Goal: Information Seeking & Learning: Learn about a topic

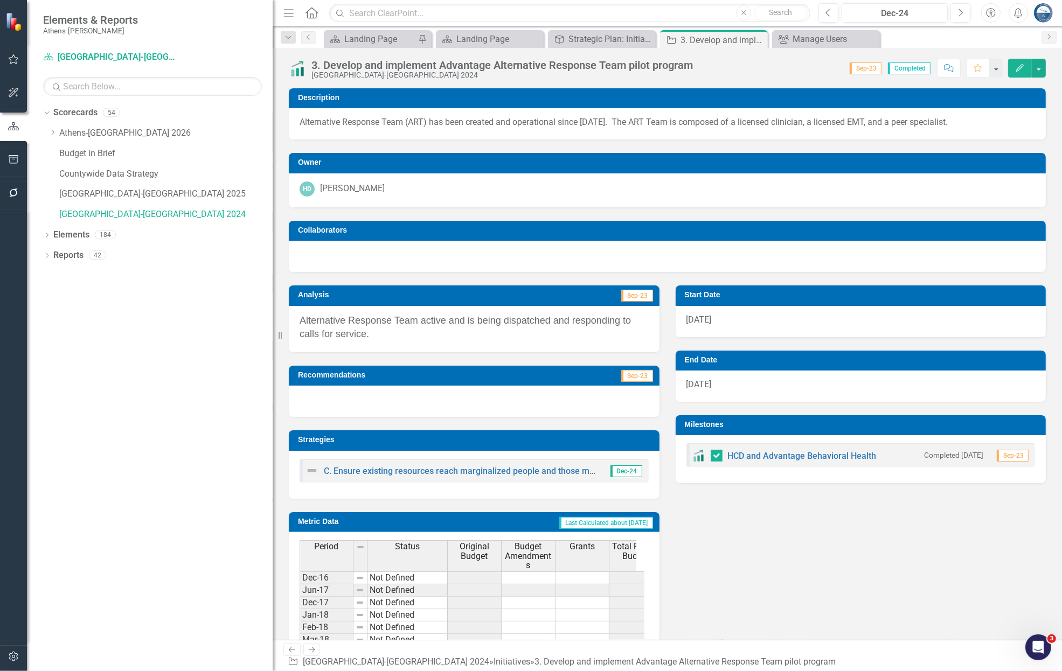
click at [757, 39] on icon at bounding box center [758, 40] width 6 height 6
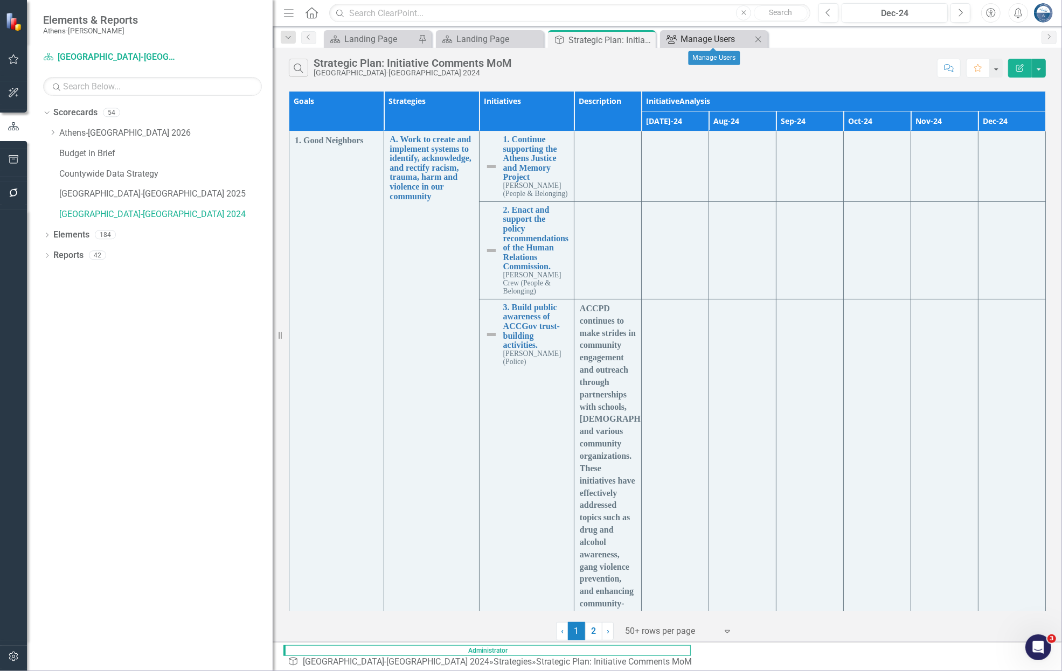
click at [731, 38] on div "Manage Users" at bounding box center [716, 38] width 71 height 13
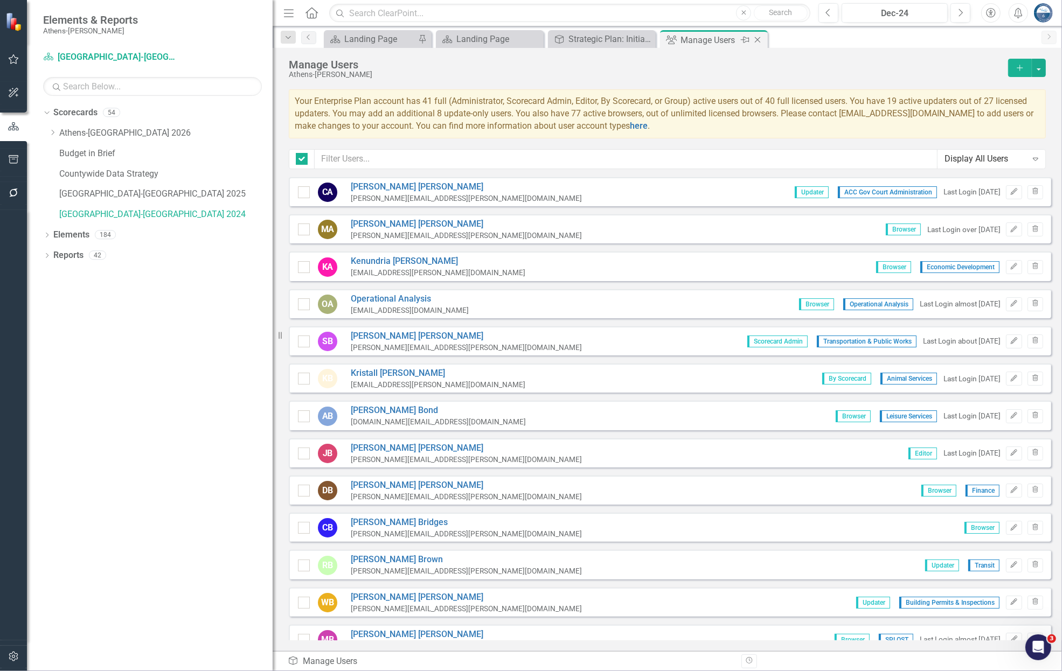
checkbox input "false"
click at [757, 39] on icon at bounding box center [758, 40] width 6 height 6
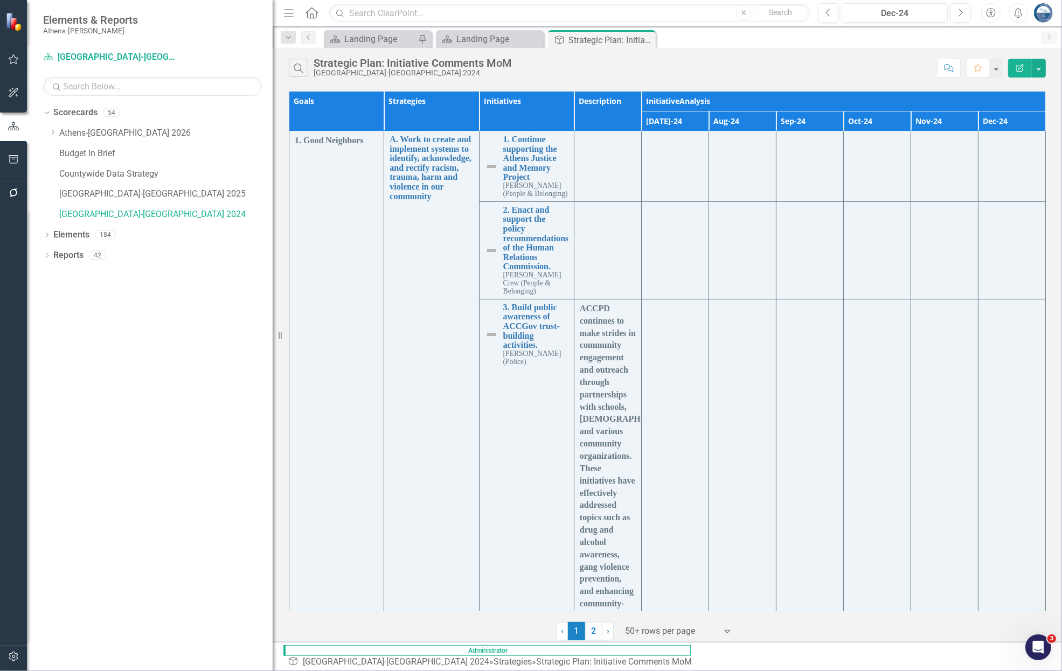
click at [745, 54] on div "Search Strategic Plan: Initiative Comments MoM Athens-[GEOGRAPHIC_DATA] 2024 Co…" at bounding box center [667, 65] width 789 height 35
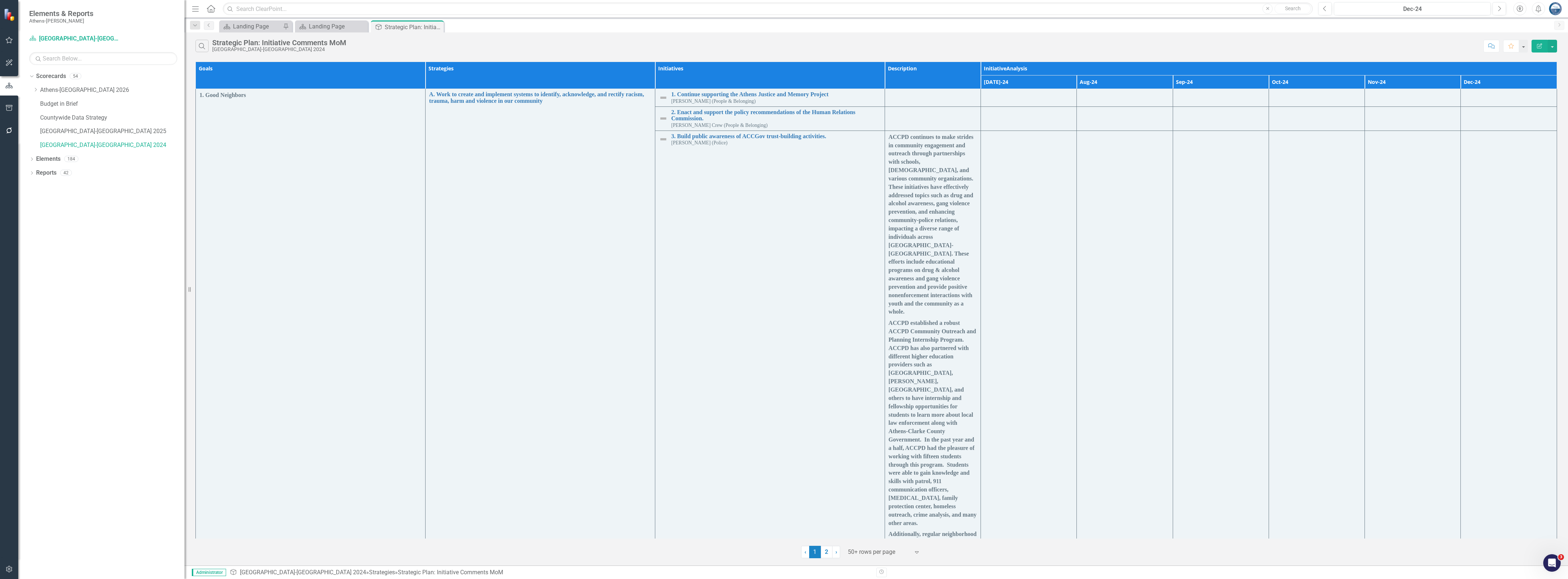
click at [767, 40] on div "Search Strategic Plan: Initiative Comments MoM [GEOGRAPHIC_DATA]-[GEOGRAPHIC_DA…" at bounding box center [838, 46] width 1284 height 12
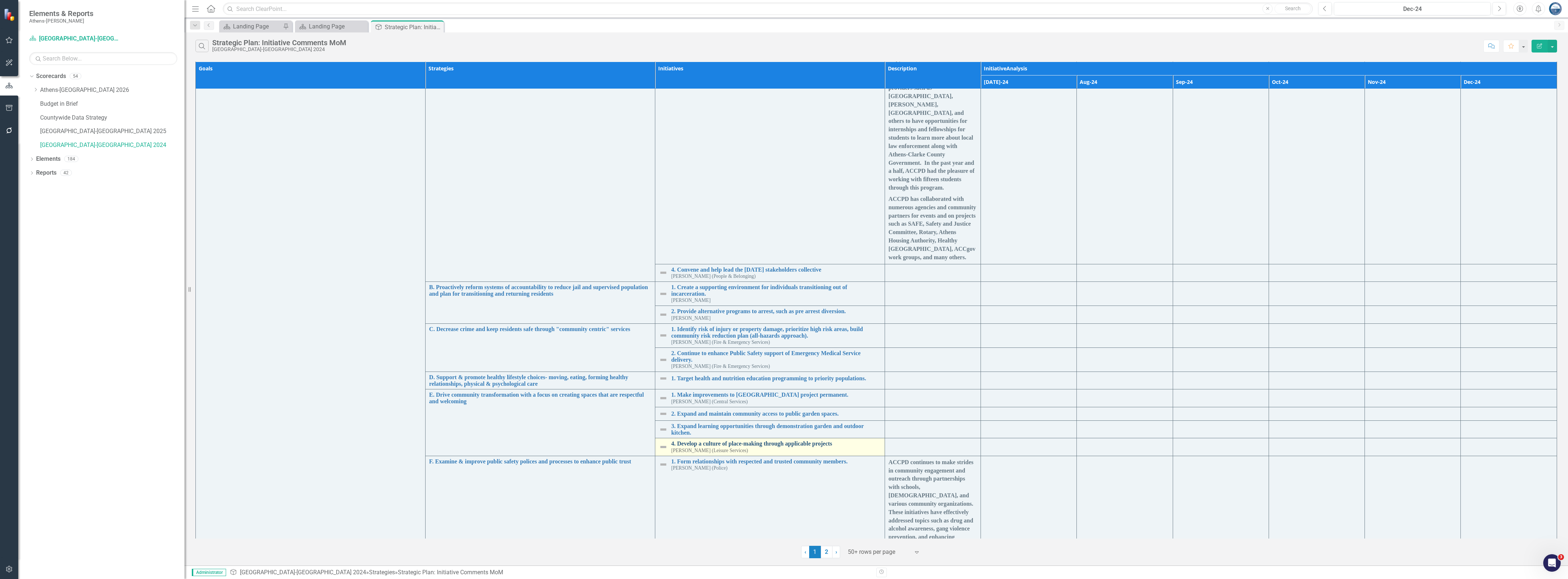
click at [764, 440] on link "4. Develop a culture of place-making through applicable projects" at bounding box center [776, 444] width 210 height 7
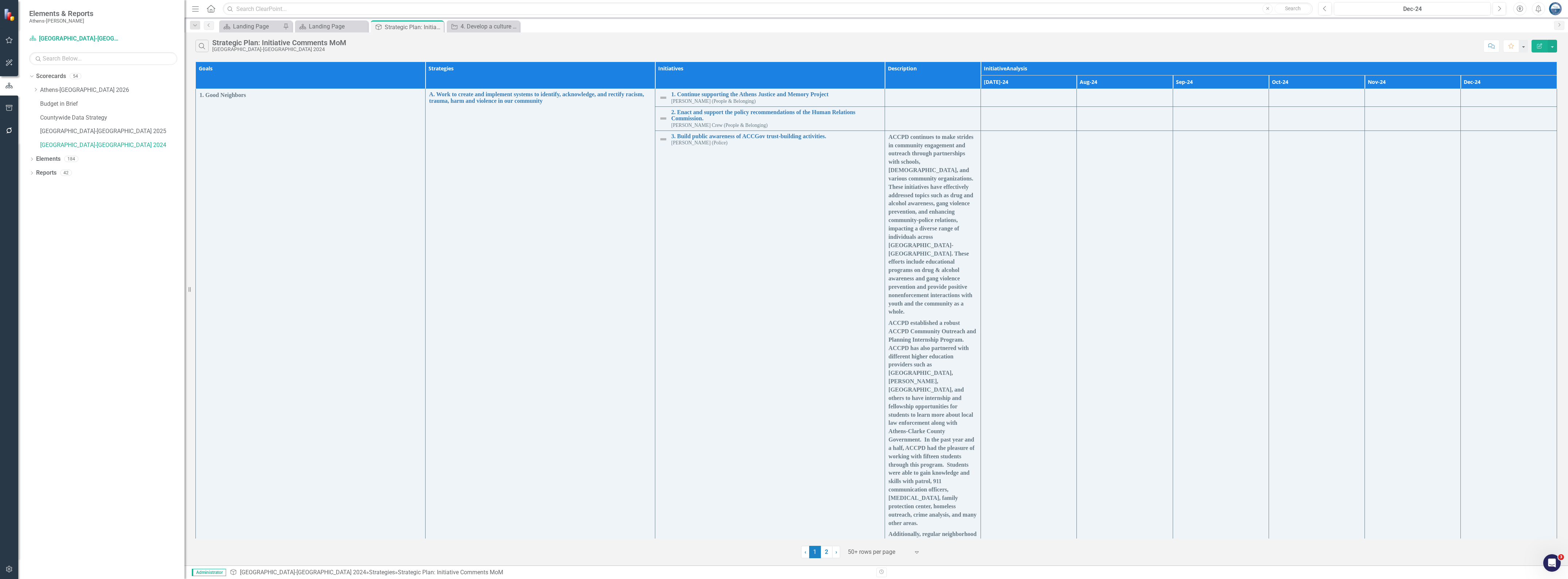
click at [767, 44] on div "Search Strategic Plan: Initiative Comments MoM [GEOGRAPHIC_DATA]-[GEOGRAPHIC_DA…" at bounding box center [838, 46] width 1284 height 12
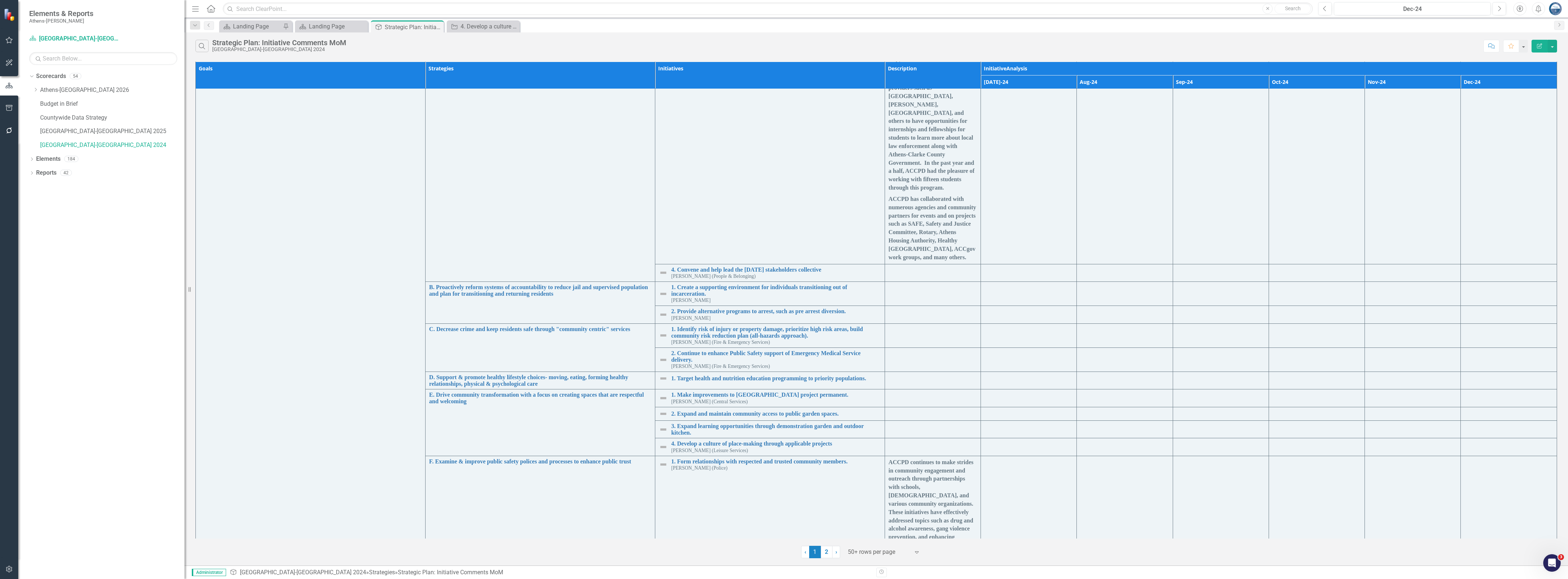
click at [767, 47] on div "Search Strategic Plan: Initiative Comments MoM [GEOGRAPHIC_DATA]-[GEOGRAPHIC_DA…" at bounding box center [838, 46] width 1284 height 12
click at [767, 9] on icon "button" at bounding box center [1325, 9] width 3 height 5
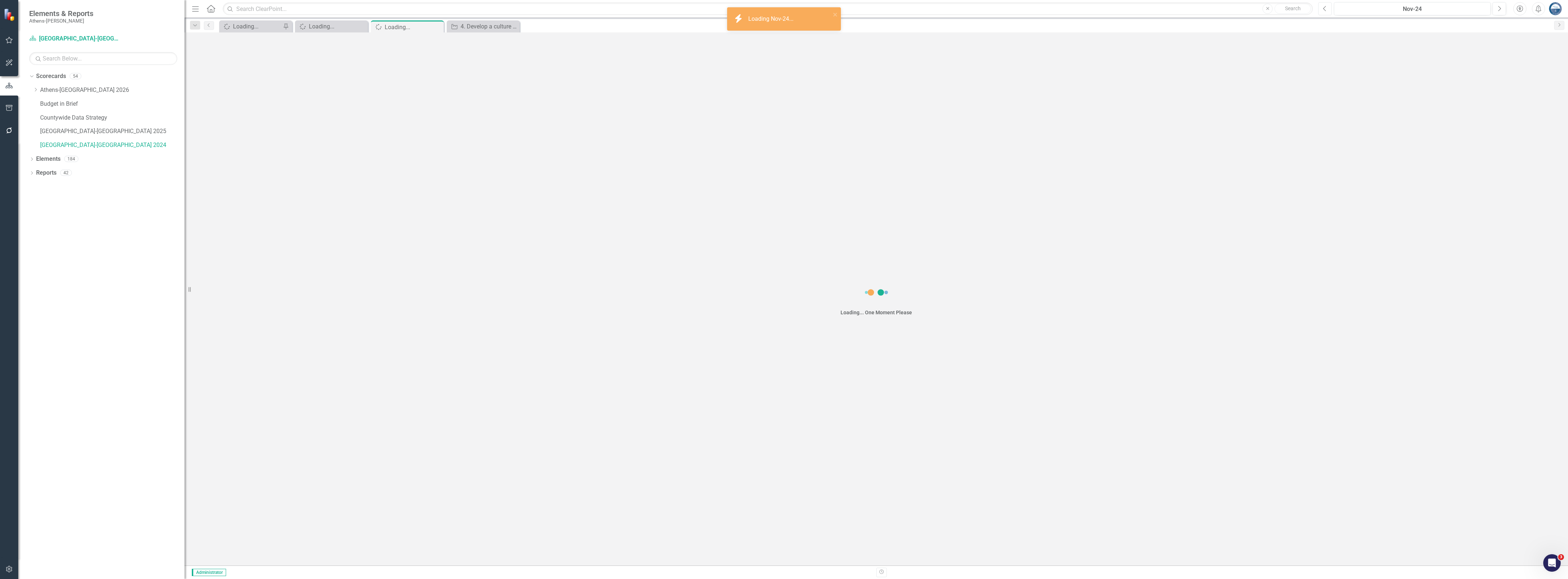
click at [767, 9] on icon "button" at bounding box center [1325, 9] width 3 height 5
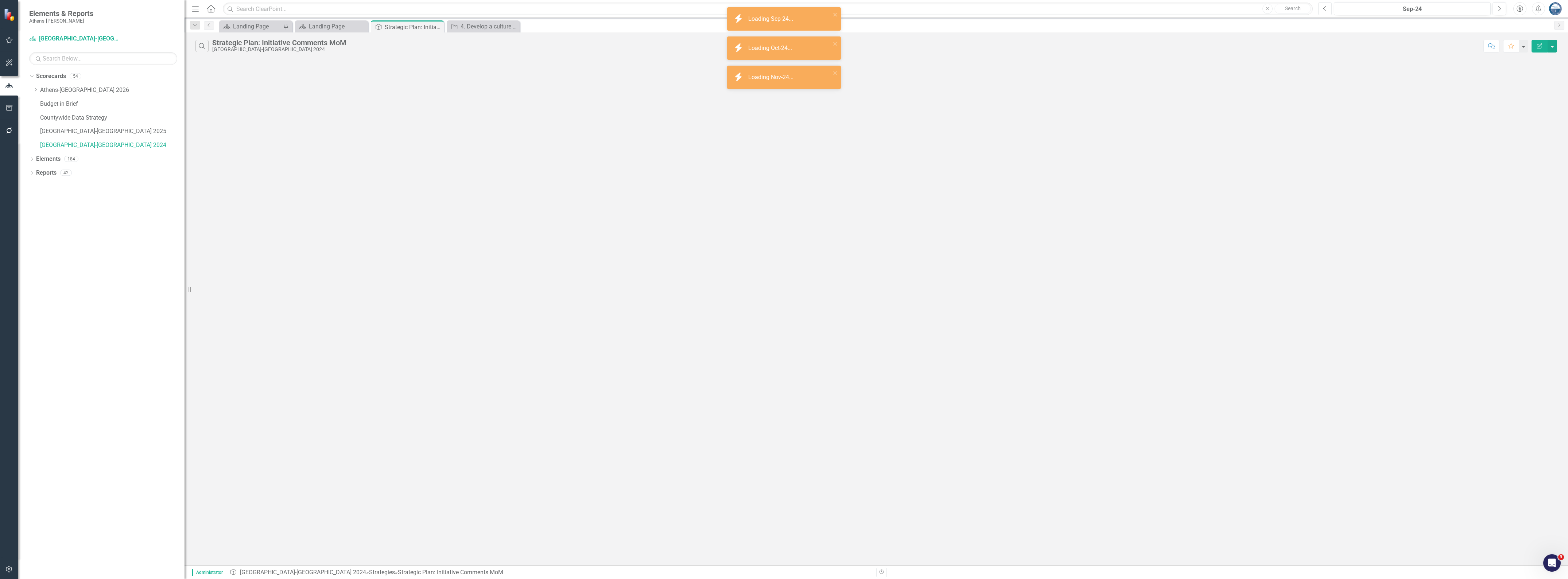
click at [767, 9] on icon "button" at bounding box center [1325, 9] width 3 height 5
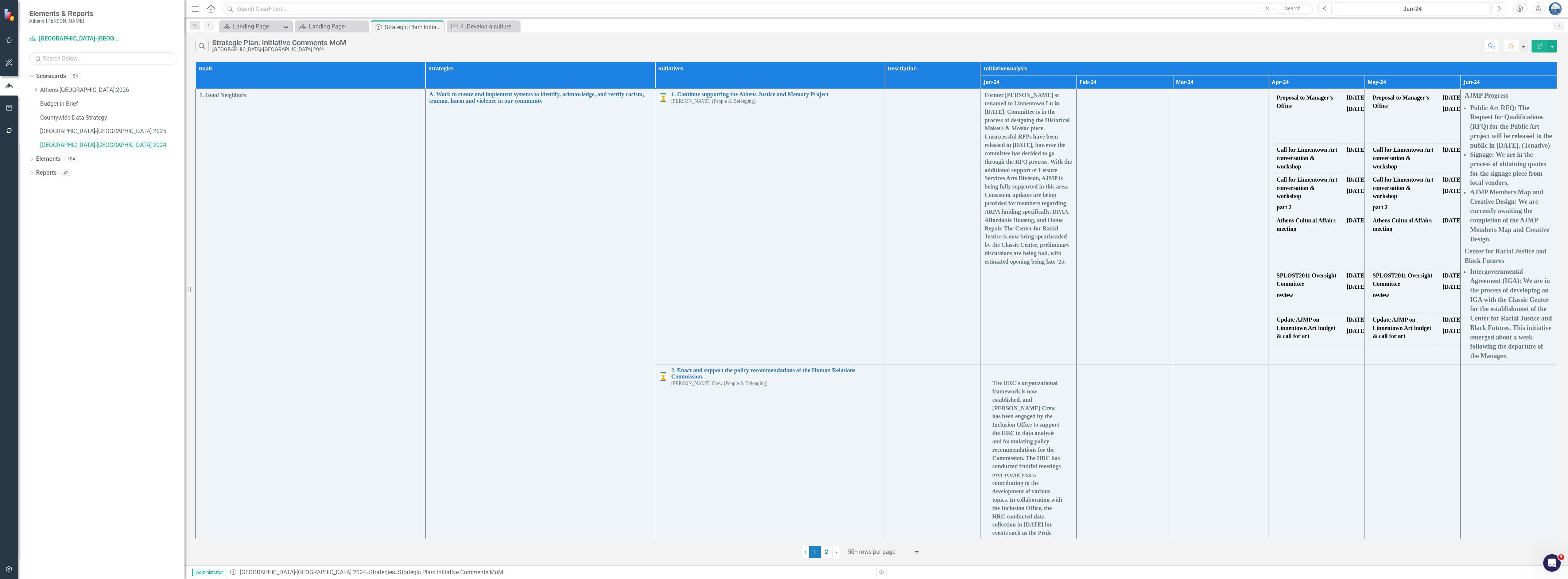
click at [767, 42] on div "Search Strategic Plan: Initiative Comments MoM [GEOGRAPHIC_DATA]-[GEOGRAPHIC_DA…" at bounding box center [838, 46] width 1284 height 12
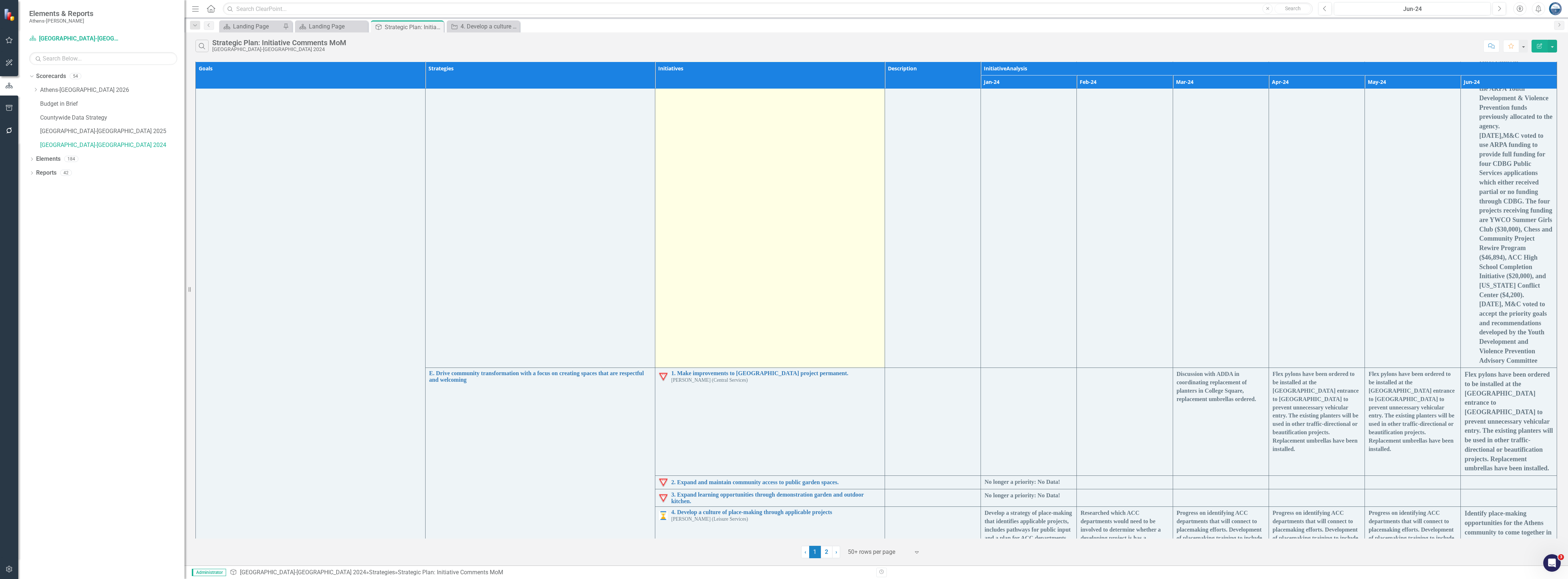
scroll to position [4784, 0]
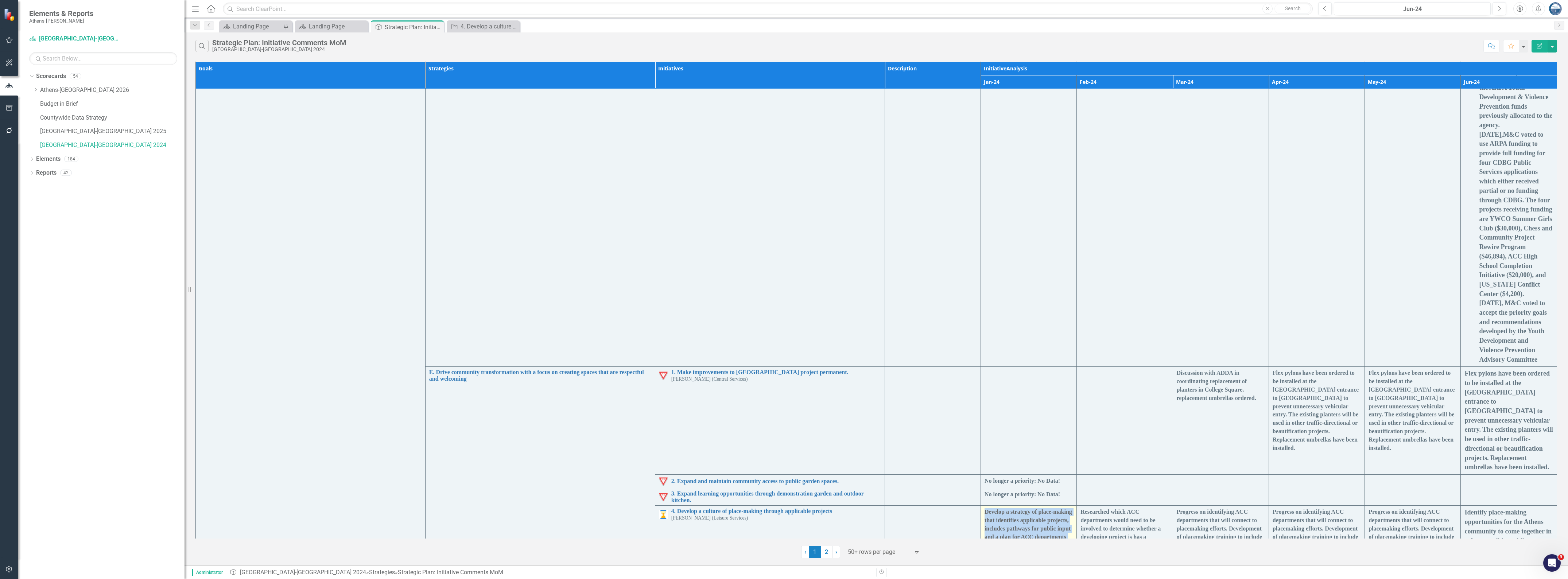
drag, startPoint x: 1020, startPoint y: 260, endPoint x: 981, endPoint y: 227, distance: 51.1
copy p "Develop a strategy of place-making that identifies applicable projects, include…"
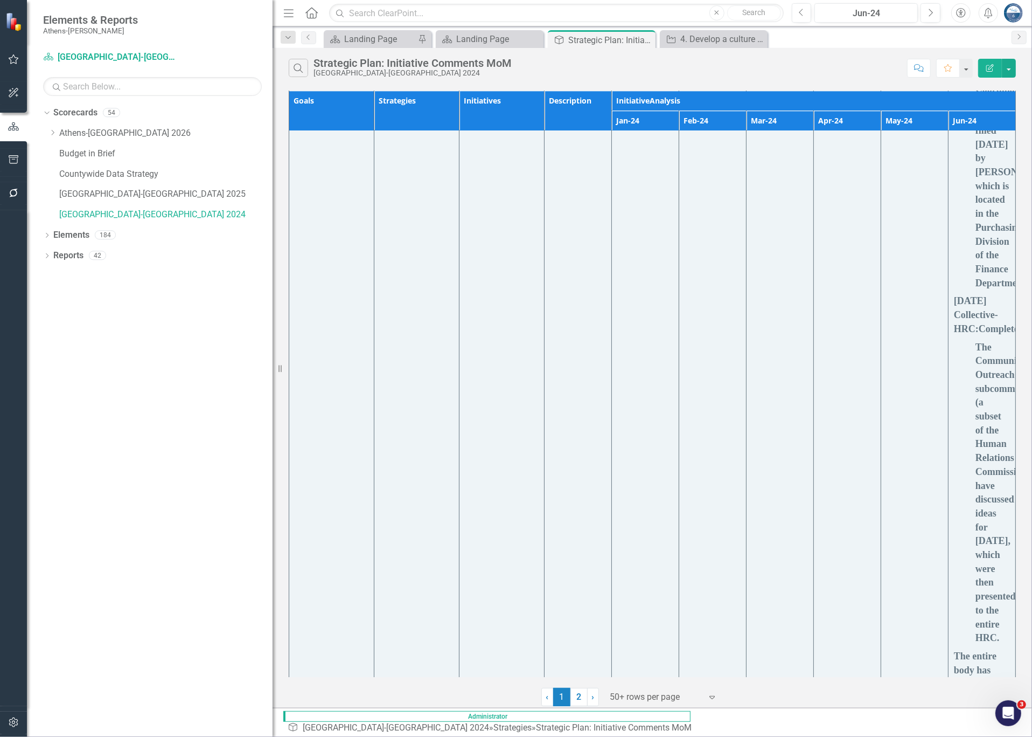
drag, startPoint x: 279, startPoint y: 253, endPoint x: 285, endPoint y: 248, distance: 7.2
click at [279, 253] on div "Resize" at bounding box center [277, 368] width 9 height 737
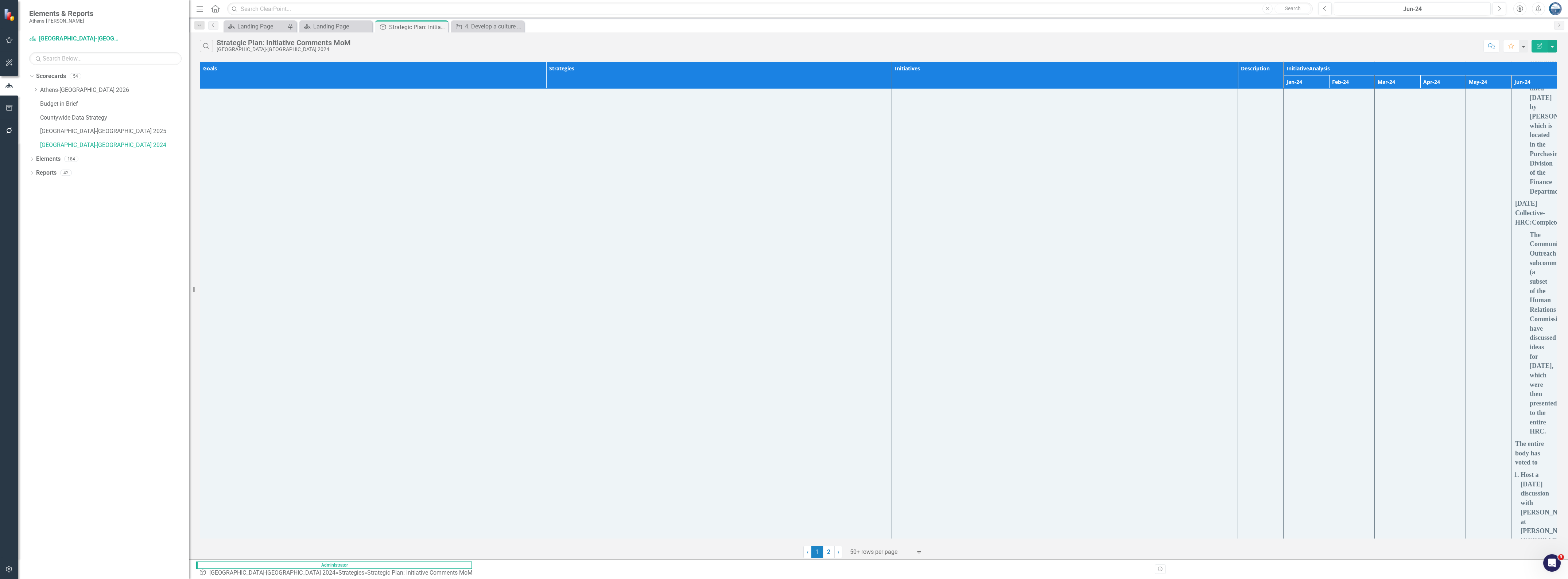
drag, startPoint x: 1078, startPoint y: 226, endPoint x: 1119, endPoint y: 271, distance: 60.9
copy p "Researched which ACC departments would need to be involved to determine whether…"
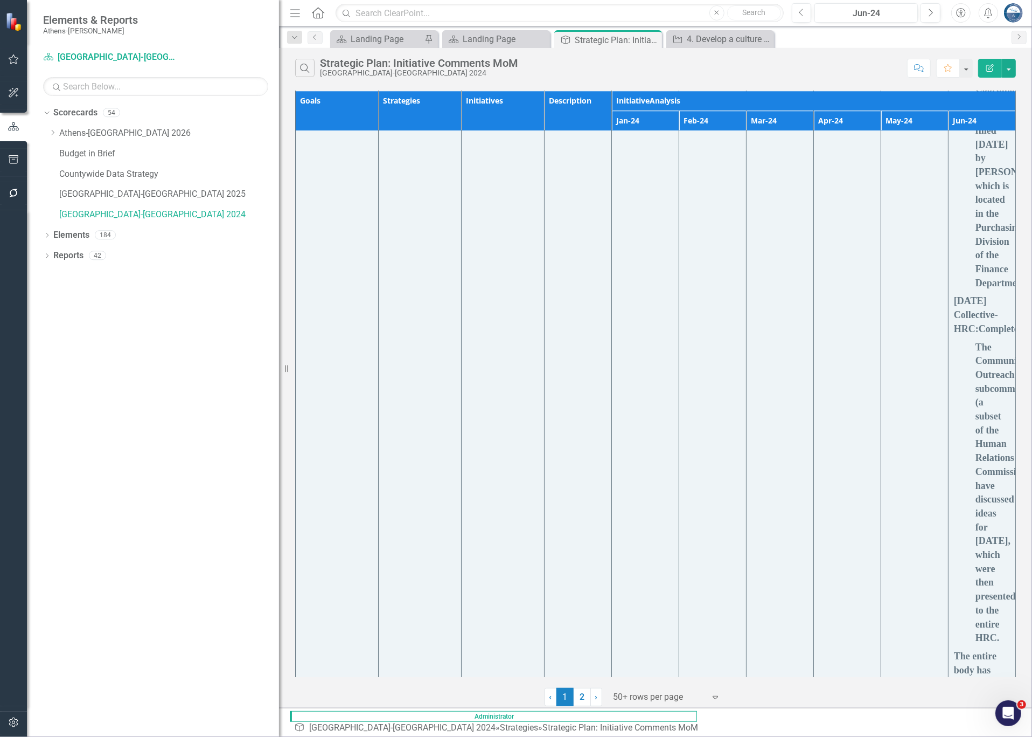
click at [825, 66] on div "Search Strategic Plan: Initiative Comments MoM [GEOGRAPHIC_DATA]-[GEOGRAPHIC_DA…" at bounding box center [598, 68] width 607 height 18
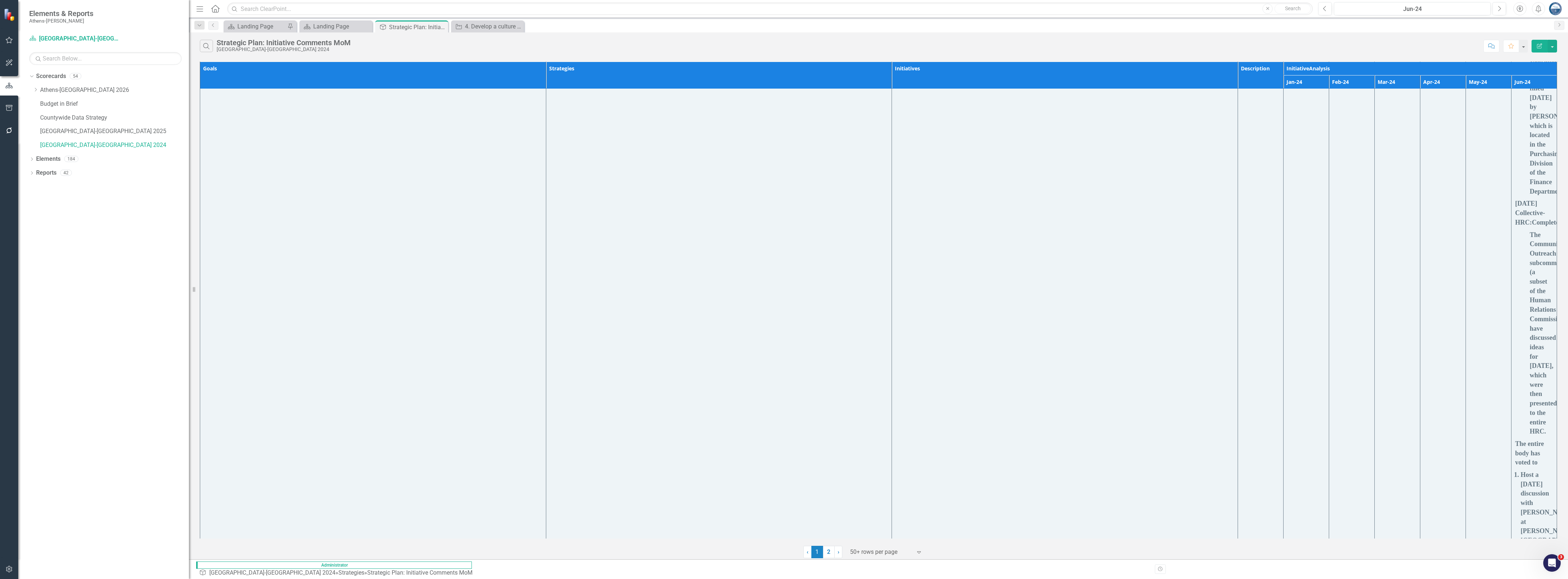
drag, startPoint x: 1460, startPoint y: 227, endPoint x: 1542, endPoint y: 381, distance: 174.5
copy span "Identify place-making opportunities for the Athens community to come together i…"
click at [767, 6] on icon "Previous" at bounding box center [1325, 9] width 4 height 7
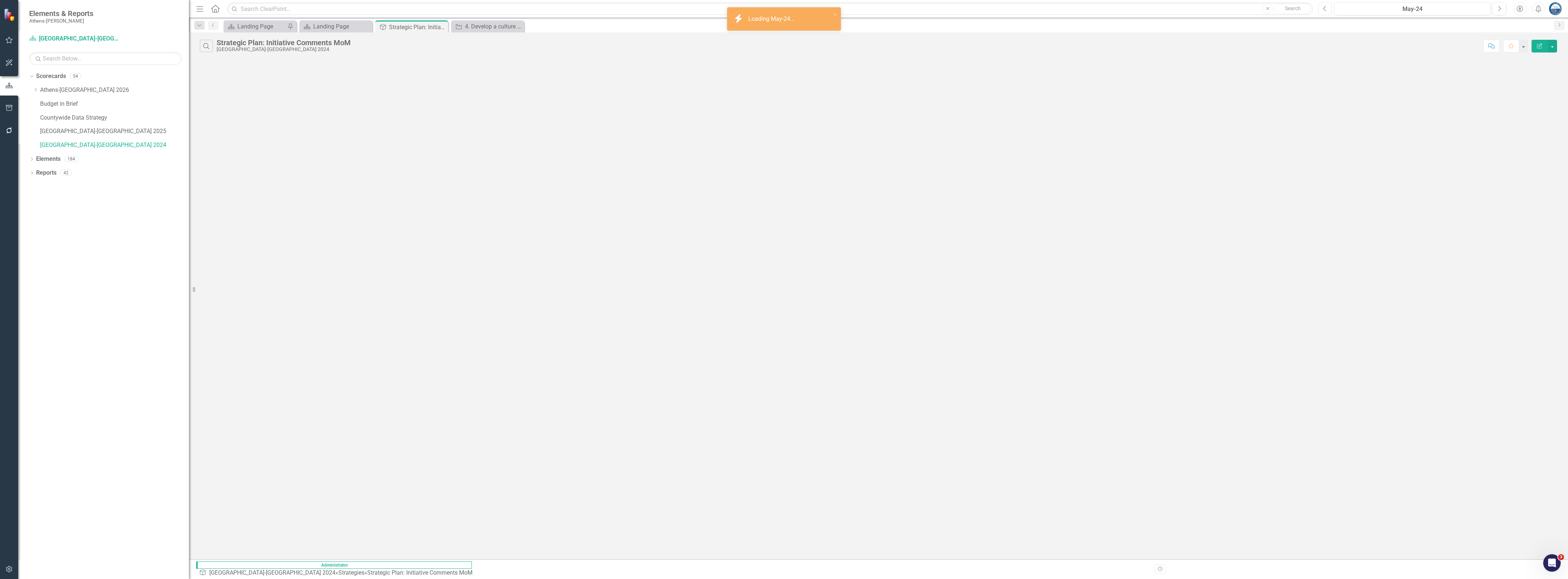
click at [767, 6] on icon "Previous" at bounding box center [1325, 9] width 4 height 7
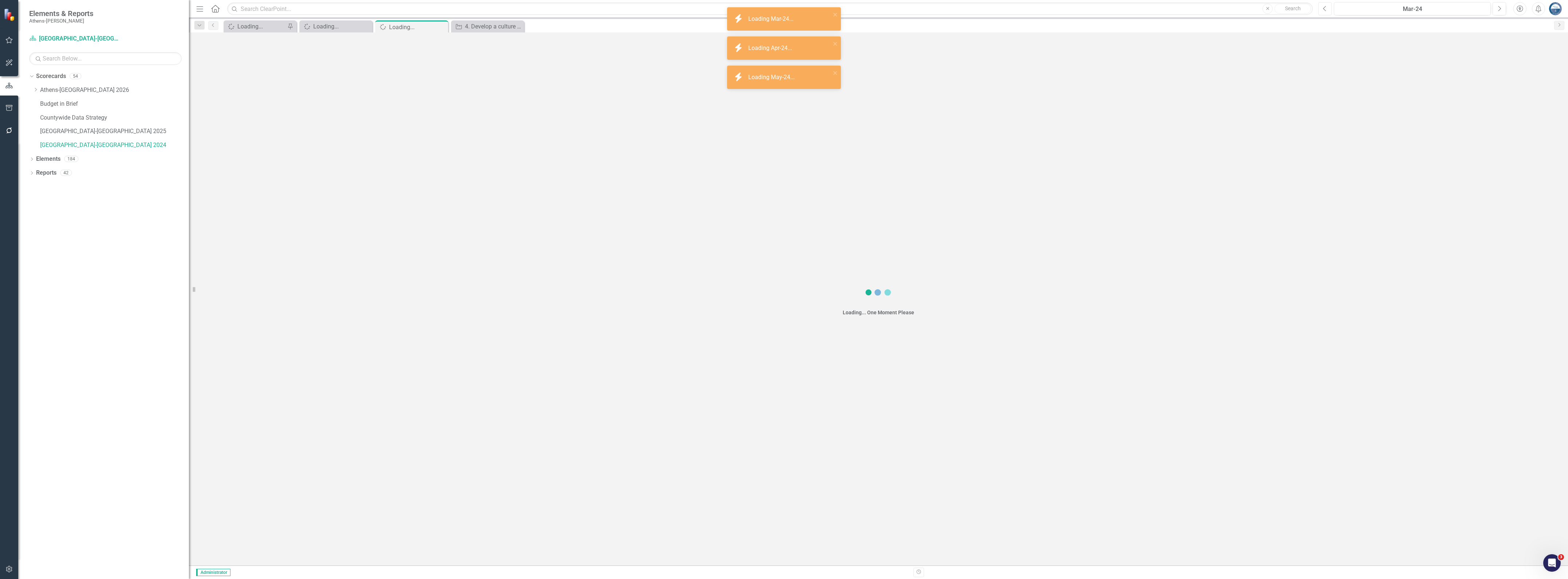
click at [767, 6] on icon "Previous" at bounding box center [1325, 9] width 4 height 7
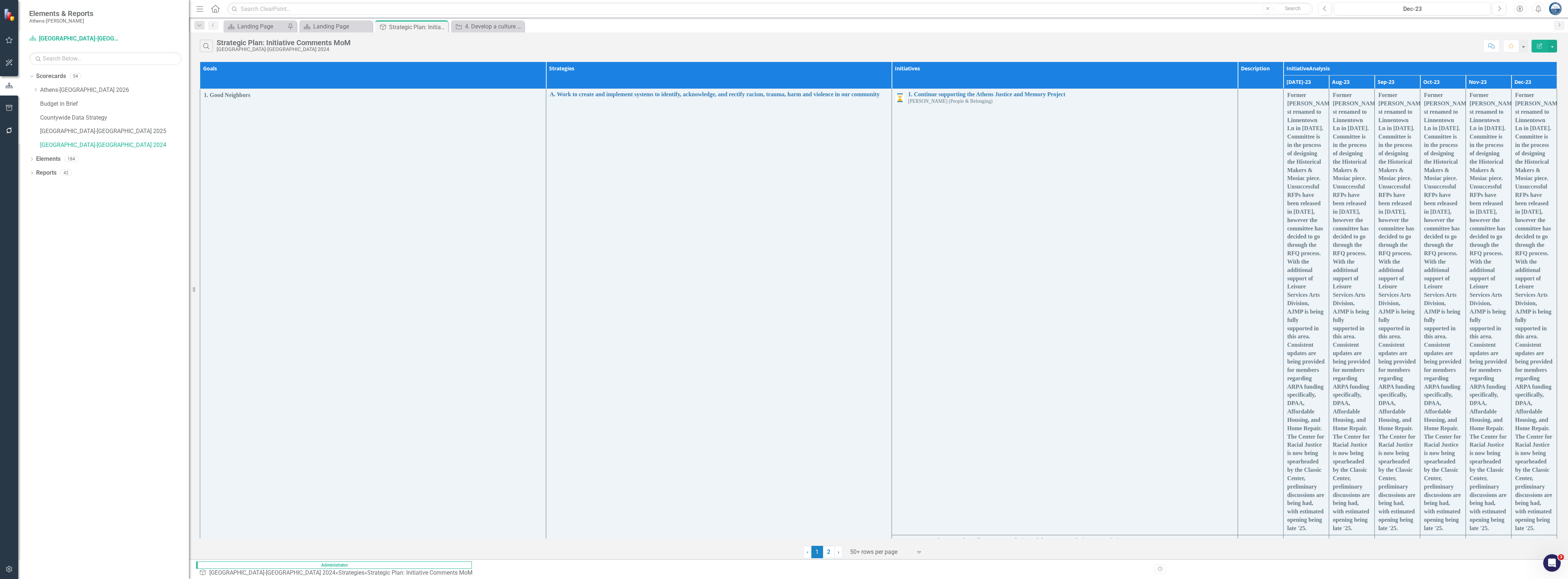
click at [767, 50] on div "Search Strategic Plan: Initiative Comments MoM [GEOGRAPHIC_DATA]-[GEOGRAPHIC_DA…" at bounding box center [839, 46] width 1280 height 12
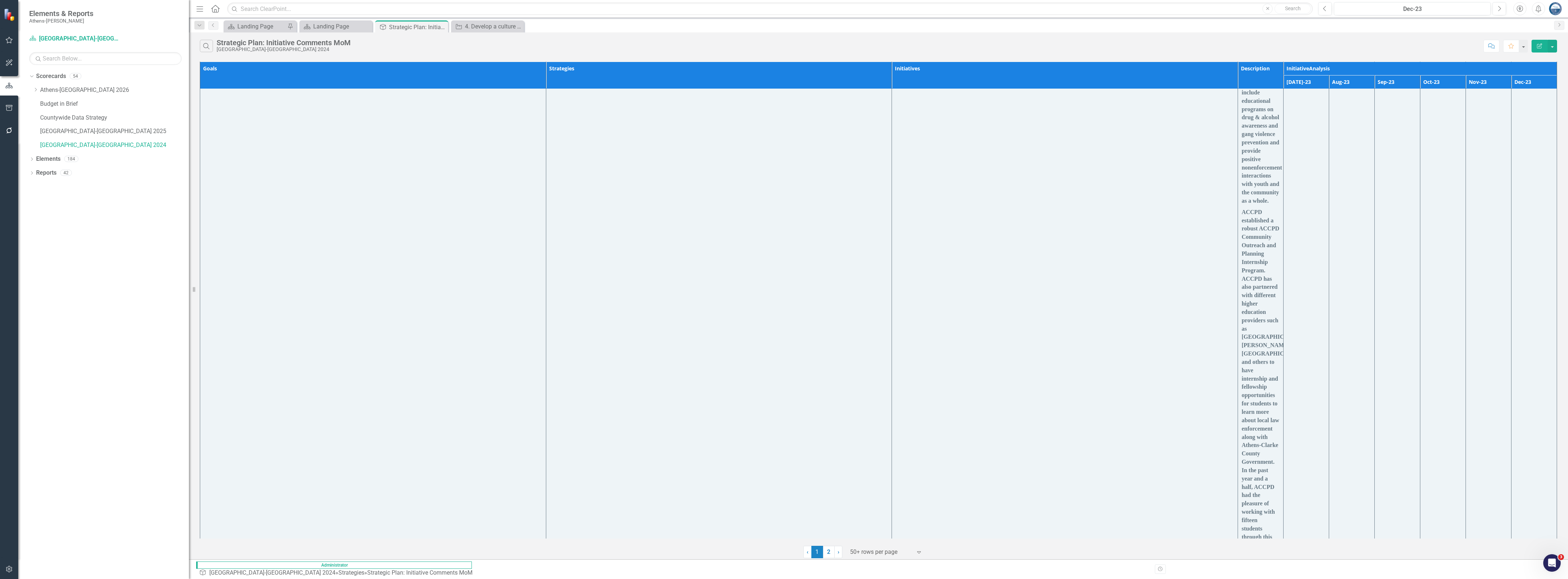
scroll to position [1040, 0]
click at [7, 484] on icon "button" at bounding box center [9, 569] width 7 height 6
click at [50, 50] on link "Manage Users" at bounding box center [105, 51] width 152 height 8
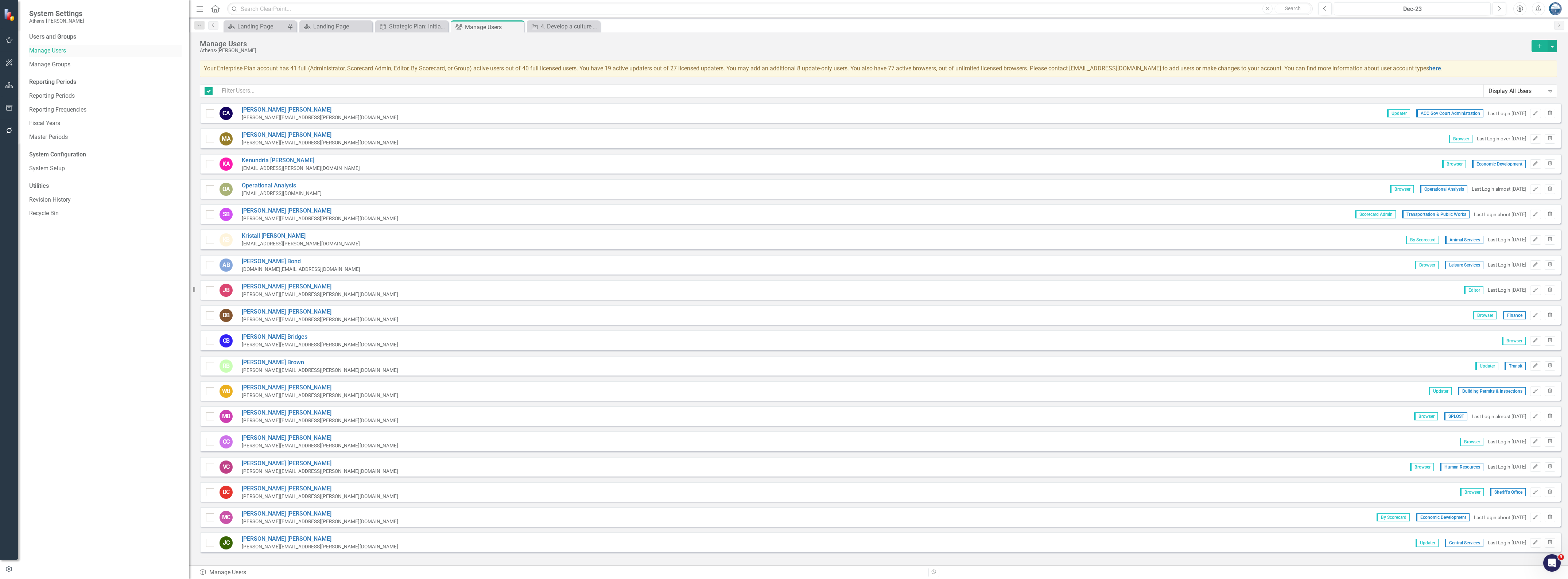
checkbox input "false"
click at [272, 92] on input "text" at bounding box center [850, 91] width 1266 height 14
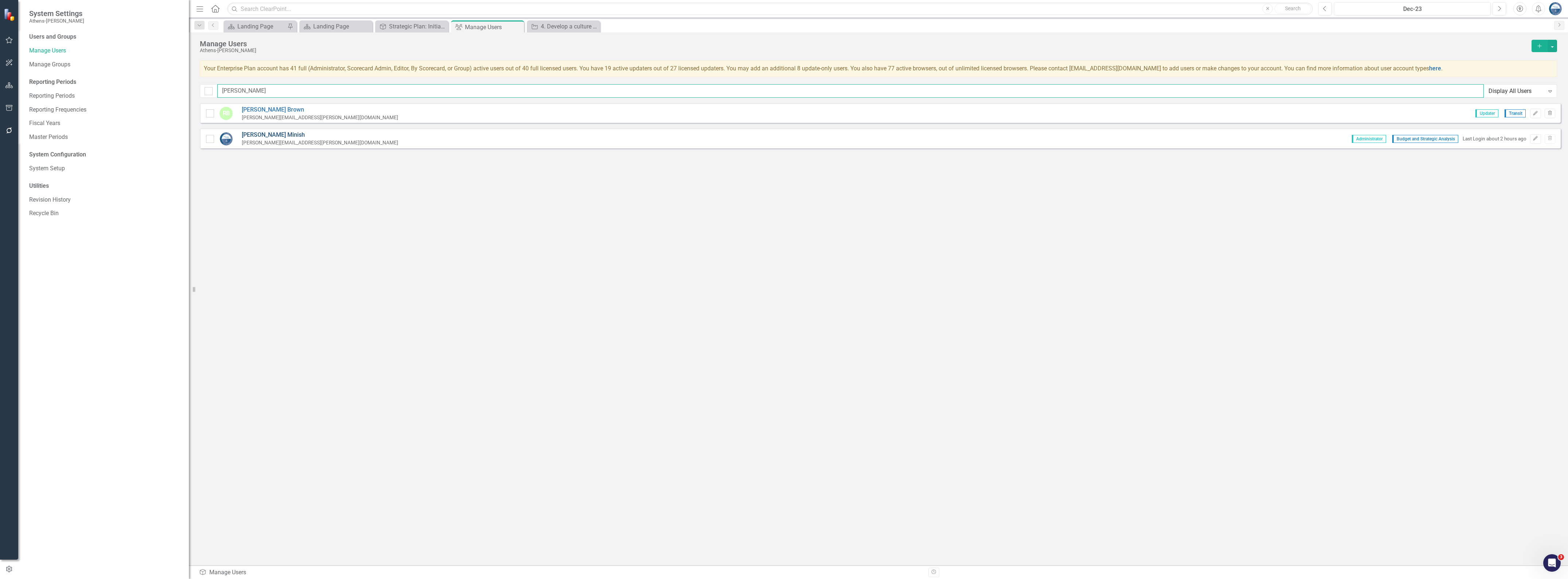
type input "[PERSON_NAME]"
click at [260, 135] on link "[PERSON_NAME]" at bounding box center [319, 135] width 156 height 8
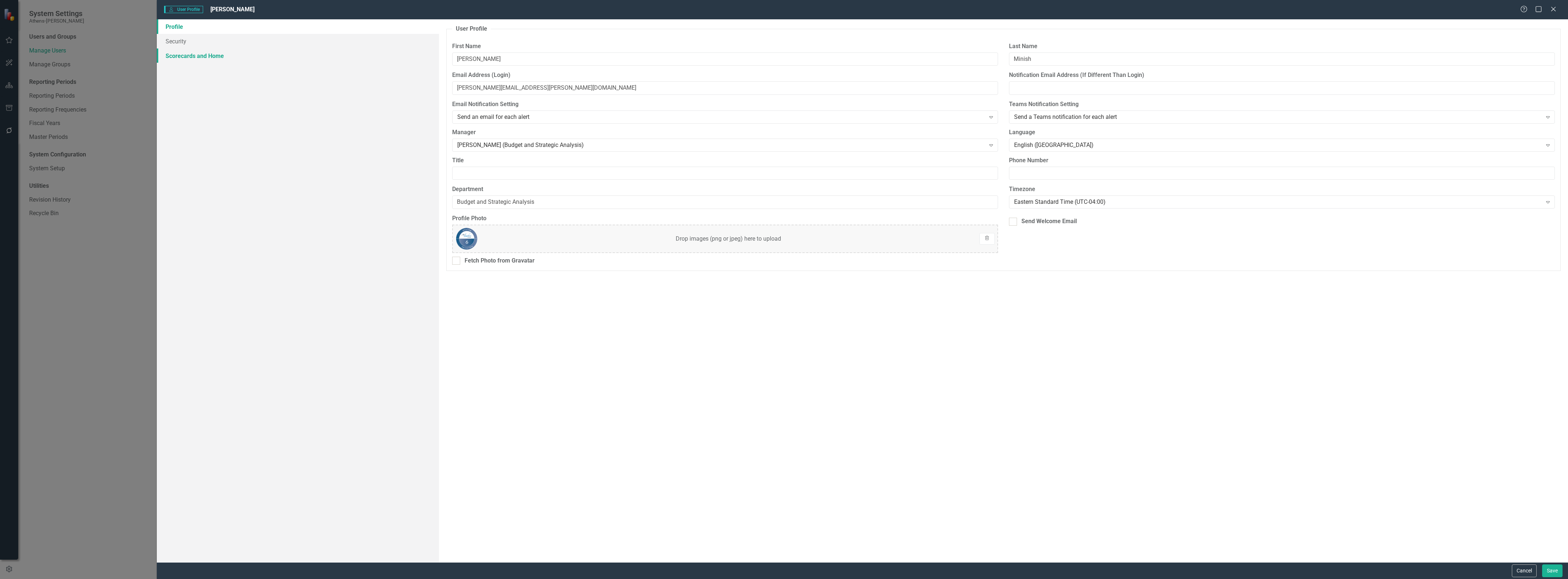
click at [212, 57] on link "Scorecards and Home" at bounding box center [298, 56] width 282 height 15
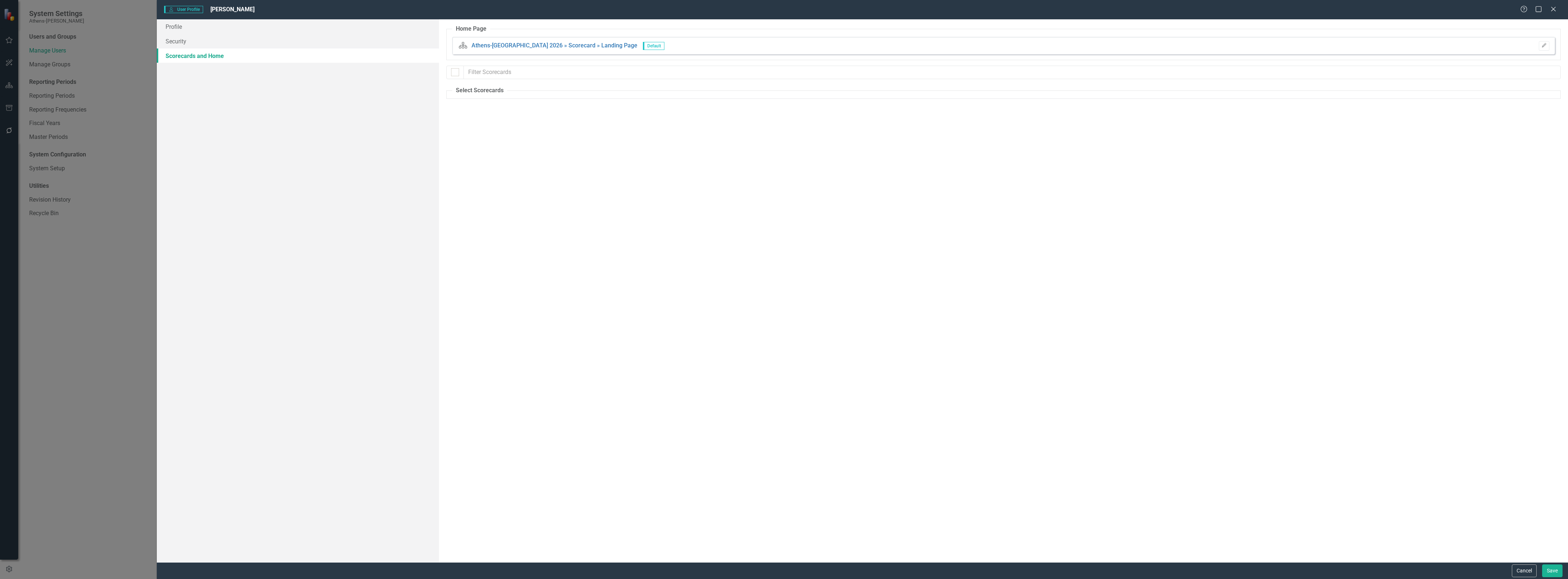
checkbox input "false"
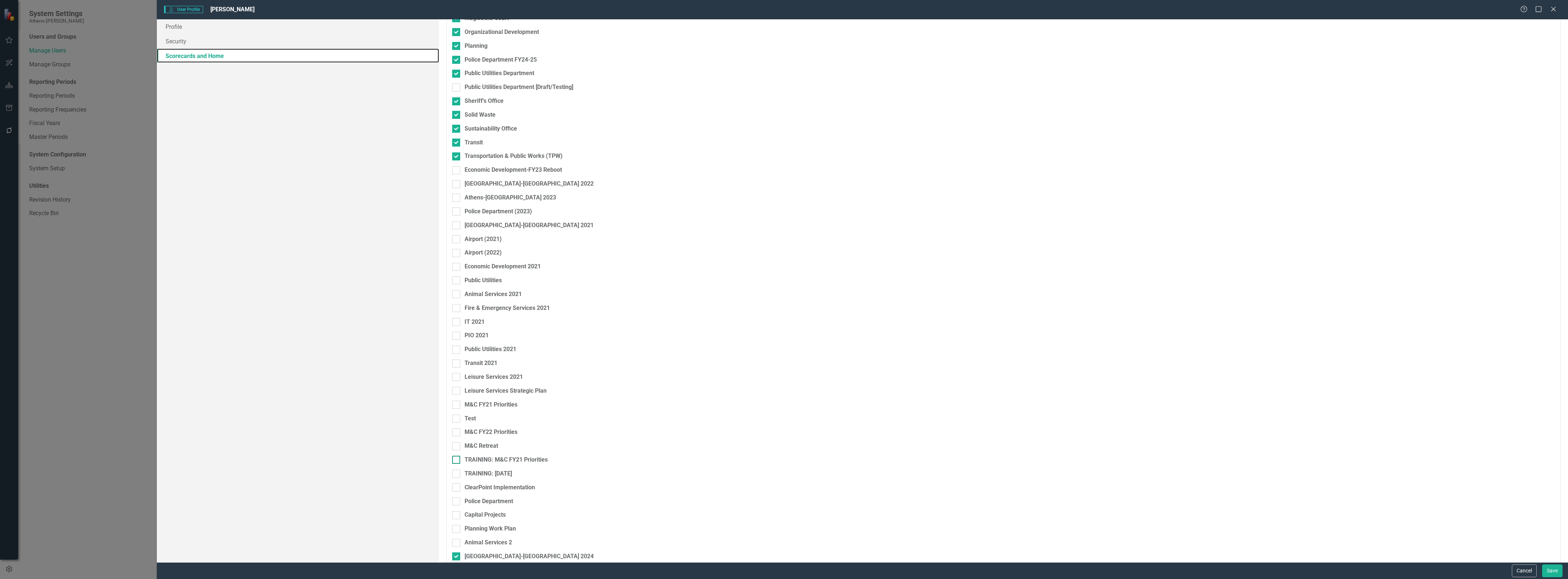
scroll to position [839, 0]
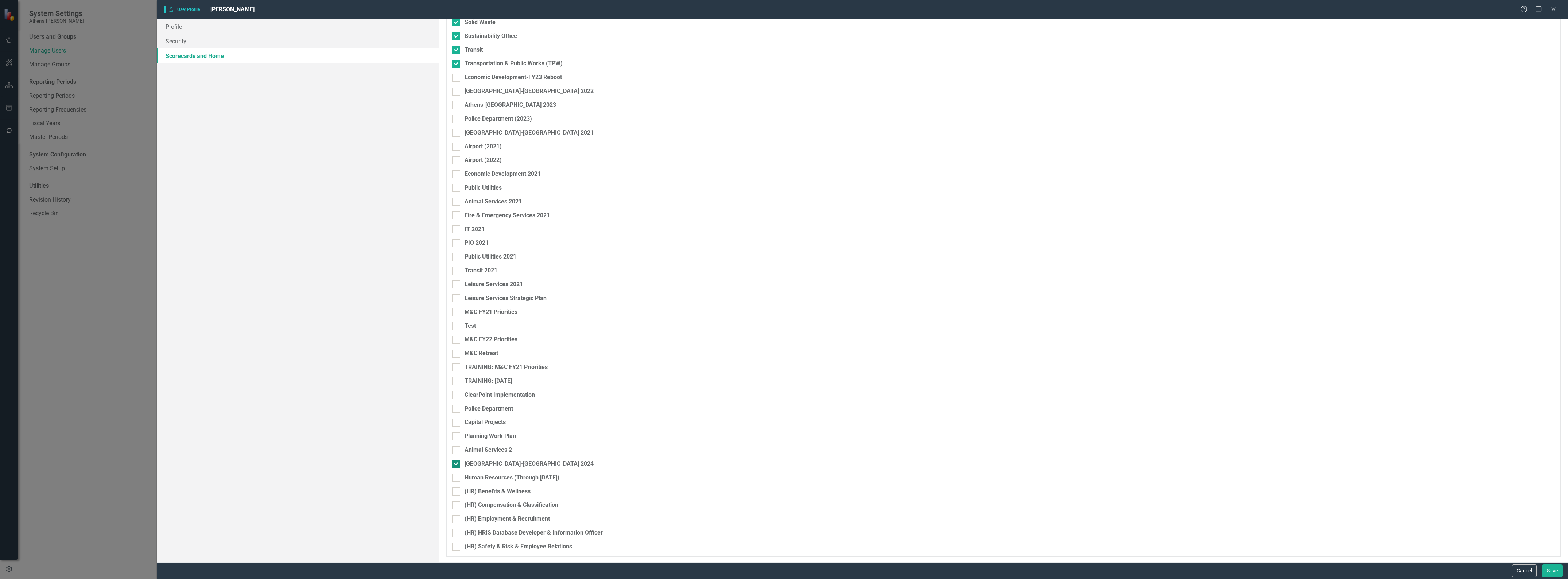
click at [457, 465] on input "[GEOGRAPHIC_DATA]-[GEOGRAPHIC_DATA] 2024" at bounding box center [454, 462] width 5 height 5
checkbox input "false"
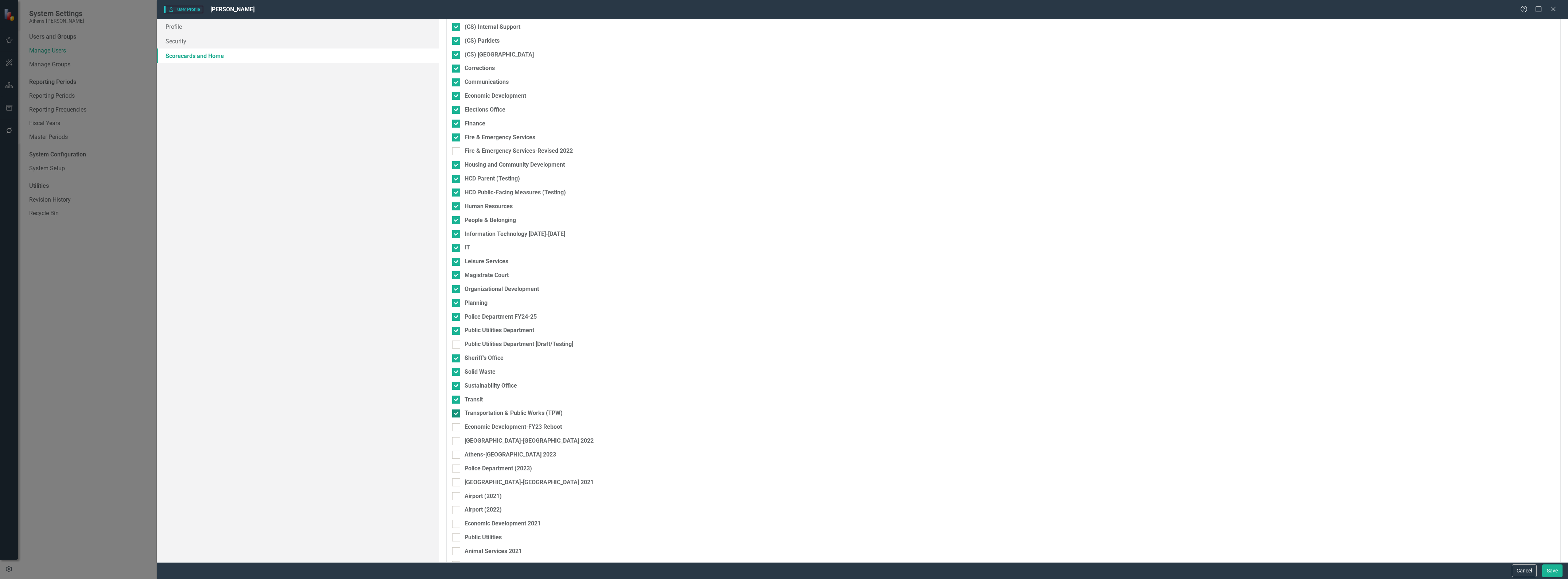
scroll to position [474, 0]
click at [458, 471] on div at bounding box center [456, 469] width 8 height 8
click at [457, 470] on input "Athens-[GEOGRAPHIC_DATA] 2023" at bounding box center [454, 467] width 5 height 5
checkbox input "true"
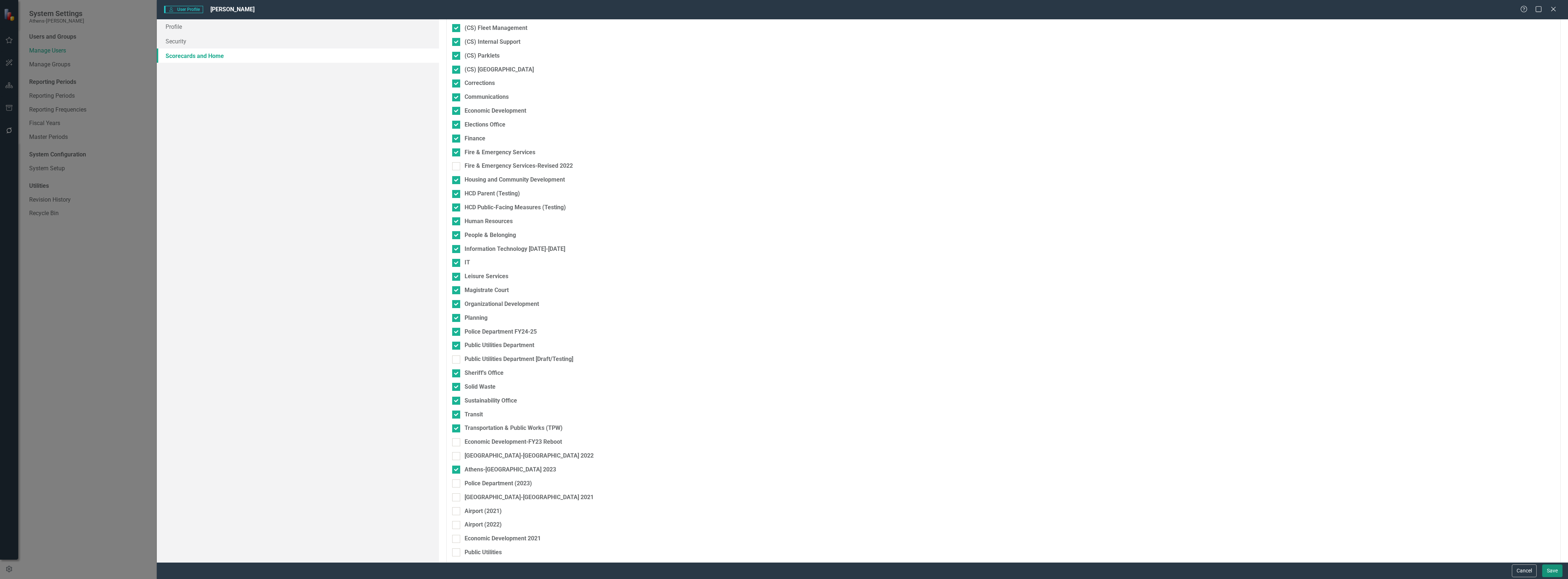
click at [767, 484] on button "Save" at bounding box center [1552, 570] width 20 height 13
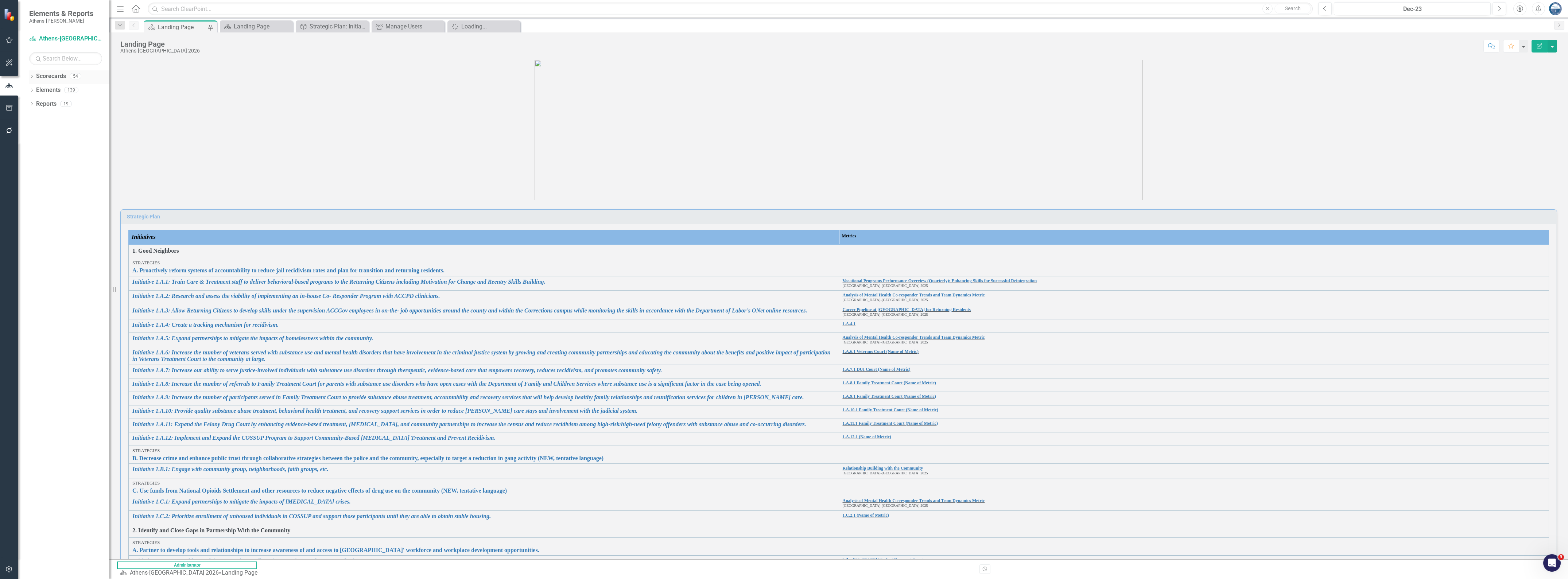
click at [30, 77] on icon "Dropdown" at bounding box center [32, 77] width 5 height 4
click at [35, 133] on icon "Dropdown" at bounding box center [35, 131] width 5 height 4
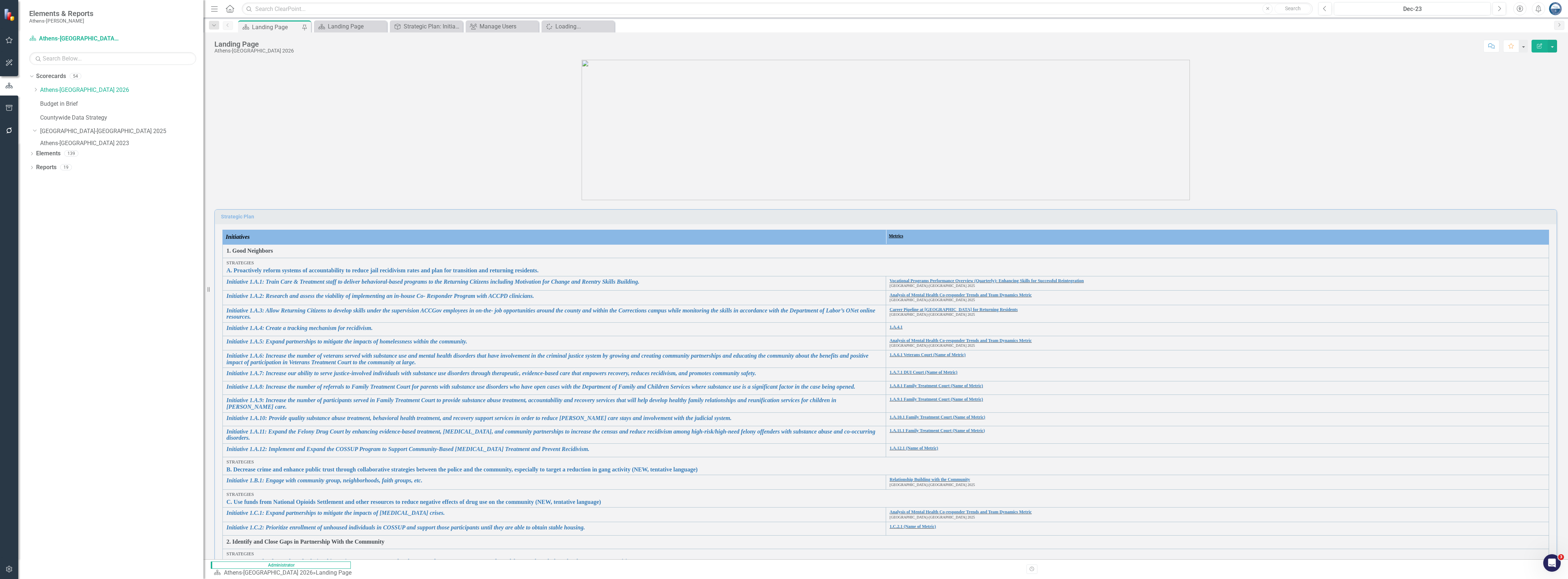
drag, startPoint x: 110, startPoint y: 144, endPoint x: 204, endPoint y: 154, distance: 94.5
click at [204, 154] on div "Resize" at bounding box center [206, 290] width 6 height 579
click at [92, 145] on link "Athens-[GEOGRAPHIC_DATA] 2023" at bounding box center [121, 143] width 163 height 8
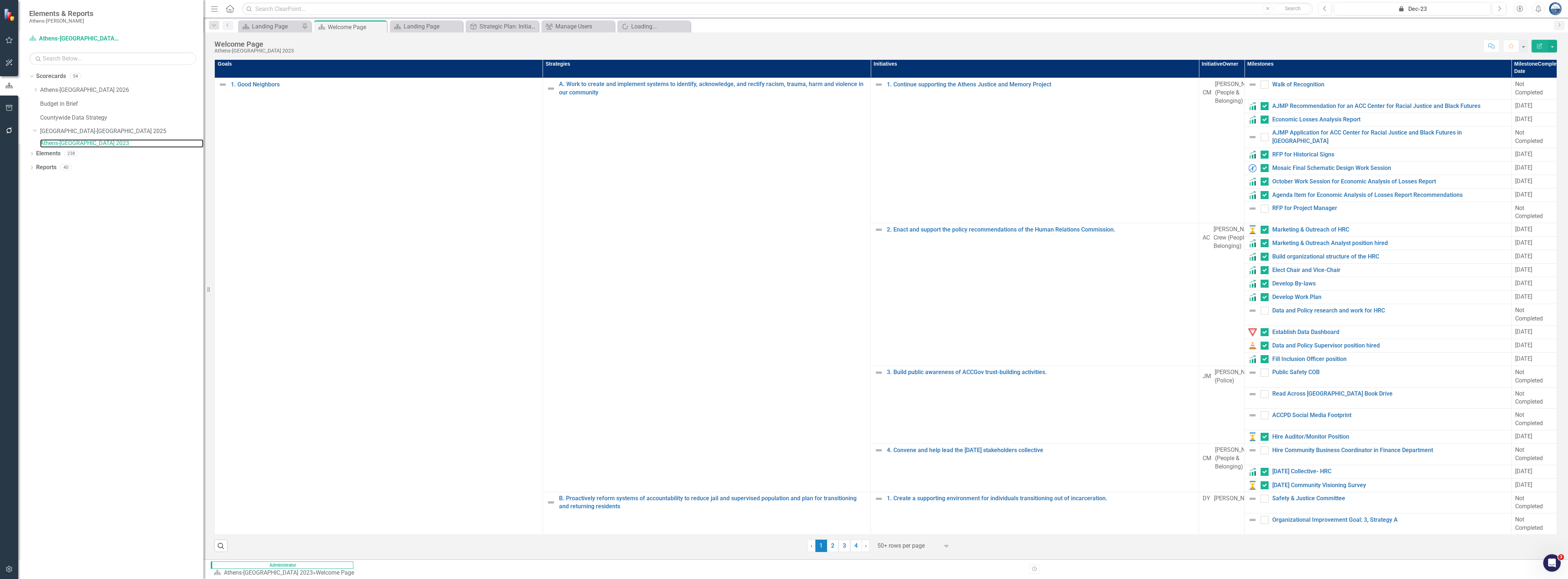
scroll to position [157, 0]
click at [31, 156] on icon "Dropdown" at bounding box center [32, 154] width 5 height 4
click at [55, 213] on link "Strategy Strategies" at bounding box center [58, 208] width 37 height 8
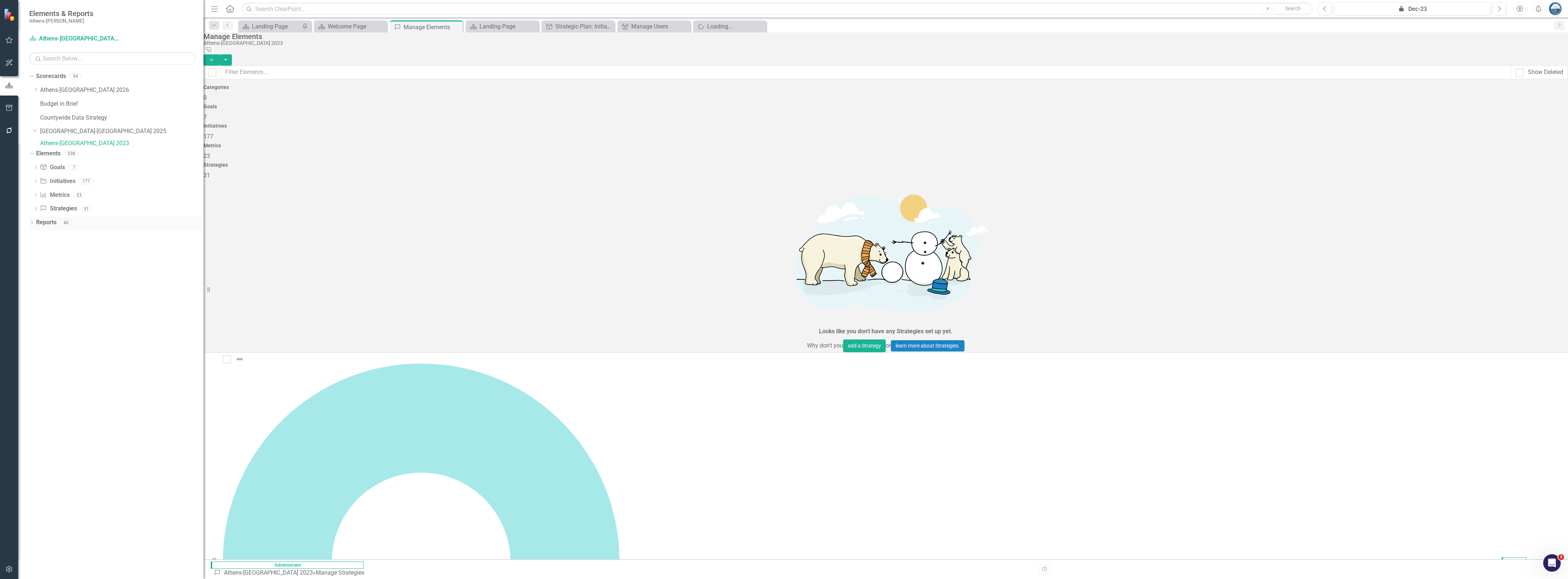
click at [32, 225] on icon "Dropdown" at bounding box center [32, 223] width 5 height 4
click at [58, 321] on link "Strategy Strategies" at bounding box center [58, 317] width 37 height 8
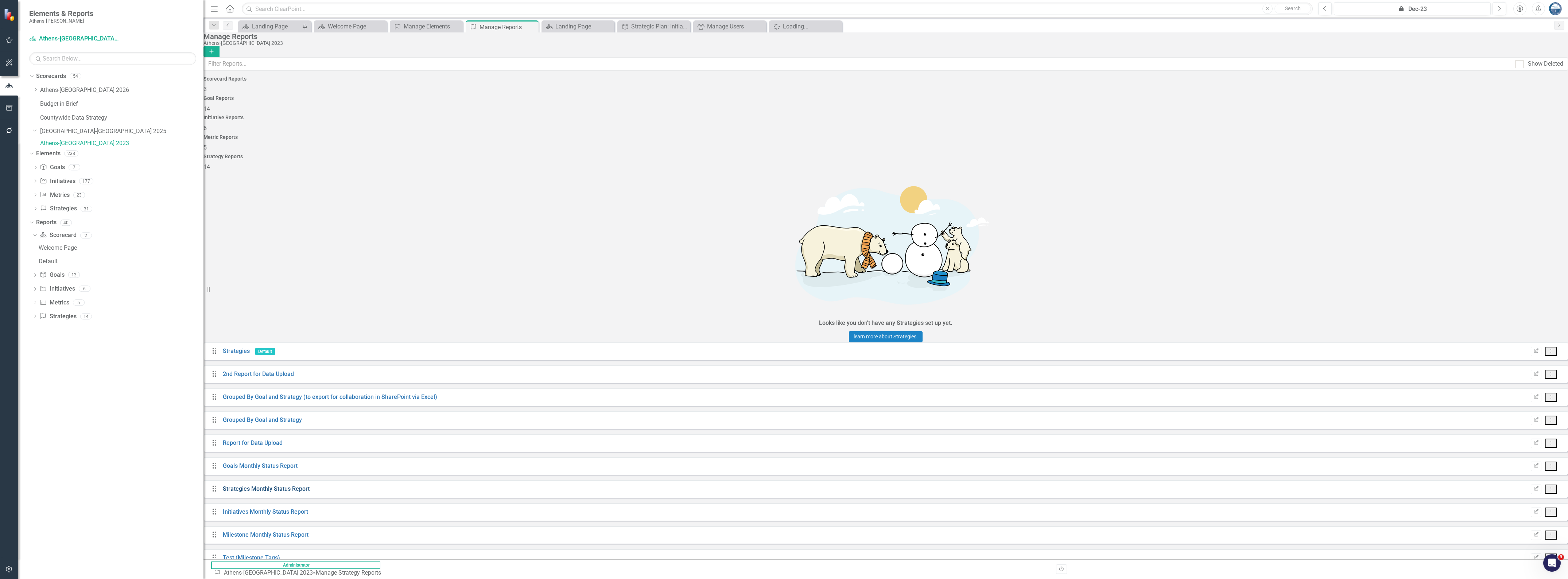
click at [294, 484] on link "Strategies Monthly Status Report" at bounding box center [266, 488] width 87 height 7
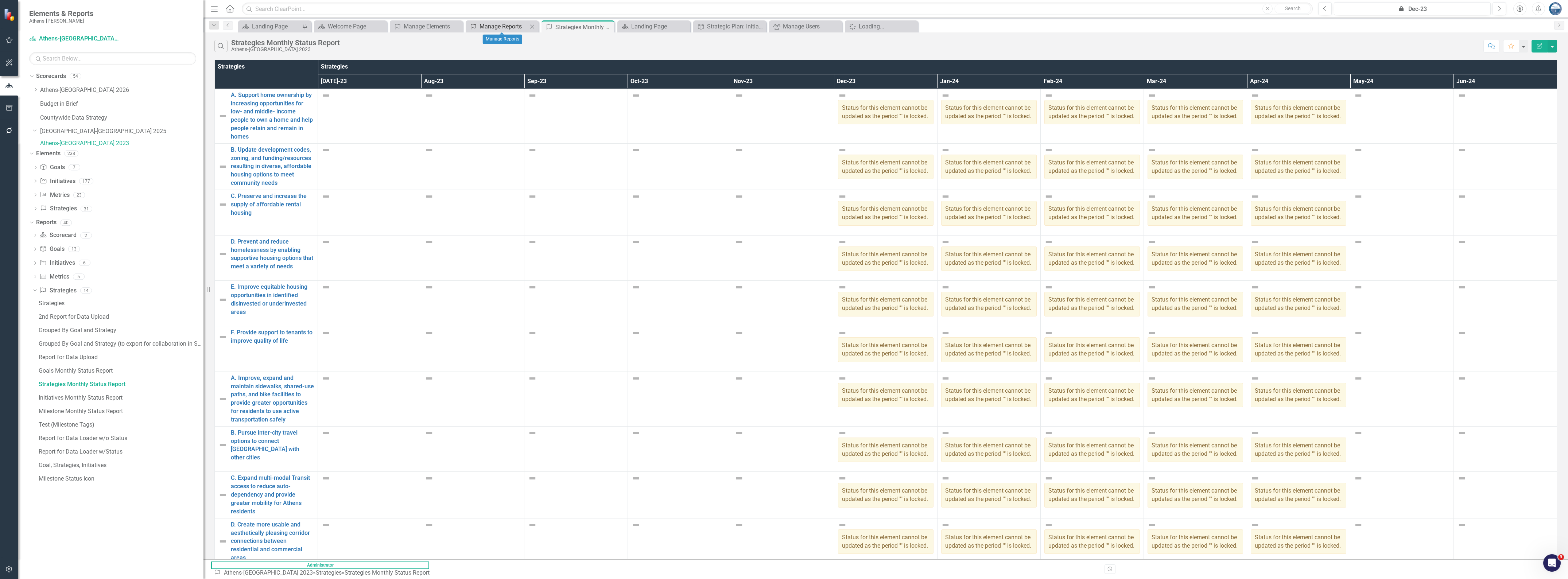
click at [500, 24] on div "Manage Reports" at bounding box center [503, 26] width 48 height 9
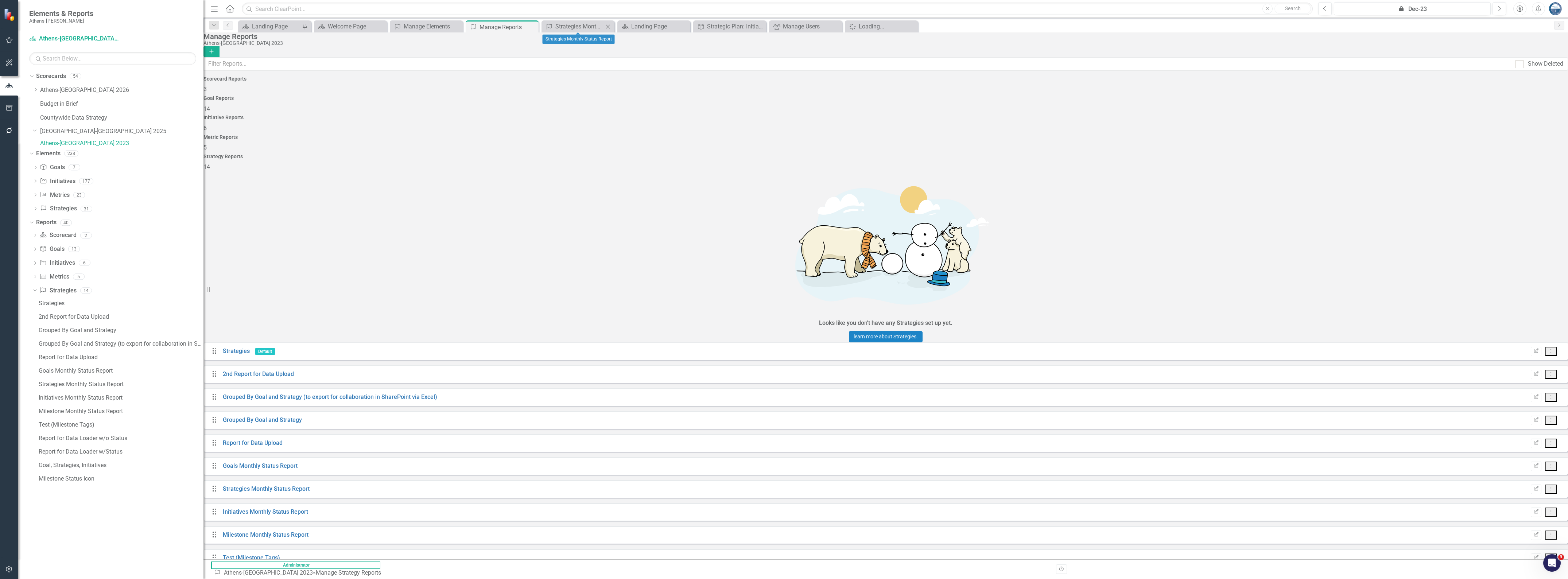
click at [608, 26] on icon at bounding box center [608, 26] width 4 height 4
click at [282, 484] on link "Report for Data Loader w/o Status" at bounding box center [267, 580] width 90 height 7
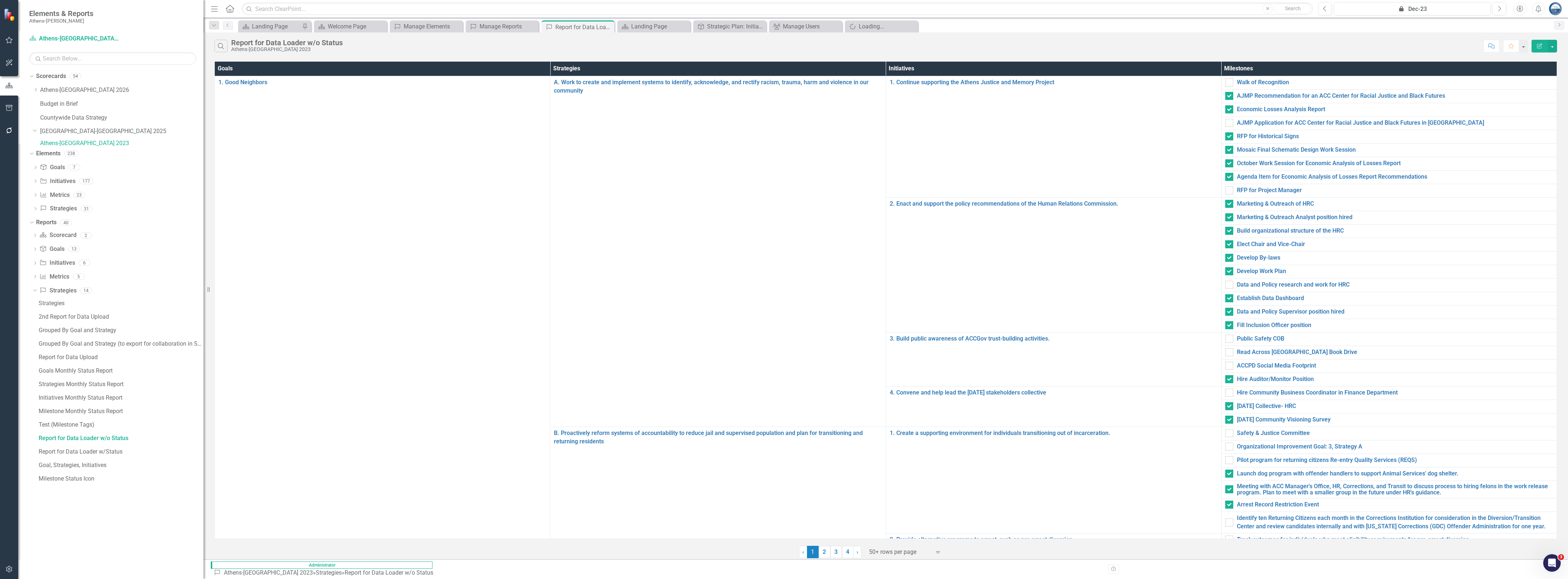
click at [362, 41] on div "Search Report for Data Loader w/o Status [GEOGRAPHIC_DATA]-[GEOGRAPHIC_DATA] 20…" at bounding box center [847, 46] width 1265 height 12
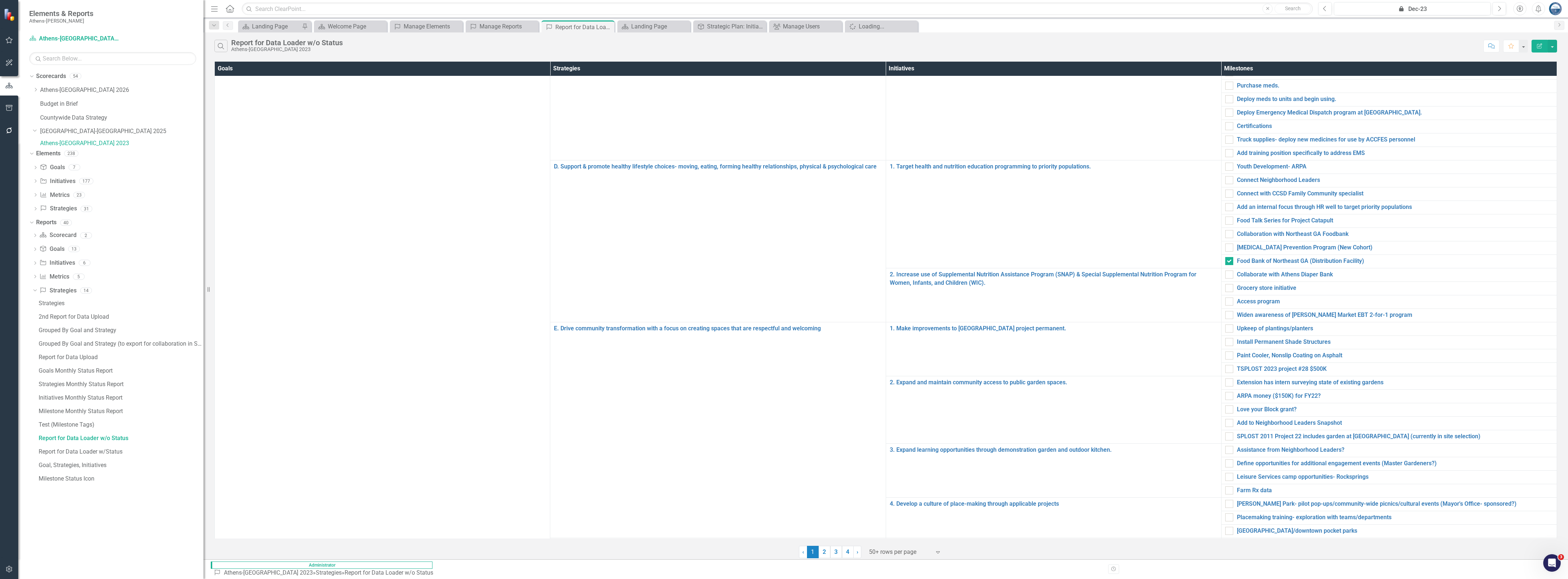
scroll to position [911, 0]
click at [608, 25] on icon "Close" at bounding box center [607, 27] width 7 height 6
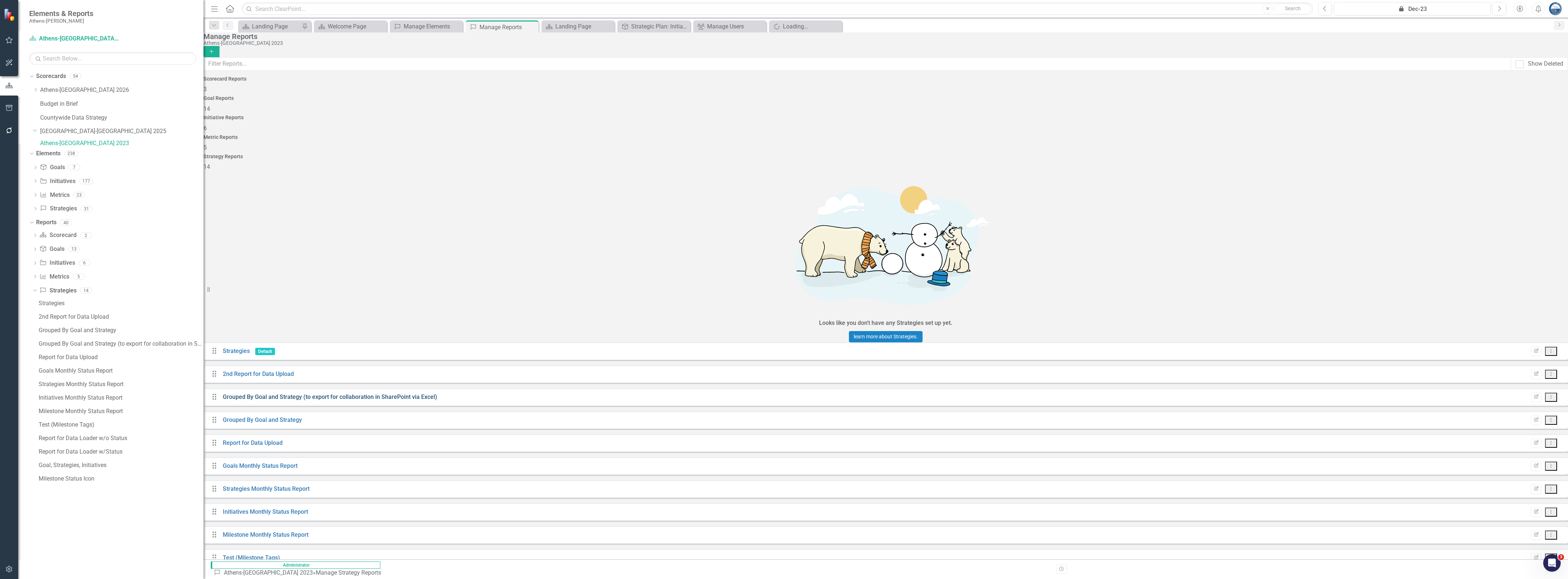
click at [279, 393] on link "Grouped By Goal and Strategy (to export for collaboration in SharePoint via Exc…" at bounding box center [330, 396] width 215 height 7
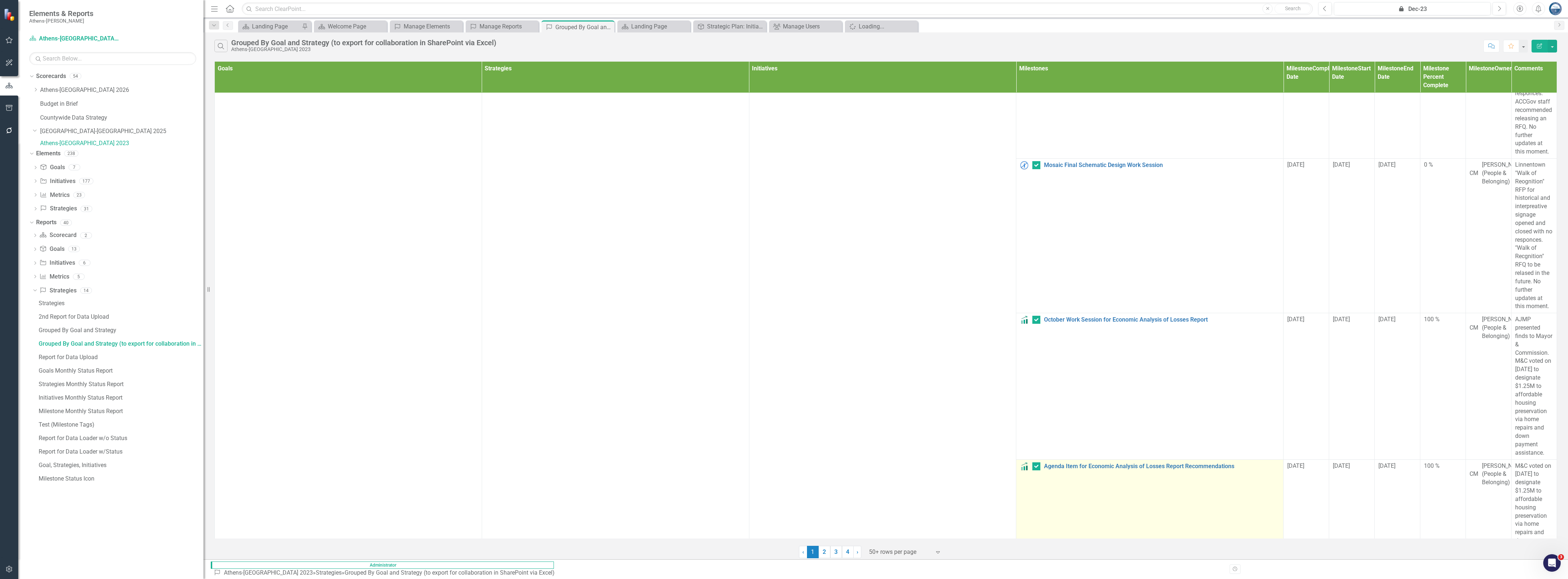
scroll to position [638, 0]
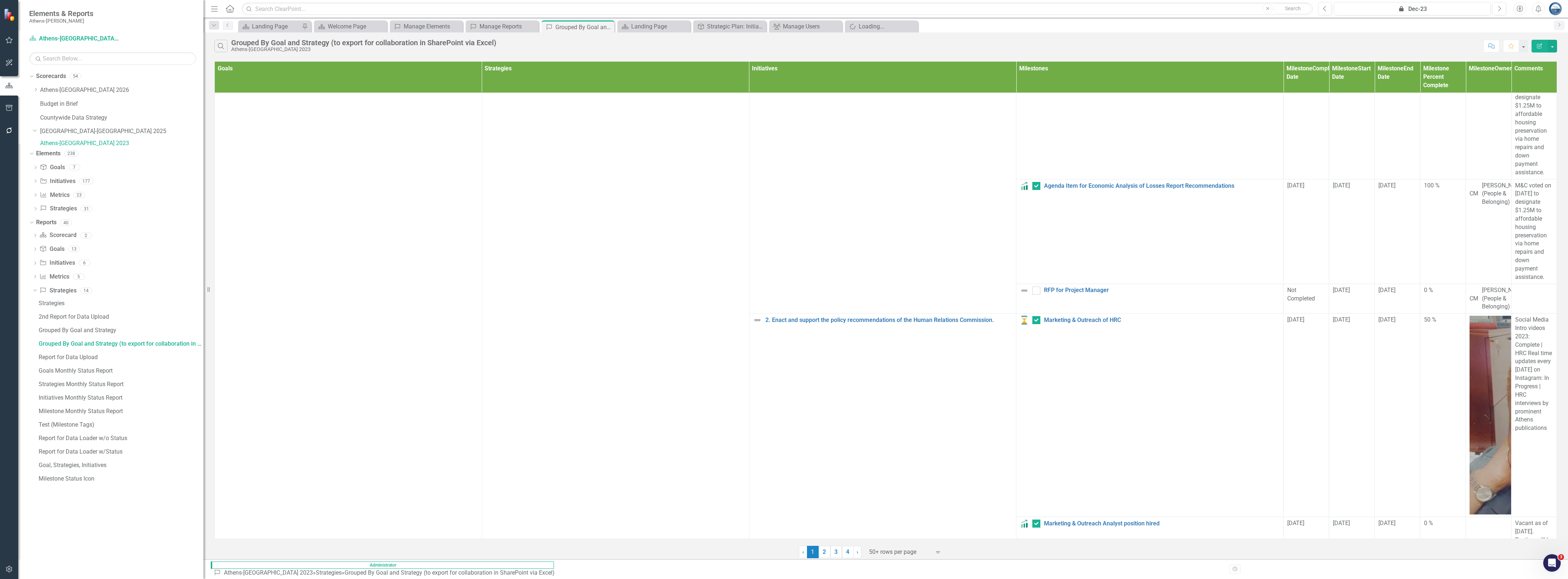
click at [767, 40] on div "Search Grouped By Goal and Strategy (to export for collaboration in SharePoint …" at bounding box center [847, 46] width 1265 height 12
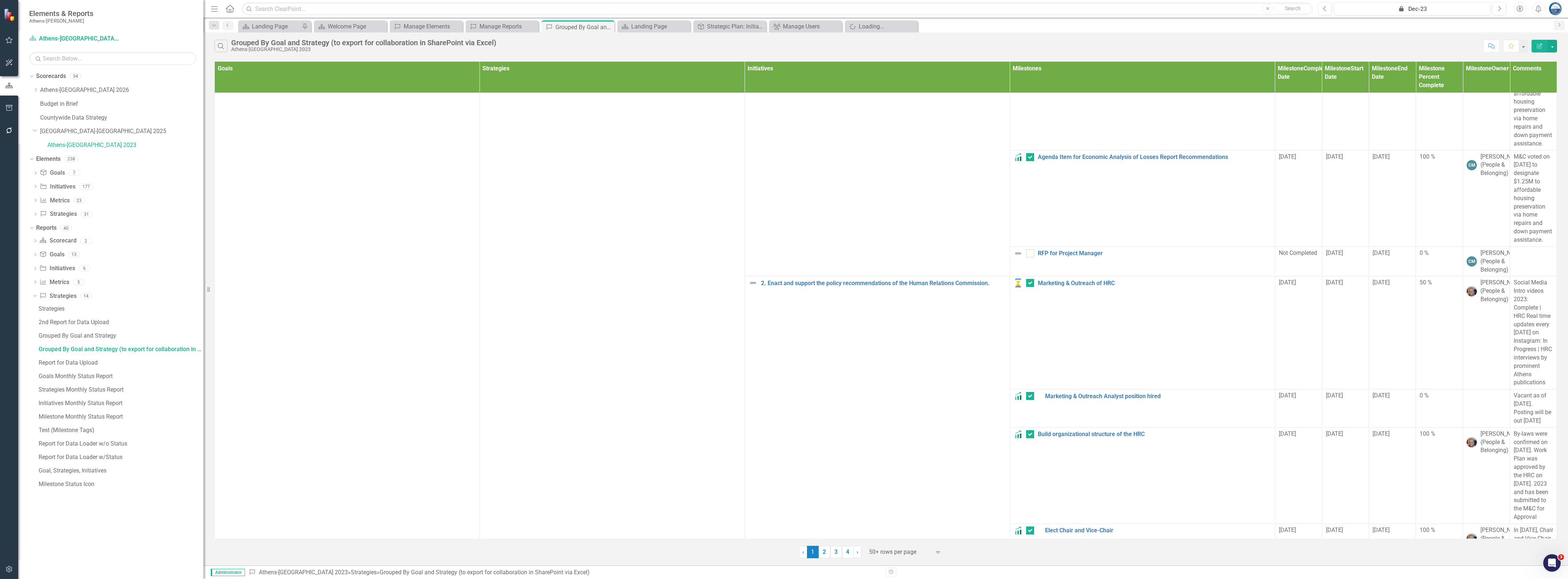
scroll to position [4252, 0]
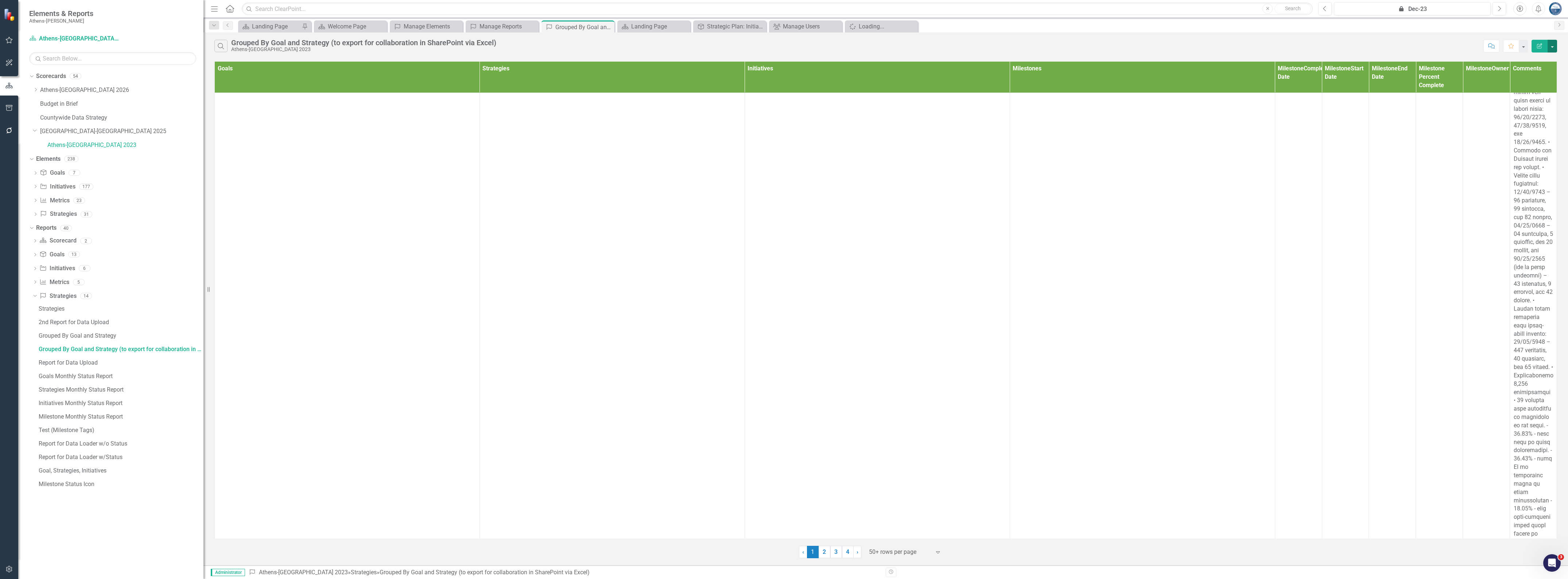
click at [1552, 45] on button "button" at bounding box center [1552, 46] width 9 height 13
click at [1539, 60] on link "Edit Report Edit Report" at bounding box center [1527, 60] width 58 height 14
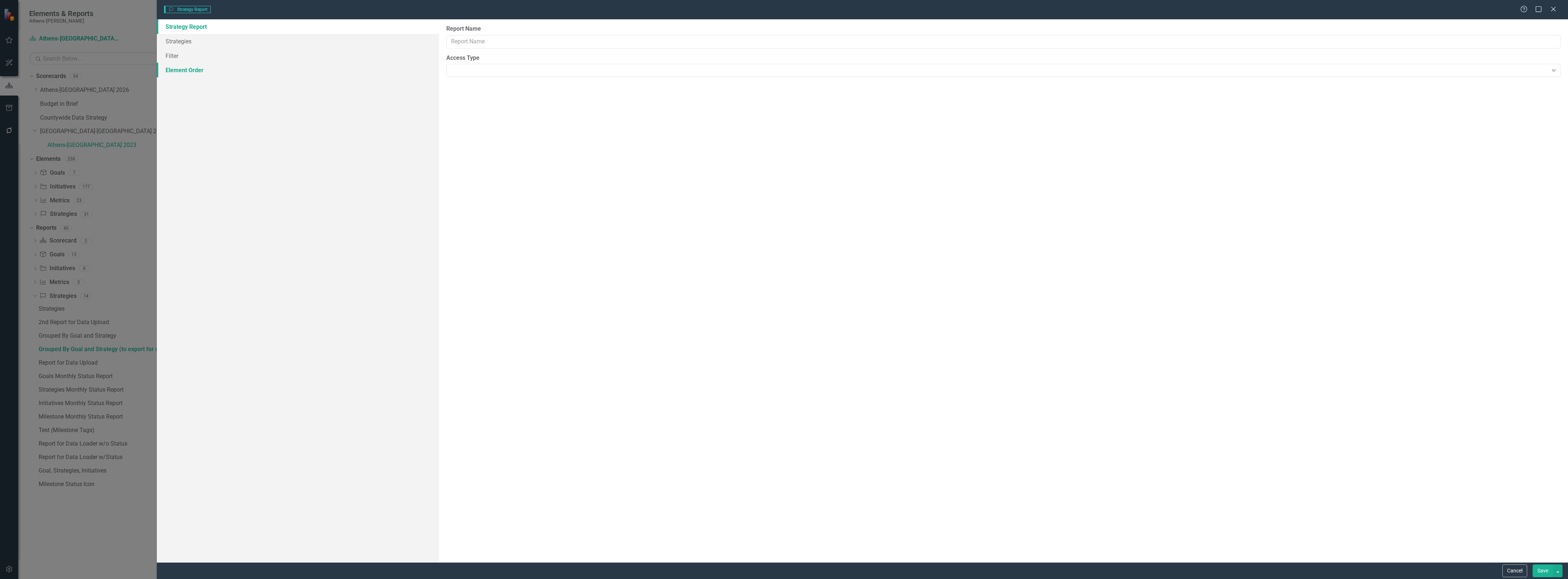
type input "Grouped By Goal and Strategy (to export for collaboration in SharePoint via Exc…"
click at [183, 41] on link "Columns" at bounding box center [298, 41] width 282 height 15
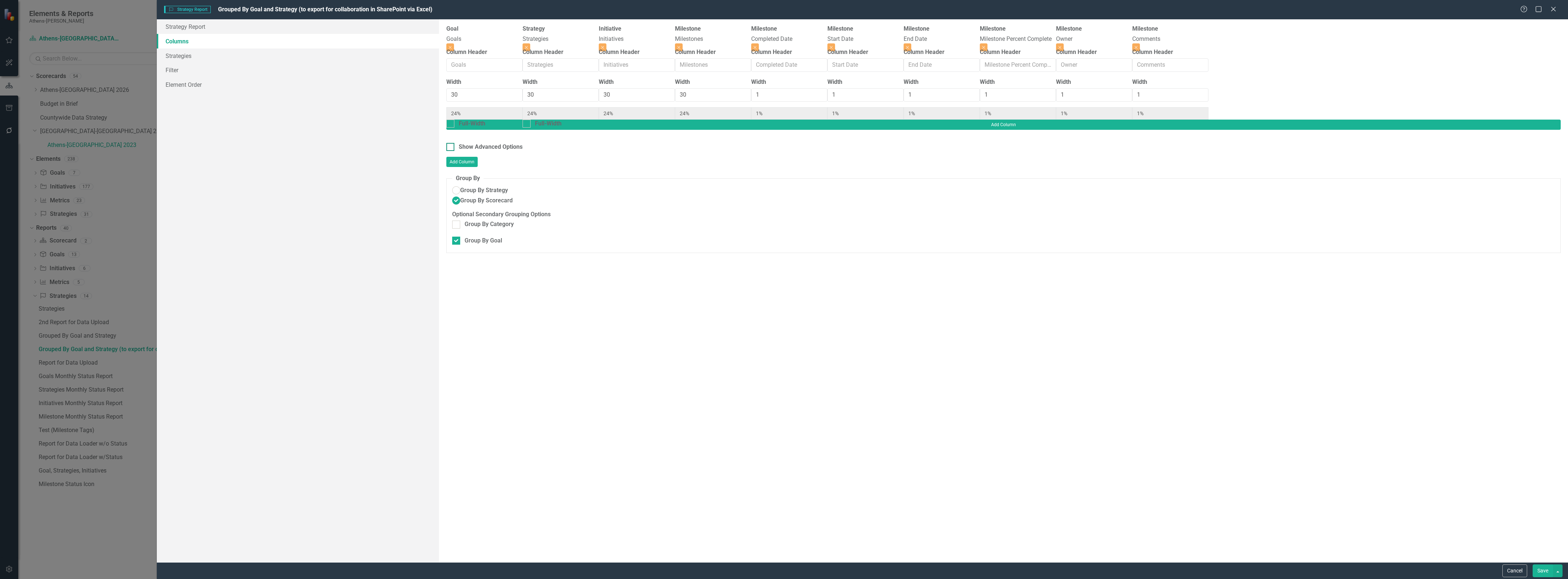
click at [447, 143] on input "Show Advanced Options" at bounding box center [449, 145] width 5 height 5
checkbox input "true"
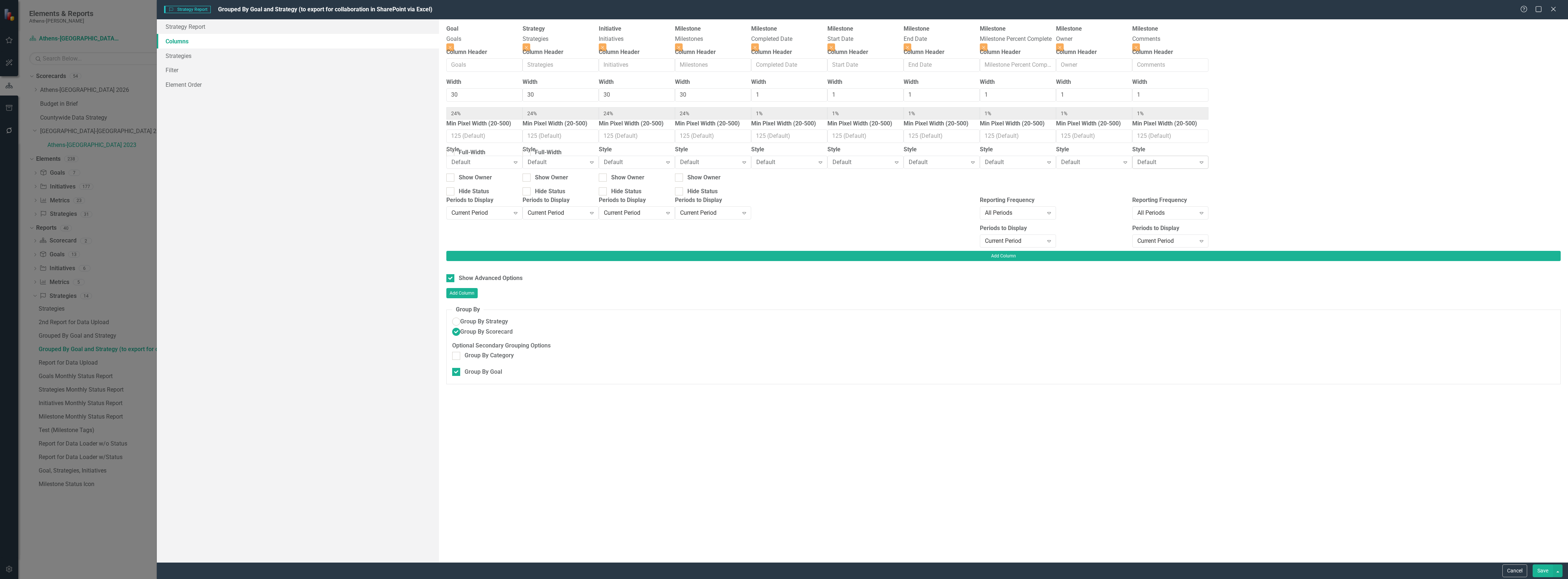
click at [1205, 163] on icon "Expand" at bounding box center [1201, 162] width 7 height 6
click at [1203, 240] on icon at bounding box center [1201, 241] width 3 height 2
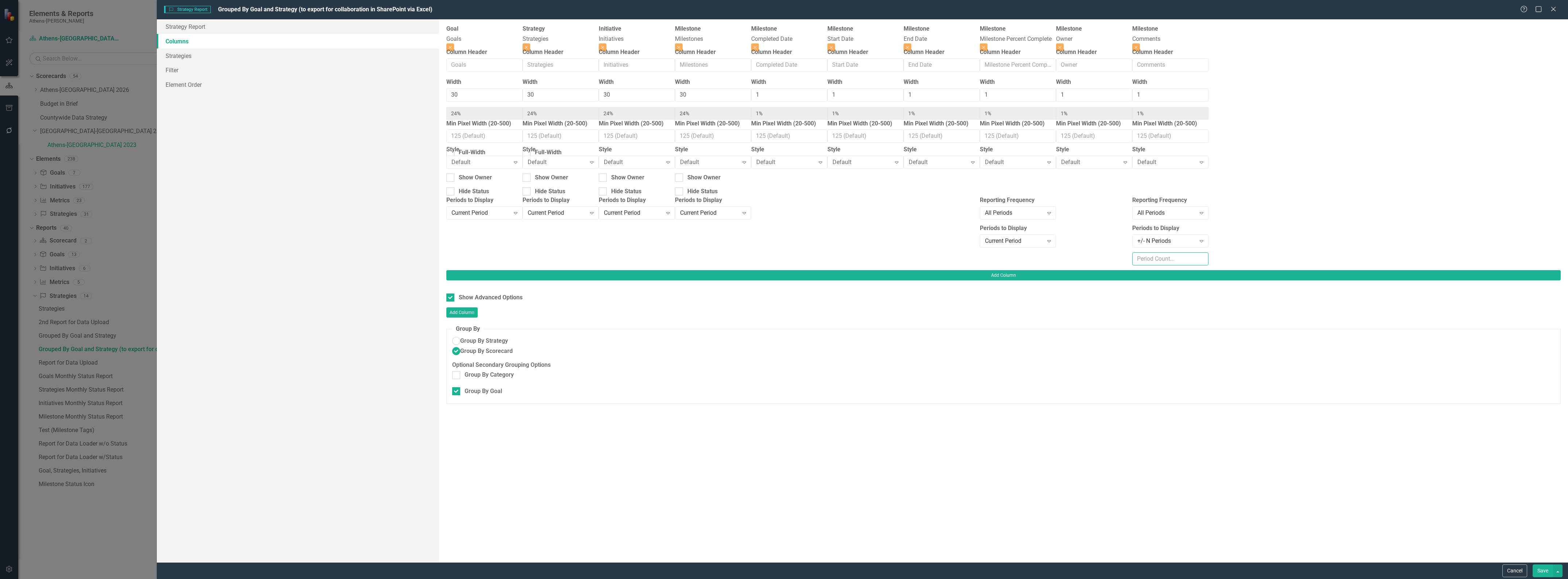
click at [1209, 257] on input "number" at bounding box center [1170, 259] width 76 height 14
click at [1209, 256] on input "1" at bounding box center [1170, 259] width 76 height 14
click at [1209, 256] on input "2" at bounding box center [1170, 259] width 76 height 14
click at [1209, 256] on input "3" at bounding box center [1170, 259] width 76 height 14
click at [1209, 256] on input "4" at bounding box center [1170, 259] width 76 height 14
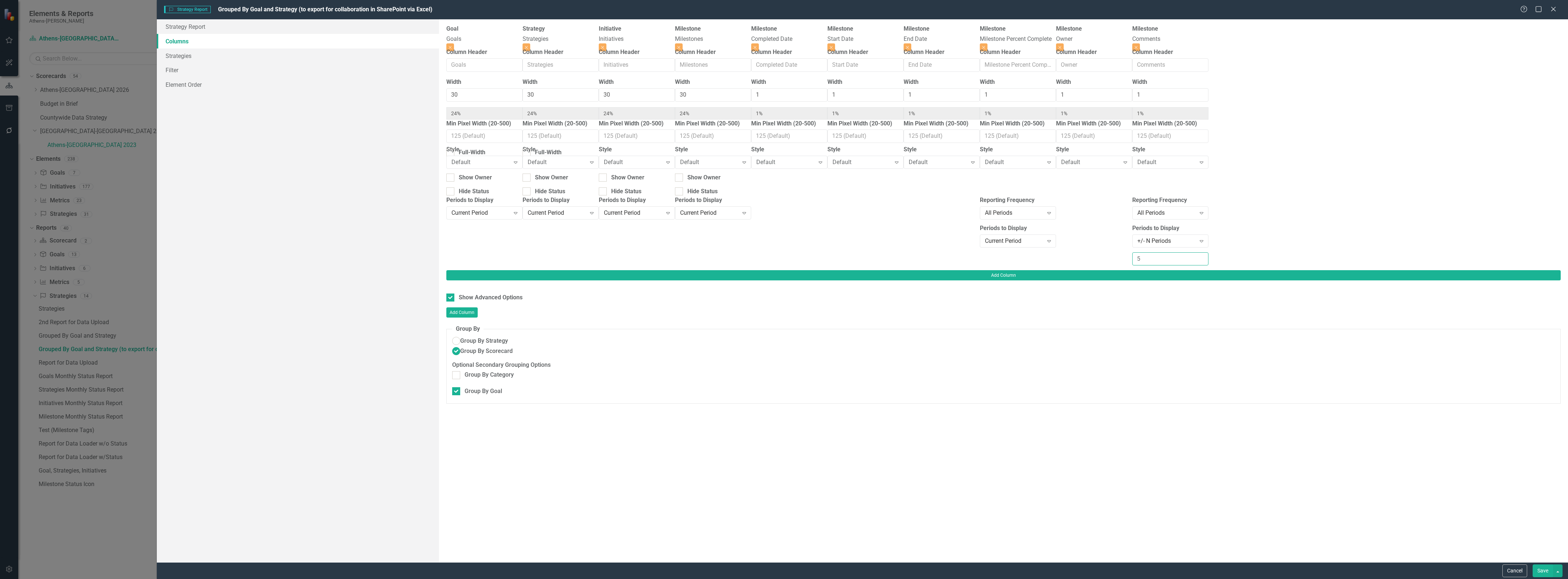
click at [1209, 256] on input "5" at bounding box center [1170, 259] width 76 height 14
type input "6"
click at [1209, 256] on input "6" at bounding box center [1170, 259] width 76 height 14
click at [1544, 570] on button "Save" at bounding box center [1543, 570] width 20 height 13
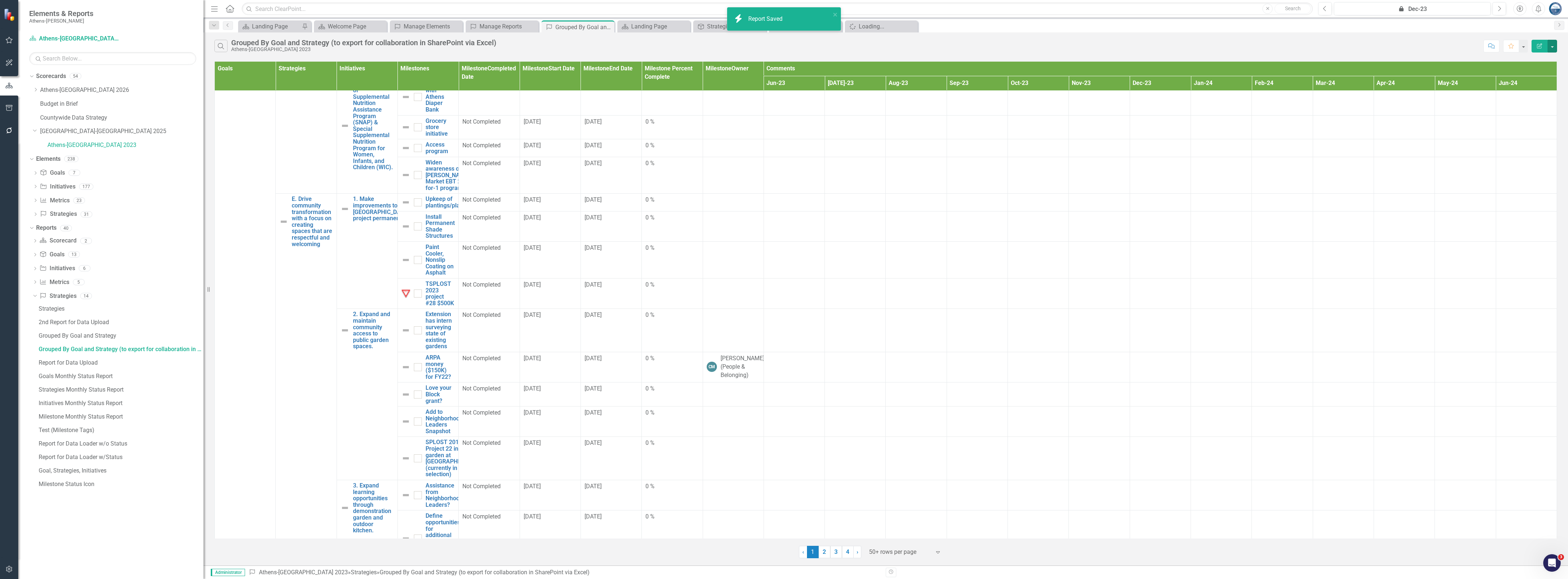
scroll to position [4829, 0]
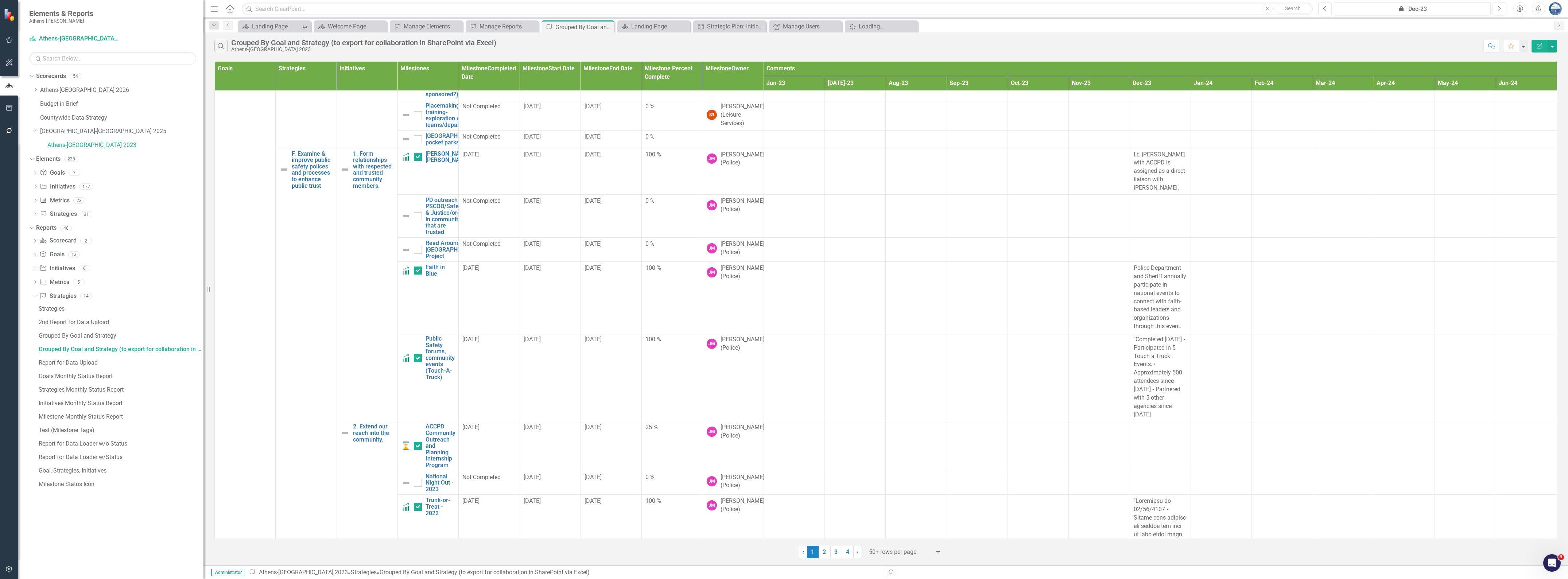
click at [1326, 7] on button "Previous" at bounding box center [1325, 8] width 14 height 13
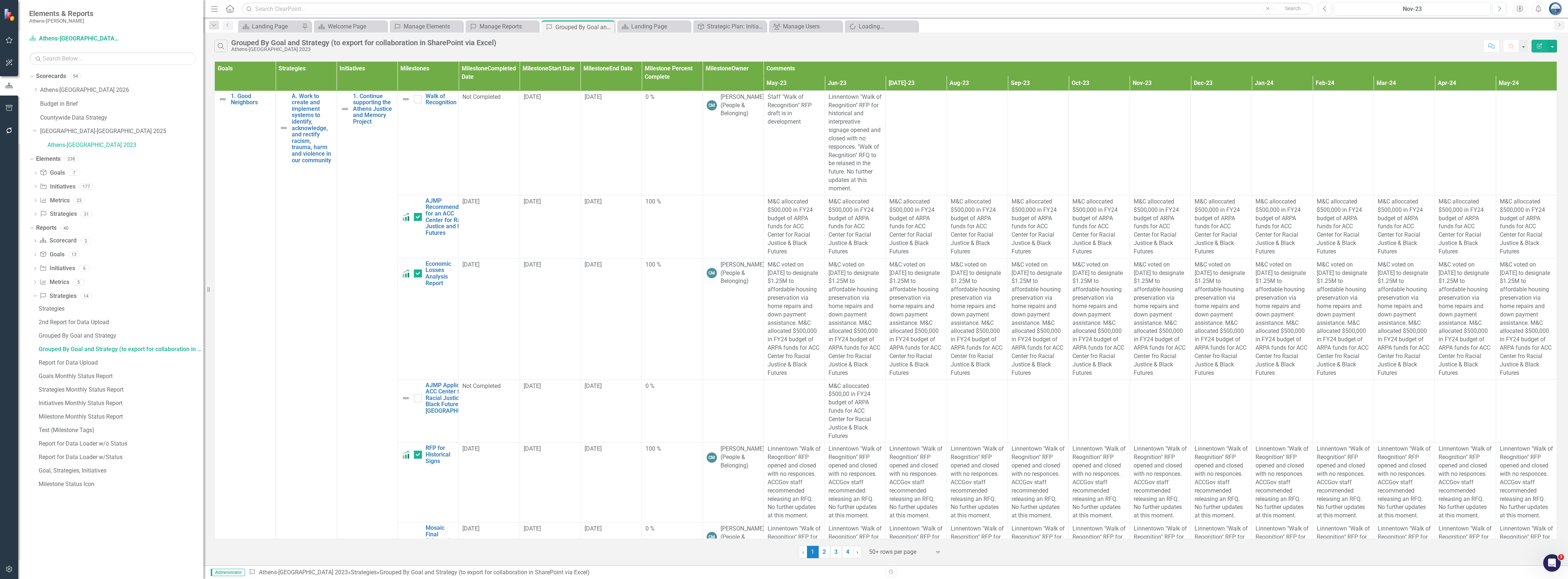
click at [1400, 43] on div "Search Grouped By Goal and Strategy (to export for collaboration in SharePoint …" at bounding box center [847, 46] width 1265 height 12
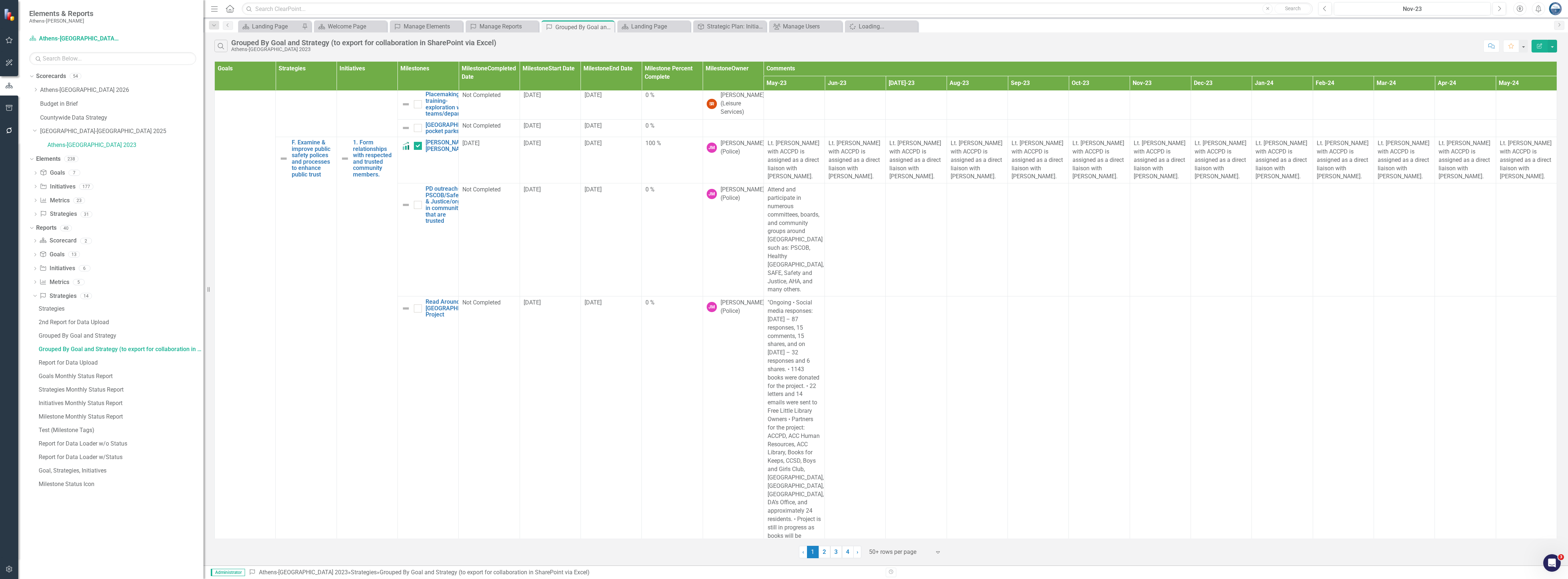
click at [1435, 41] on div "Search Grouped By Goal and Strategy (to export for collaboration in SharePoint …" at bounding box center [847, 46] width 1265 height 12
click at [1498, 9] on icon "Next" at bounding box center [1500, 9] width 4 height 7
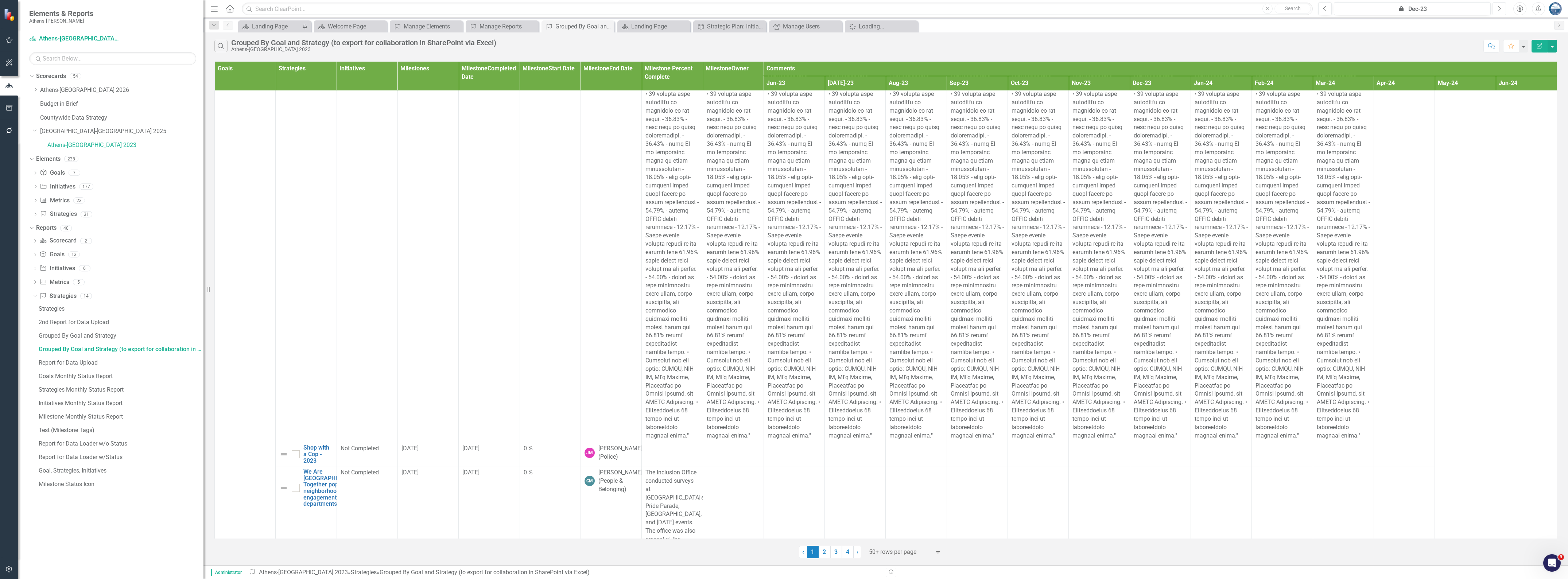
click at [1498, 9] on icon "Next" at bounding box center [1500, 9] width 4 height 7
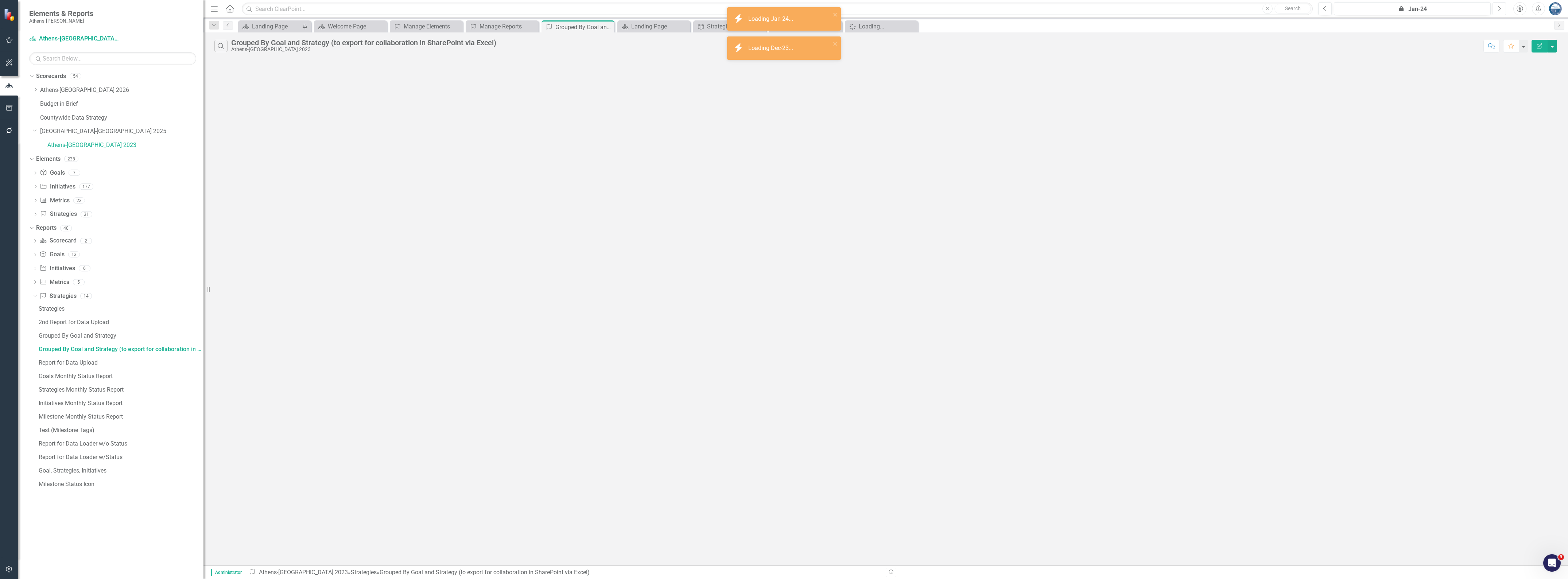
click at [1498, 9] on icon "Next" at bounding box center [1500, 9] width 4 height 7
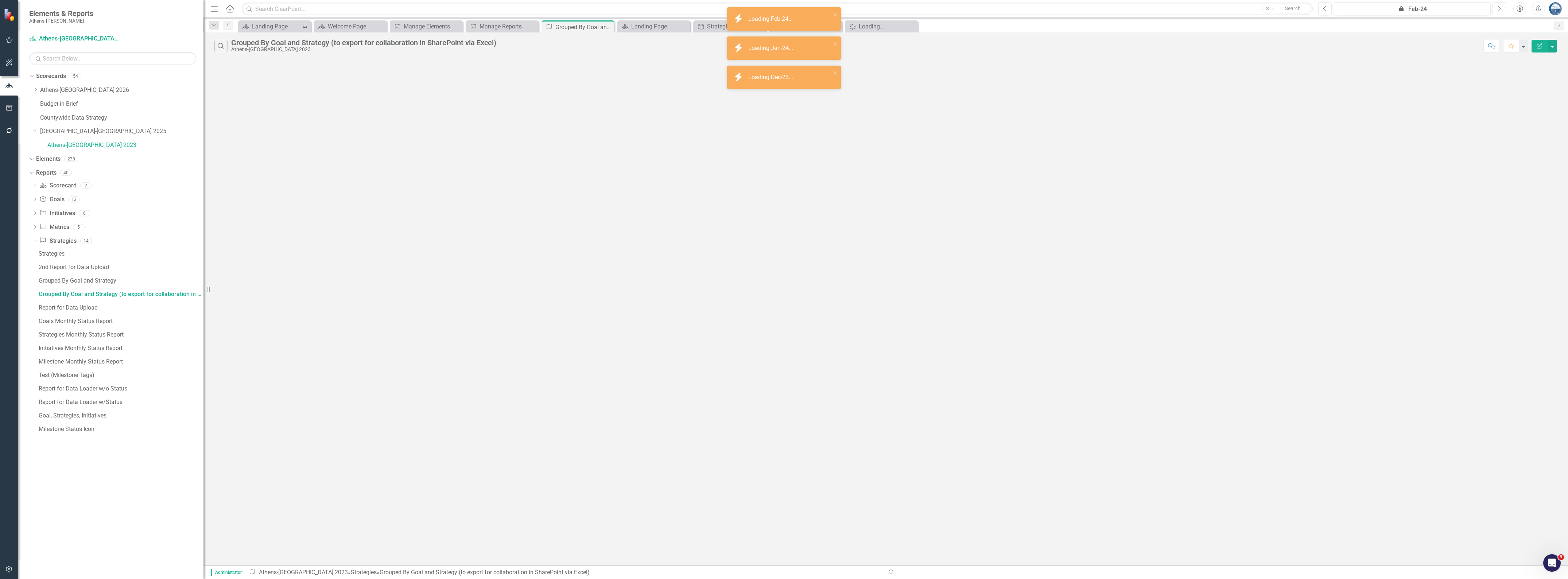
click at [1498, 9] on icon "Next" at bounding box center [1500, 9] width 4 height 7
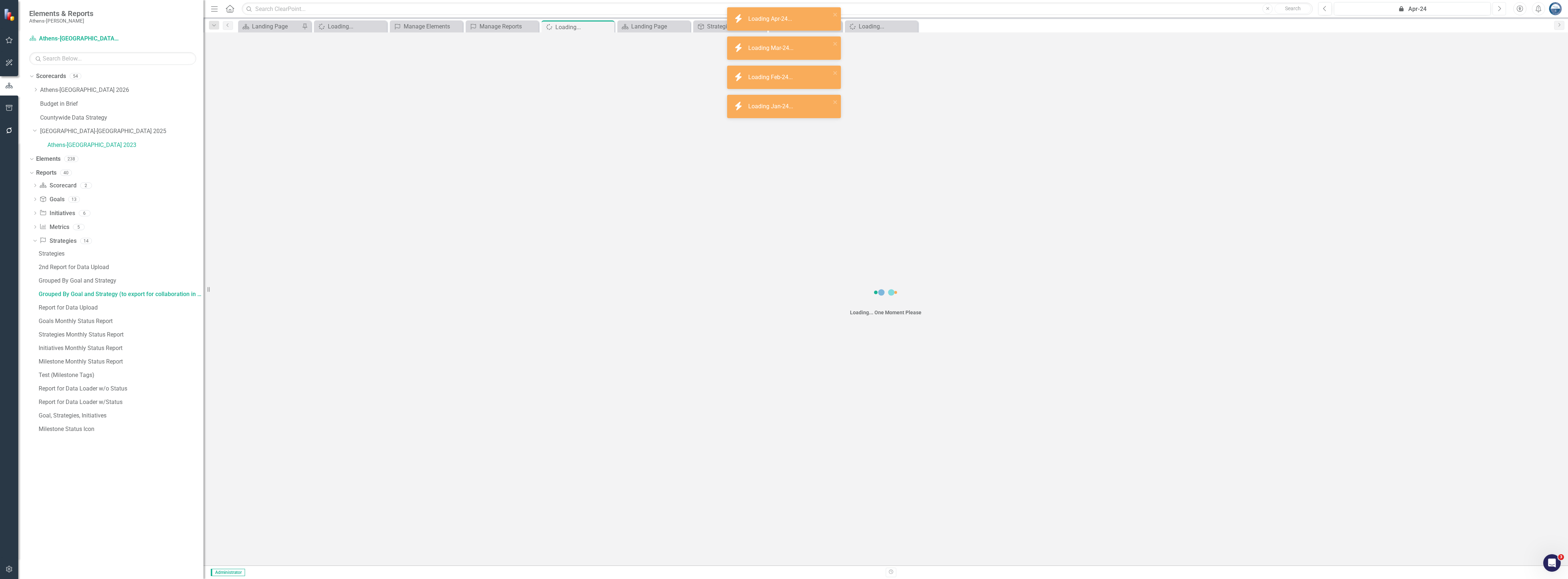
click at [1498, 9] on icon "Next" at bounding box center [1500, 9] width 4 height 7
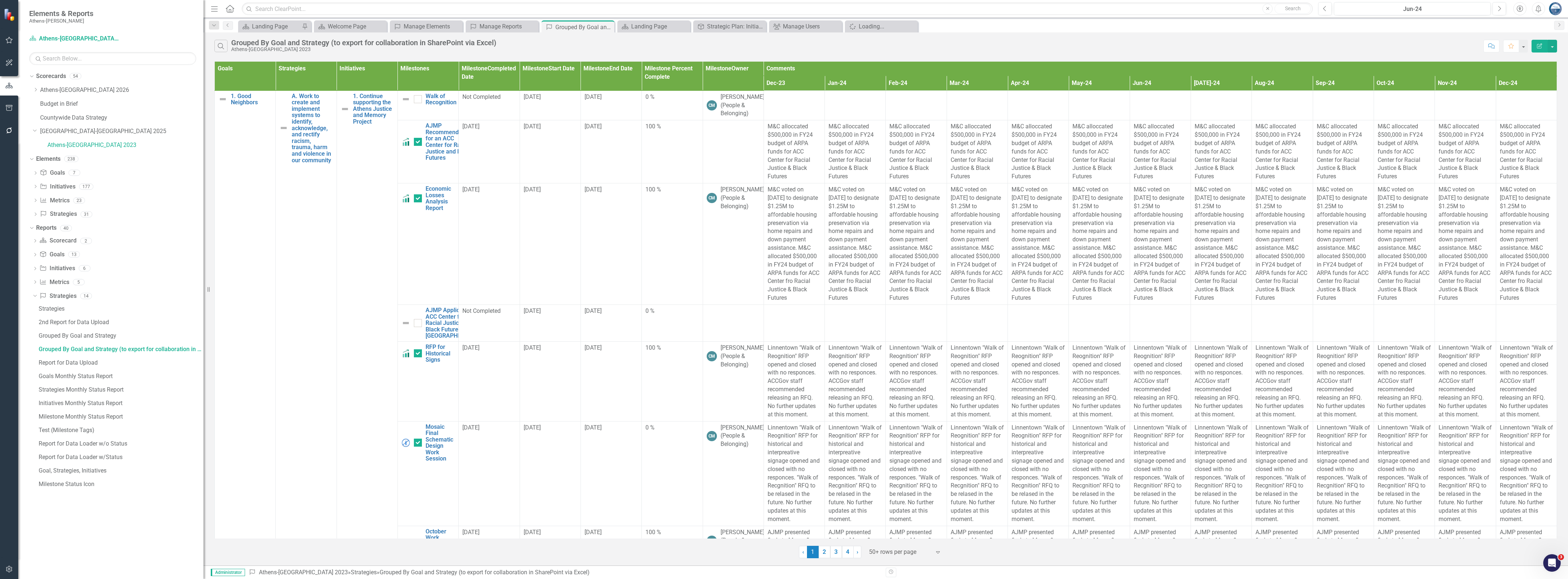
click at [1395, 49] on div "Search Grouped By Goal and Strategy (to export for collaboration in SharePoint …" at bounding box center [847, 46] width 1265 height 12
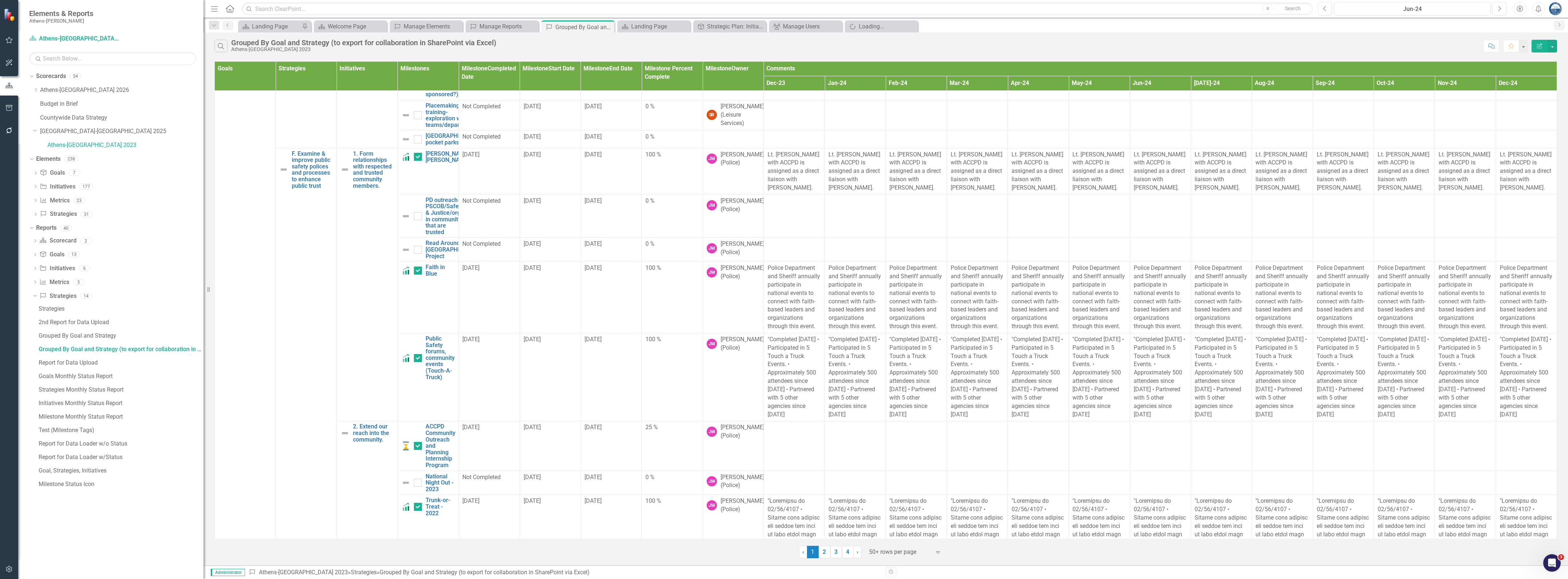
click at [1420, 42] on div "Search Grouped By Goal and Strategy (to export for collaboration in SharePoint …" at bounding box center [847, 46] width 1265 height 12
click at [1324, 8] on icon "button" at bounding box center [1325, 9] width 3 height 5
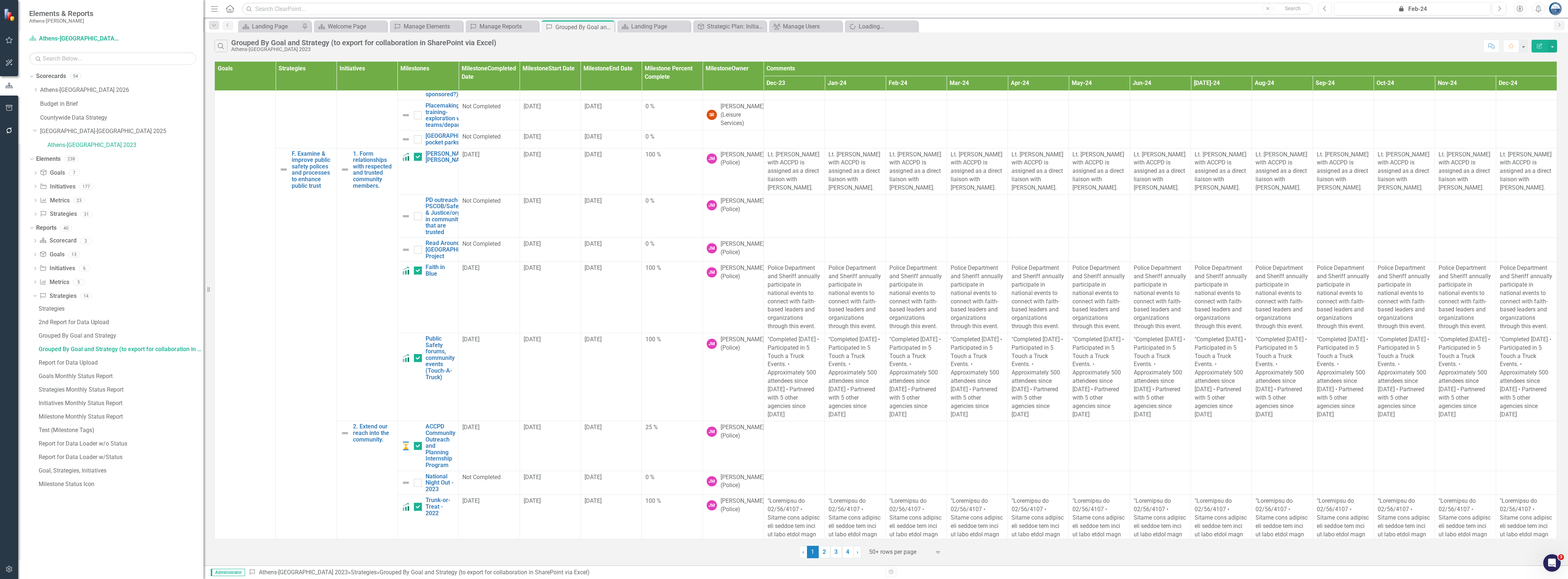
click at [1324, 8] on icon "button" at bounding box center [1325, 9] width 3 height 5
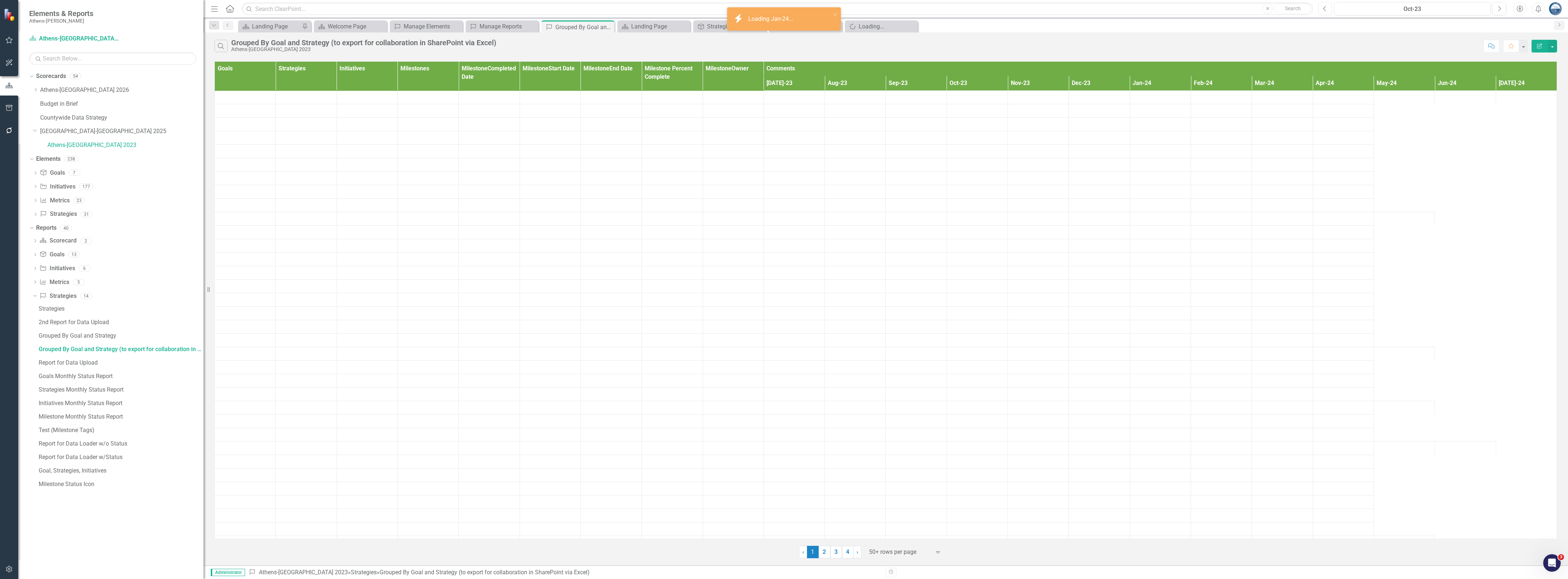
click at [1324, 8] on icon "button" at bounding box center [1325, 9] width 3 height 5
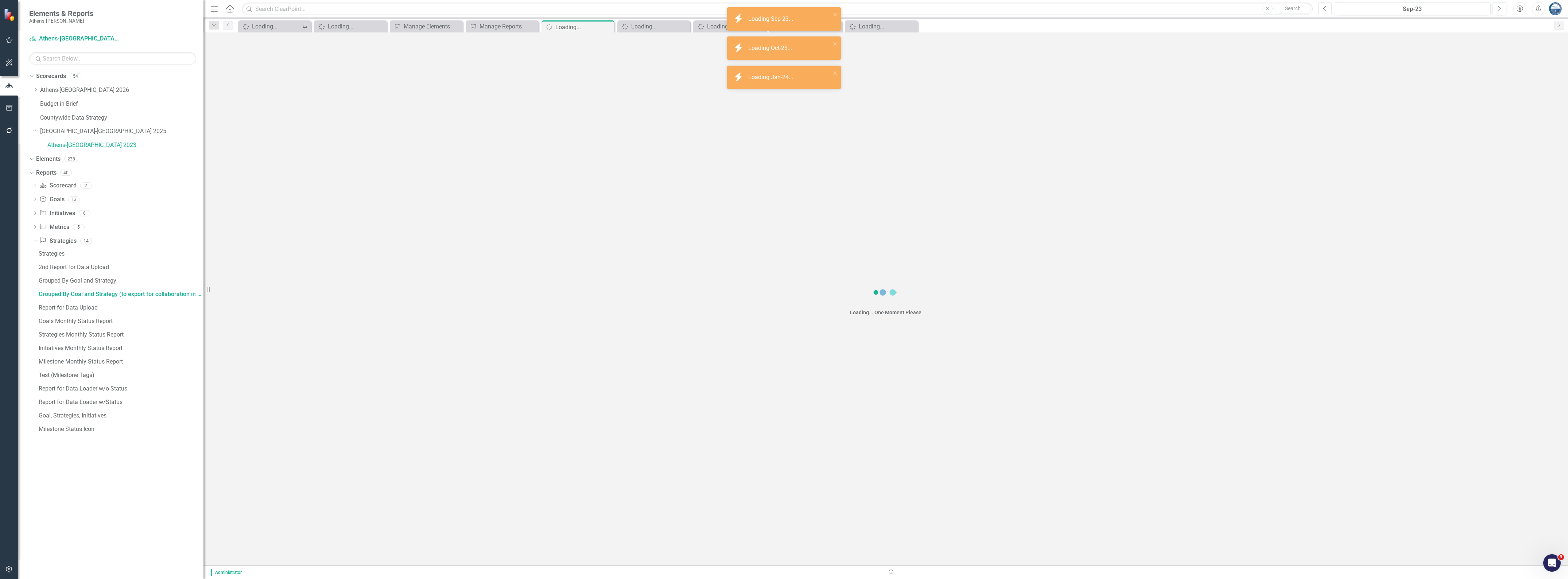
click at [1324, 8] on icon "button" at bounding box center [1325, 9] width 3 height 5
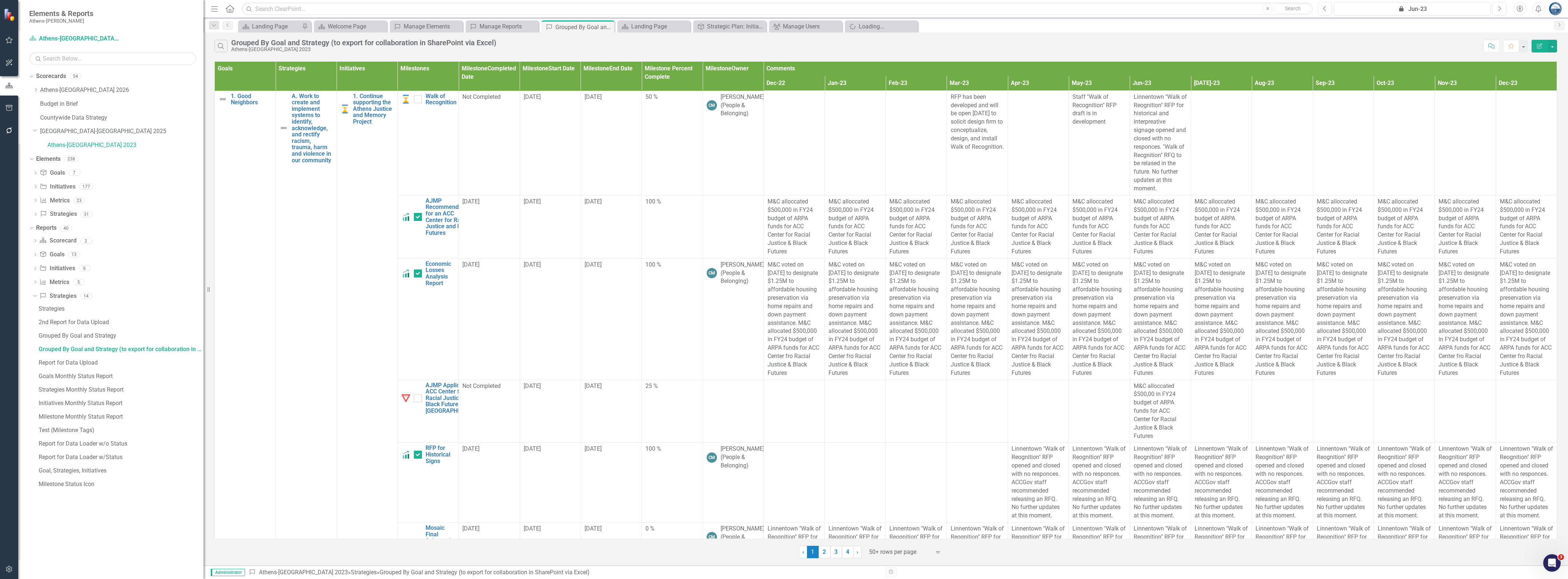
click at [1408, 44] on div "Search Grouped By Goal and Strategy (to export for collaboration in SharePoint …" at bounding box center [847, 46] width 1265 height 12
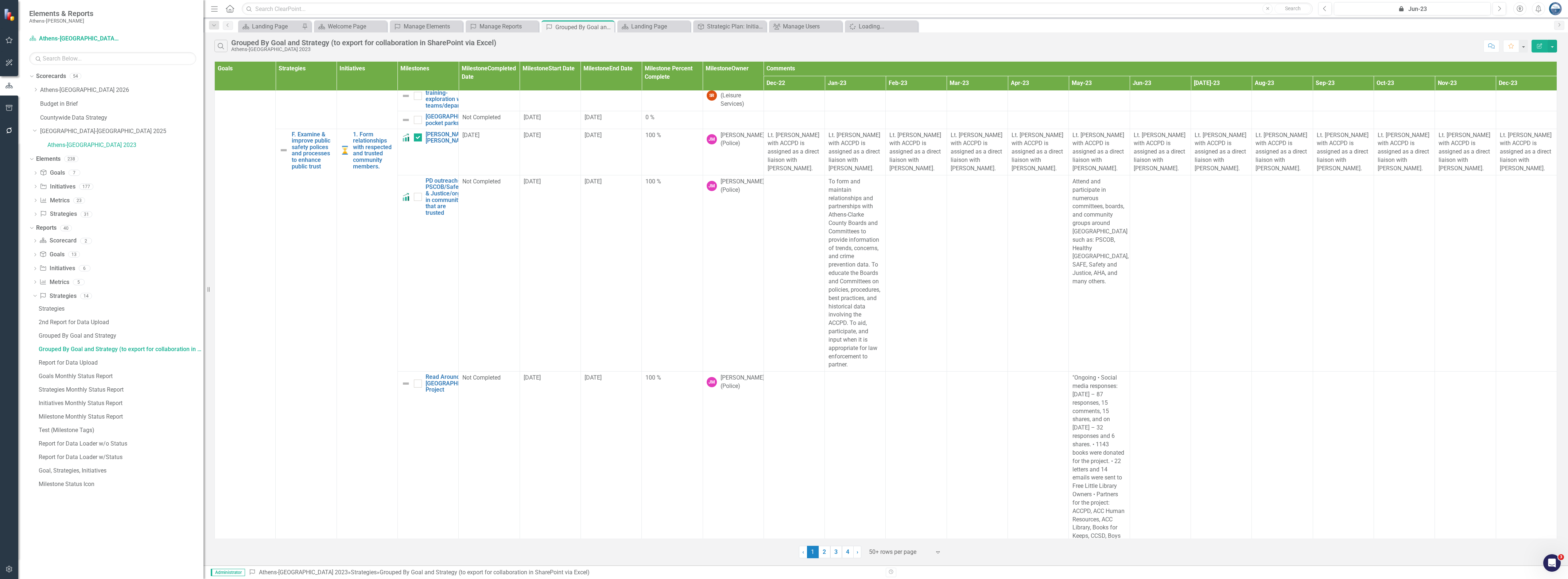
click at [1431, 43] on div "Search Grouped By Goal and Strategy (to export for collaboration in SharePoint …" at bounding box center [847, 46] width 1265 height 12
click at [1328, 10] on button "Previous" at bounding box center [1325, 8] width 14 height 13
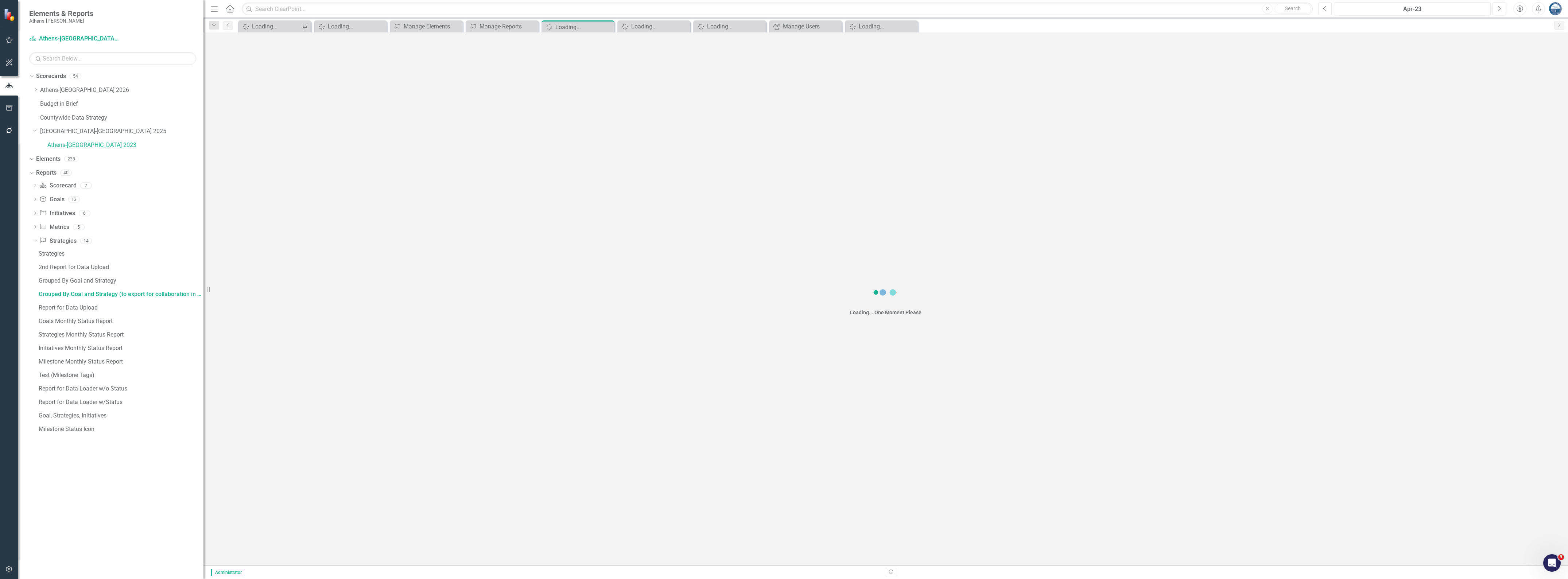
click at [1324, 10] on icon "Previous" at bounding box center [1325, 9] width 4 height 7
click at [1324, 8] on icon "button" at bounding box center [1325, 9] width 3 height 5
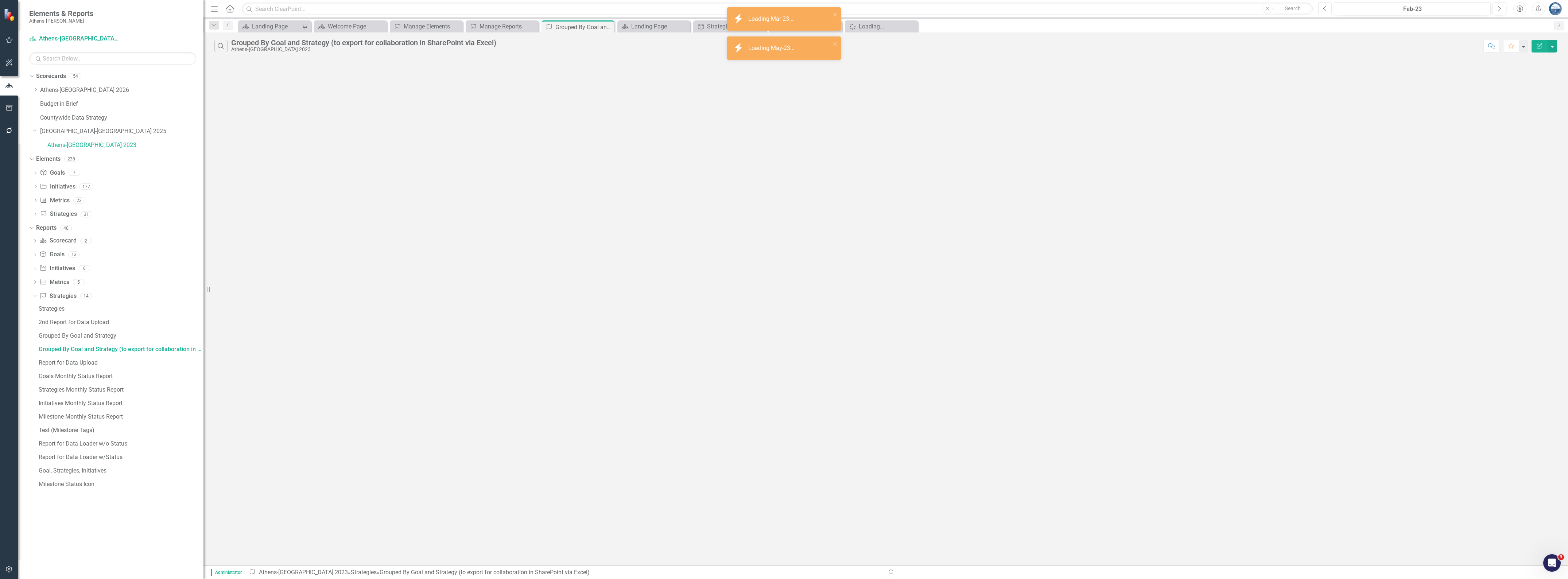
click at [1324, 8] on icon "button" at bounding box center [1325, 9] width 3 height 5
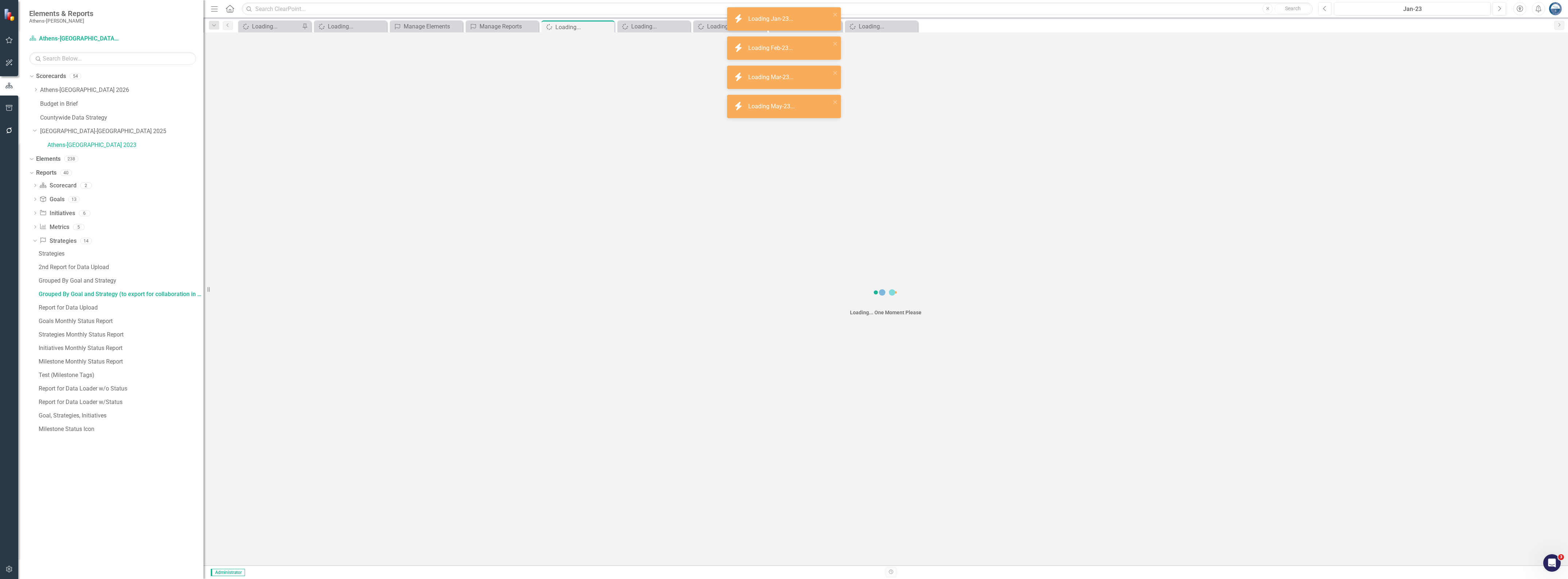
click at [1324, 8] on icon "button" at bounding box center [1325, 9] width 3 height 5
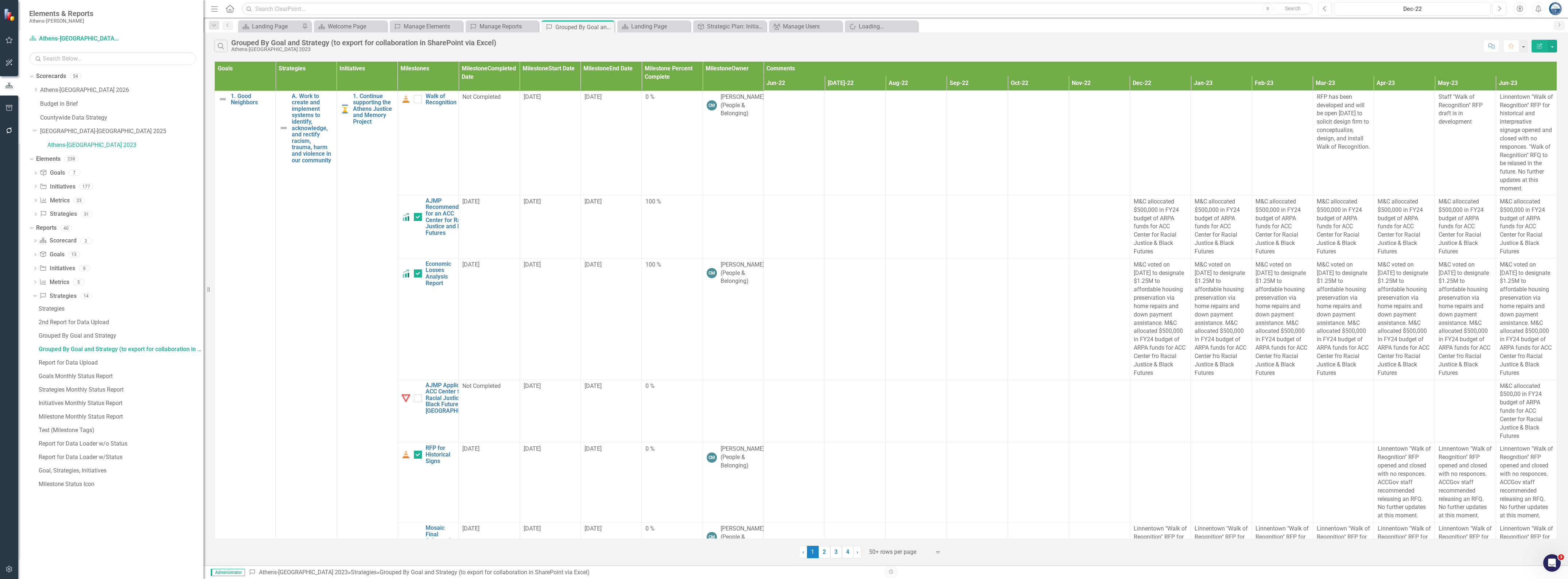
click at [1384, 46] on div "Search Grouped By Goal and Strategy (to export for collaboration in SharePoint …" at bounding box center [847, 46] width 1265 height 12
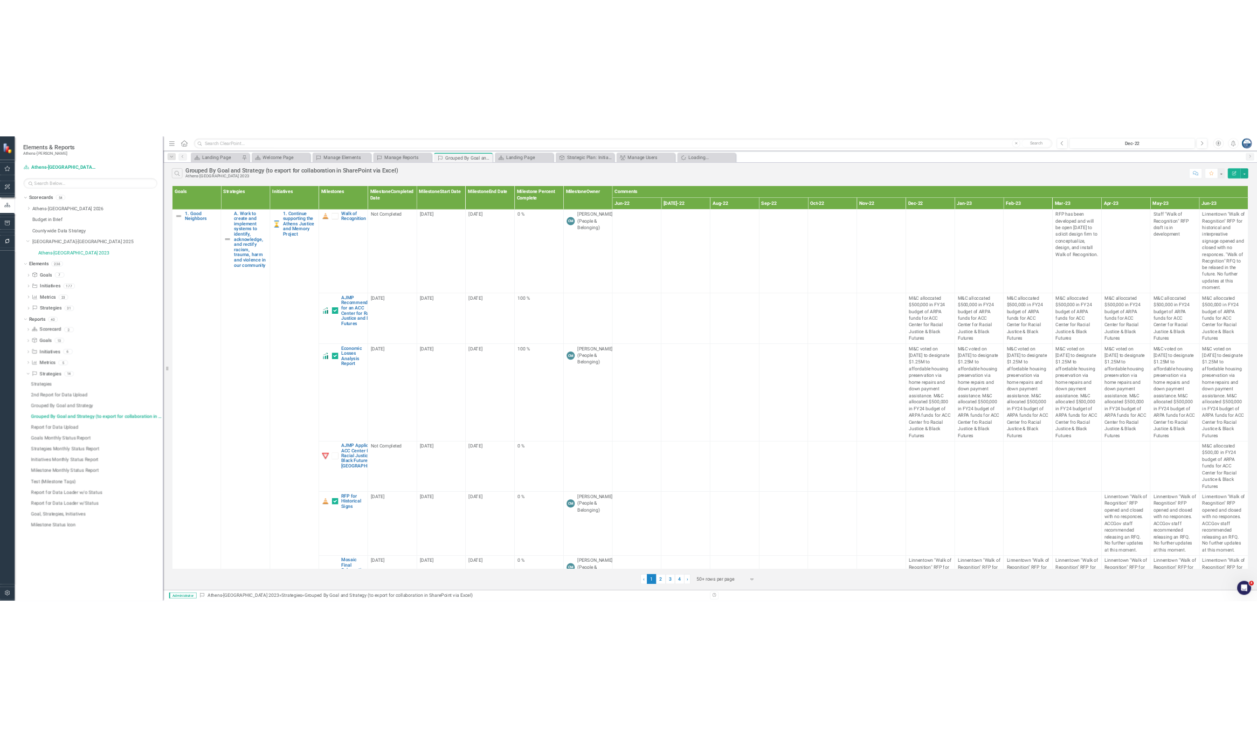
scroll to position [9073, 0]
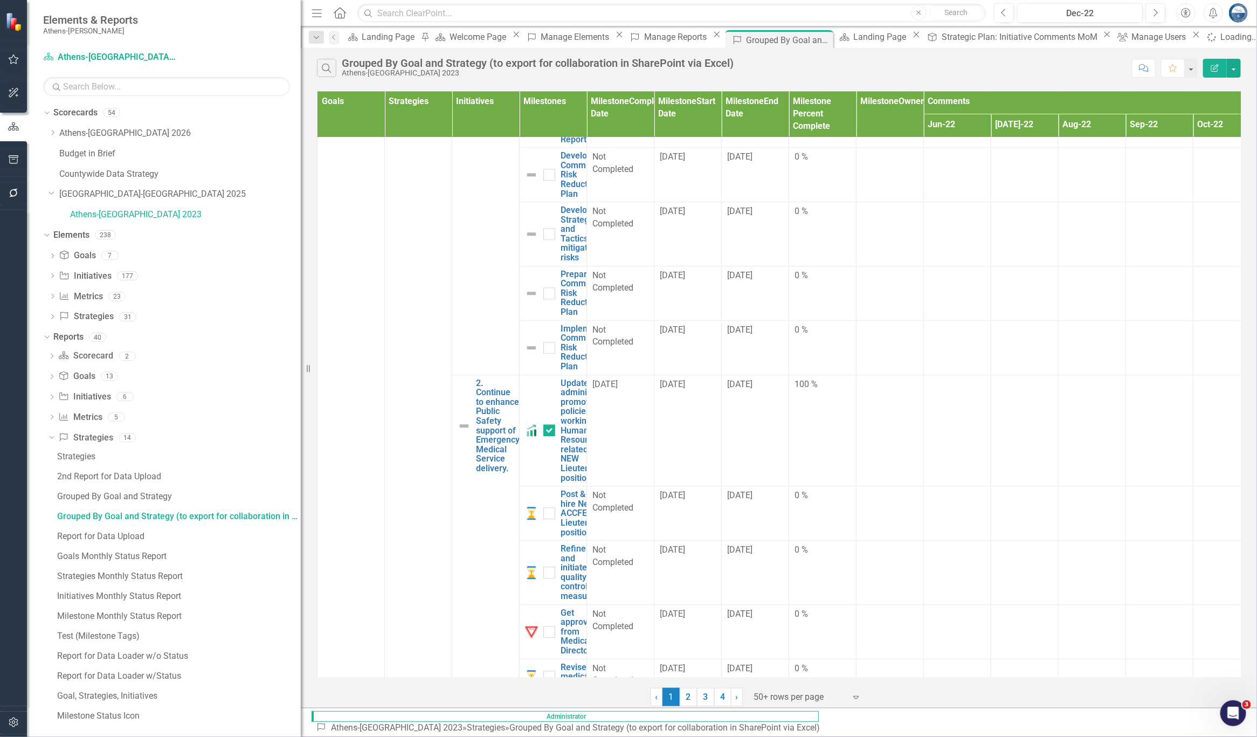
click at [976, 73] on div "Search Grouped By Goal and Strategy (to export for collaboration in SharePoint …" at bounding box center [721, 68] width 809 height 18
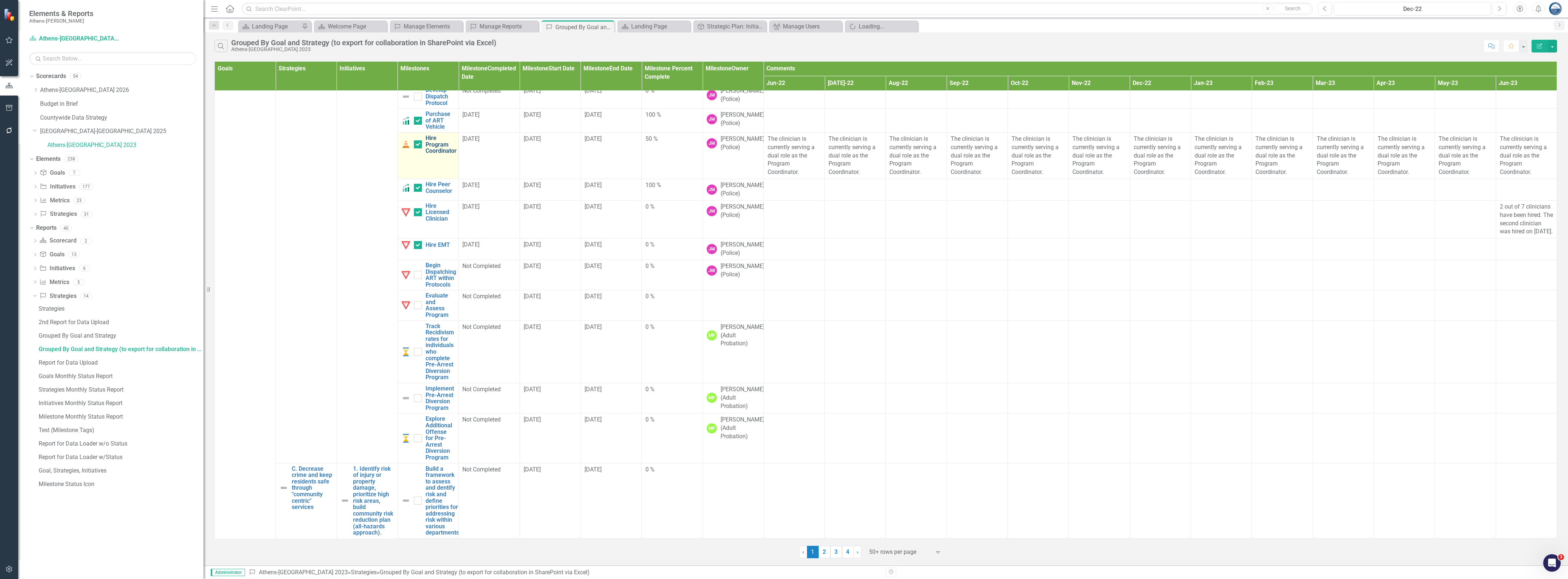
scroll to position [3904, 0]
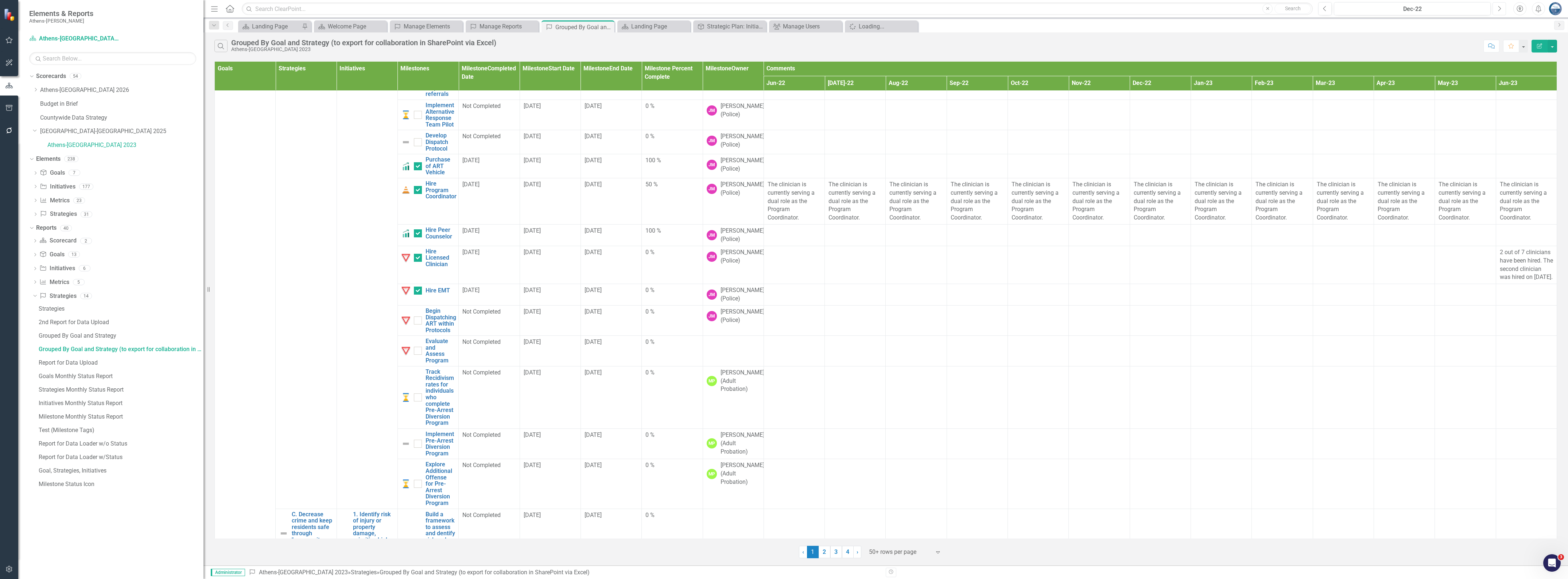
click at [850, 9] on icon "Next" at bounding box center [1500, 9] width 4 height 7
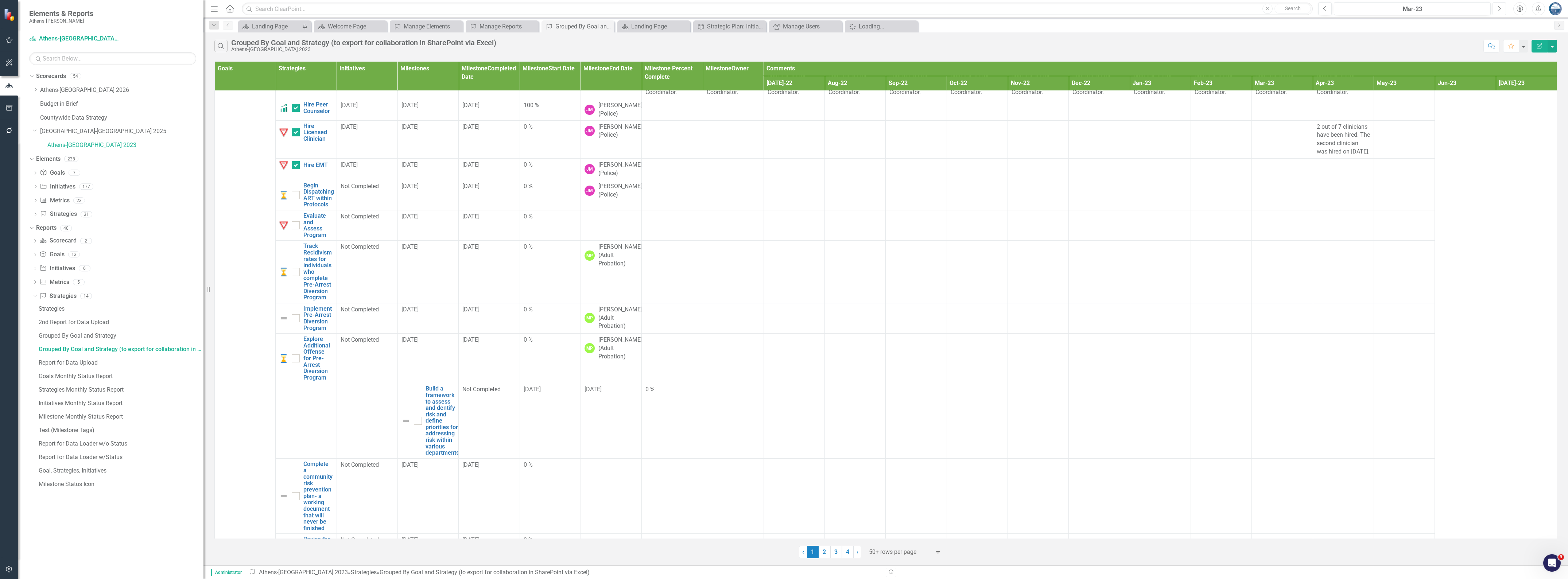
click at [850, 9] on icon "Next" at bounding box center [1500, 9] width 4 height 7
click at [850, 9] on icon "Next" at bounding box center [1500, 9] width 4 height 7
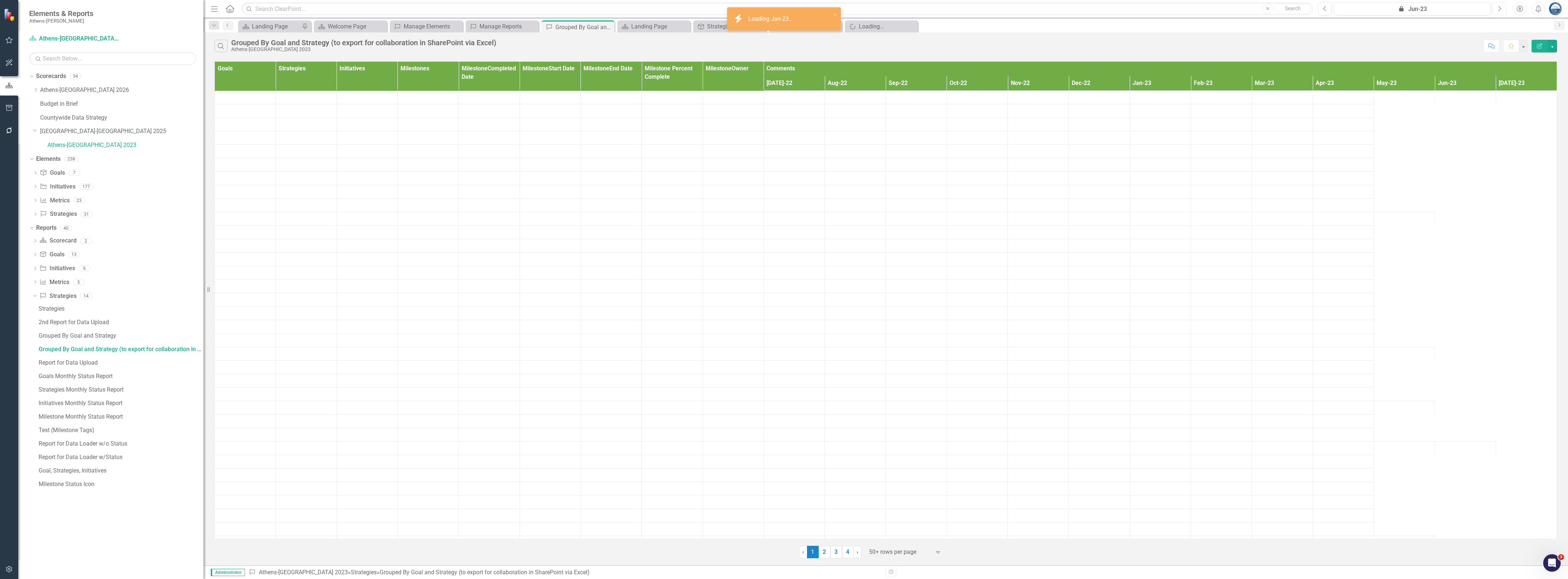
click at [850, 9] on icon "Next" at bounding box center [1500, 9] width 4 height 7
click at [850, 4] on button "Previous" at bounding box center [1325, 8] width 14 height 13
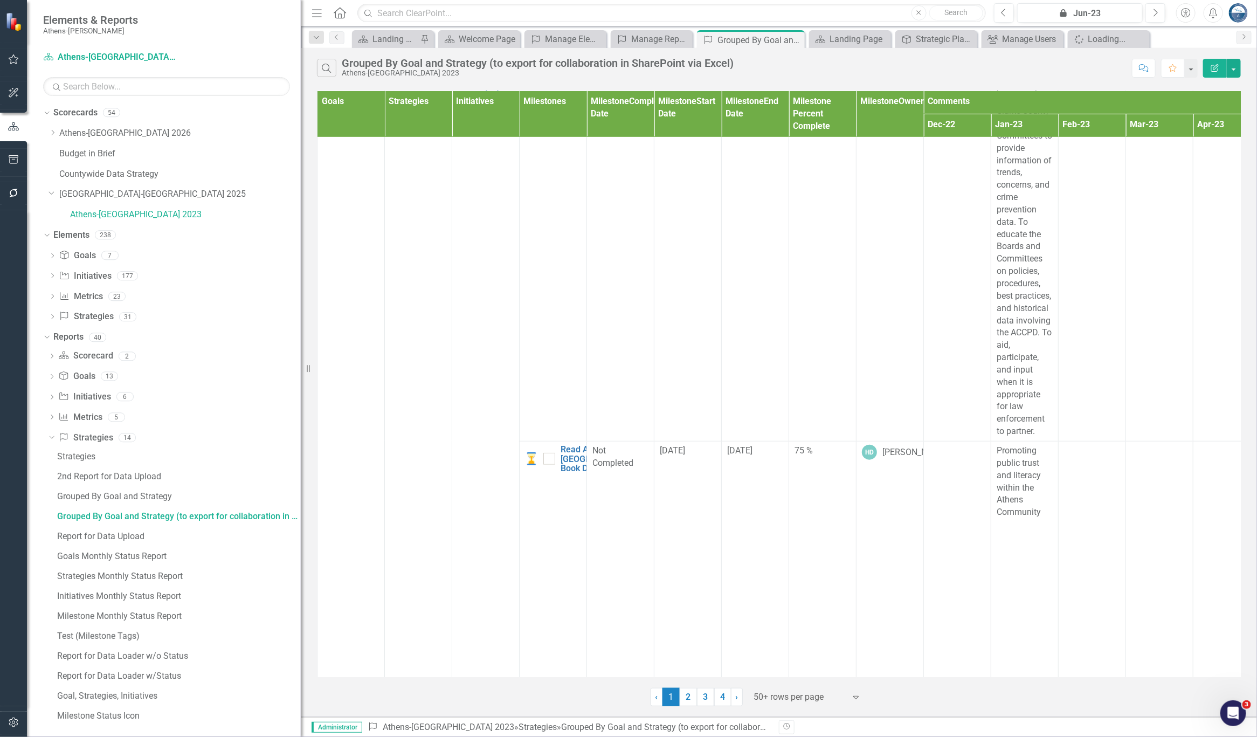
scroll to position [2829, 0]
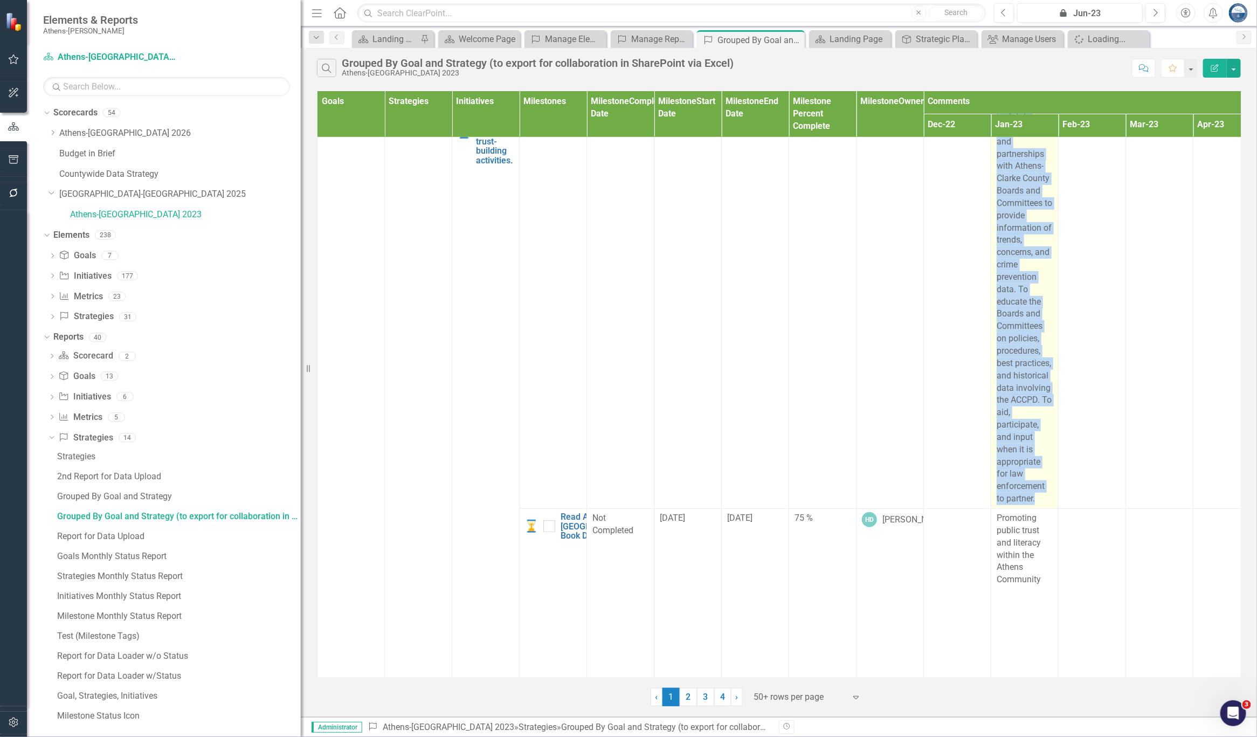
drag, startPoint x: 997, startPoint y: 212, endPoint x: 1041, endPoint y: 605, distance: 395.3
click at [1041, 505] on div "To form and maintain relationships and partnerships with Athens-Clarke County B…" at bounding box center [1024, 302] width 56 height 406
copy span "To form and maintain relationships and partnerships with Athens-Clarke County B…"
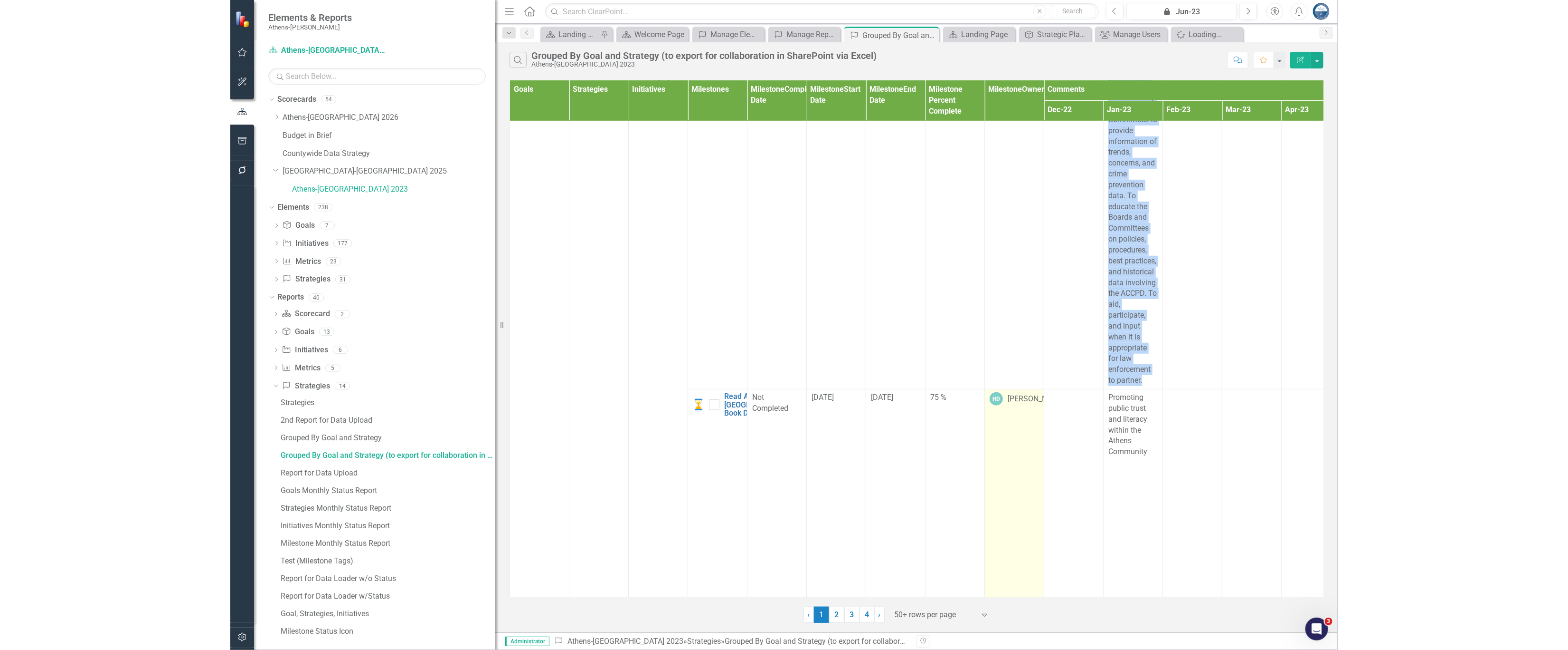
scroll to position [2614, 0]
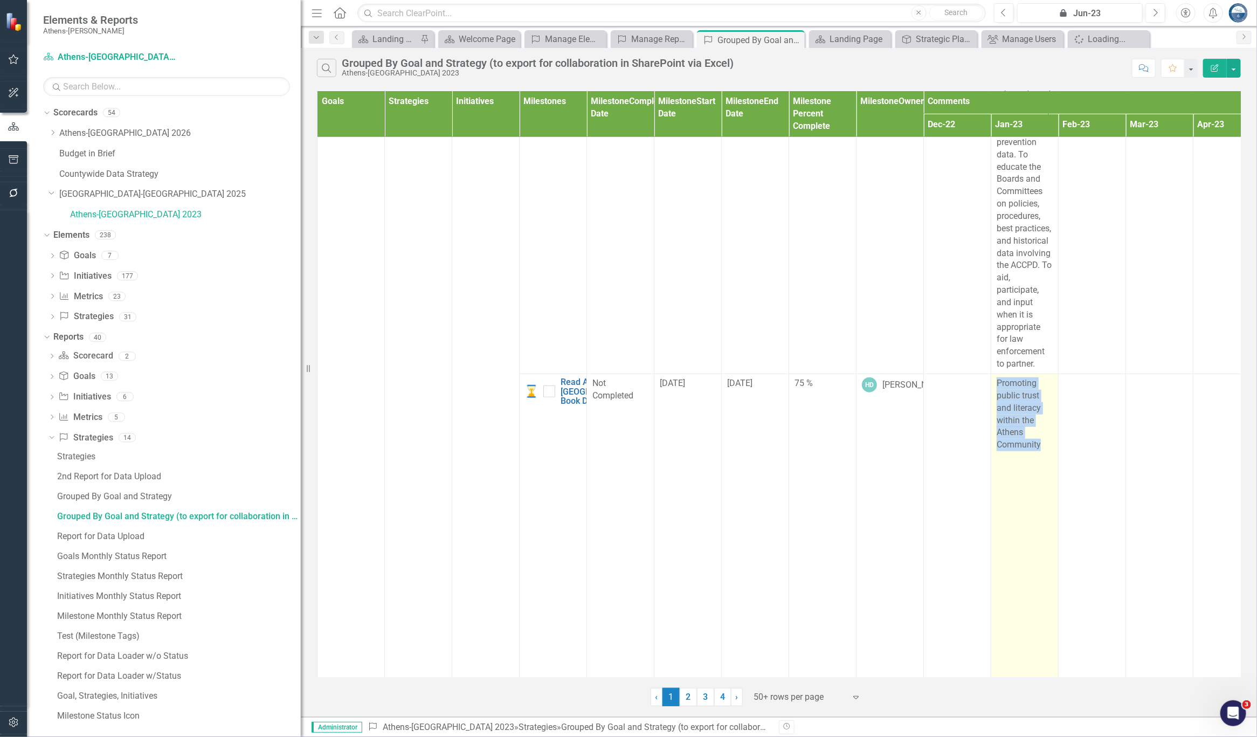
drag, startPoint x: 996, startPoint y: 488, endPoint x: 1043, endPoint y: 553, distance: 80.2
click at [1043, 451] on div "Promoting public trust and literacy within the Athens Community" at bounding box center [1024, 414] width 56 height 74
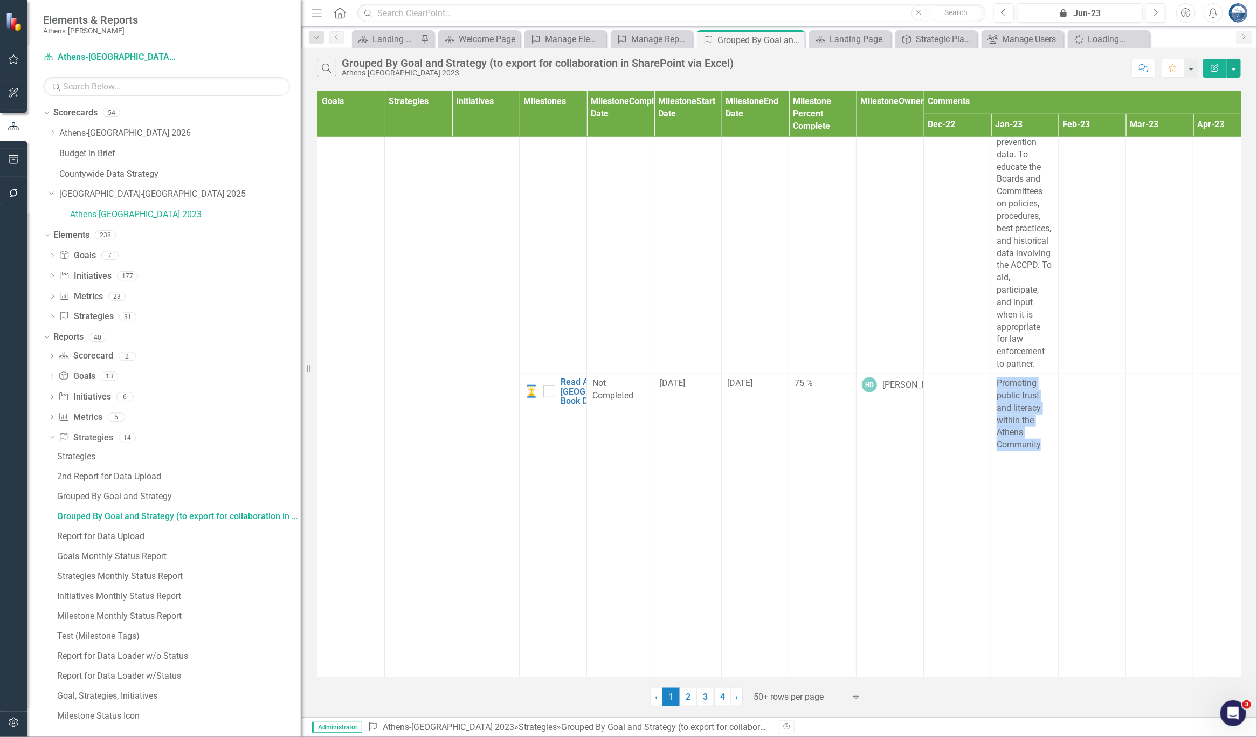
copy span "Promoting public trust and literacy within the Athens Community"
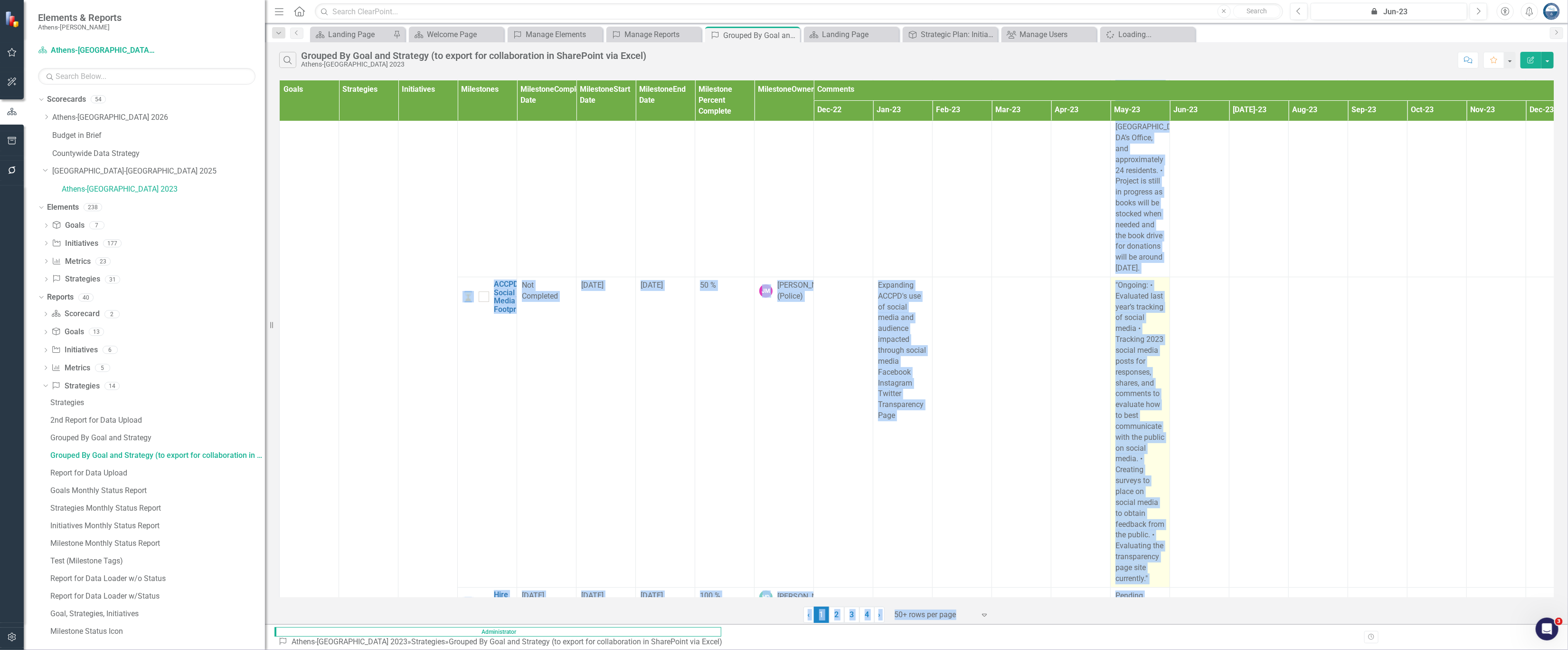
scroll to position [3242, 0]
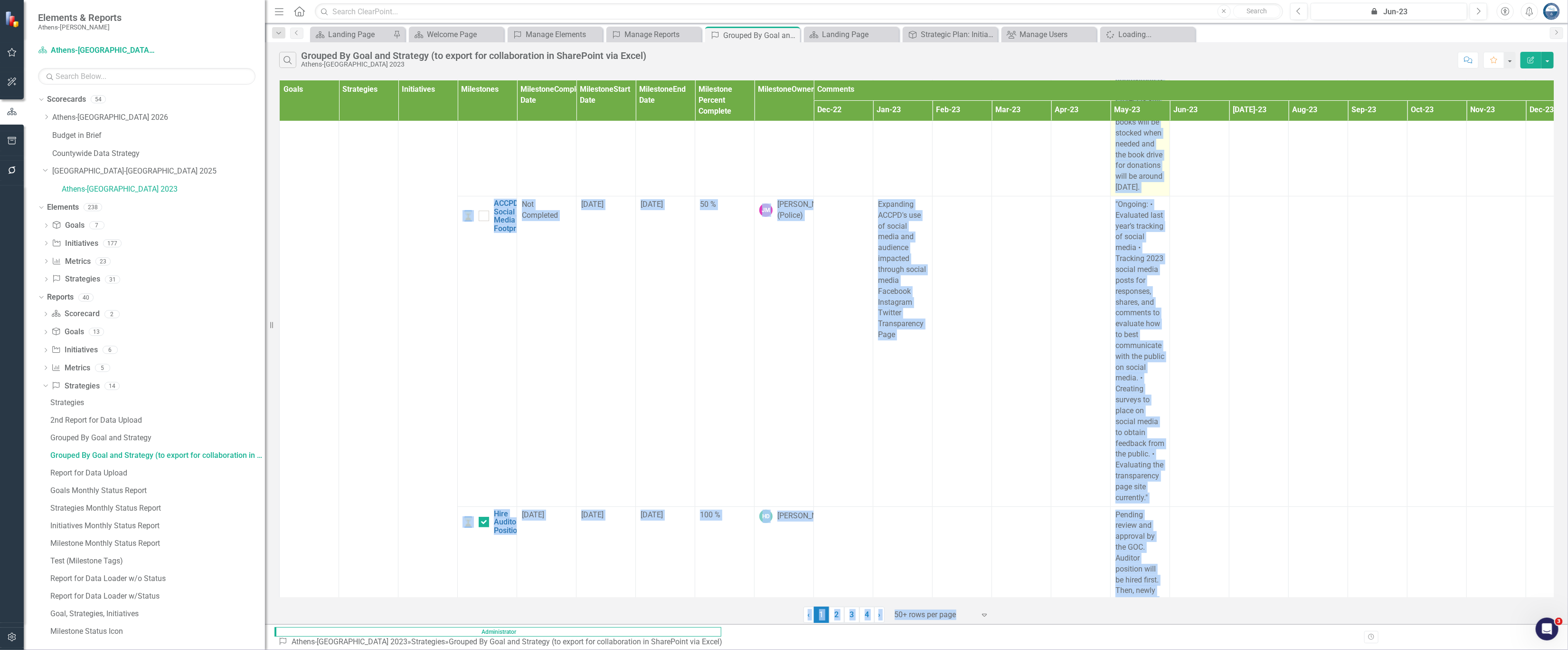
drag, startPoint x: 1117, startPoint y: 250, endPoint x: 1163, endPoint y: 310, distance: 75.6
copy span "Ongoing • Social media responses: 10/03/2022 – 87 responses, 15 comments, 15 sh…"
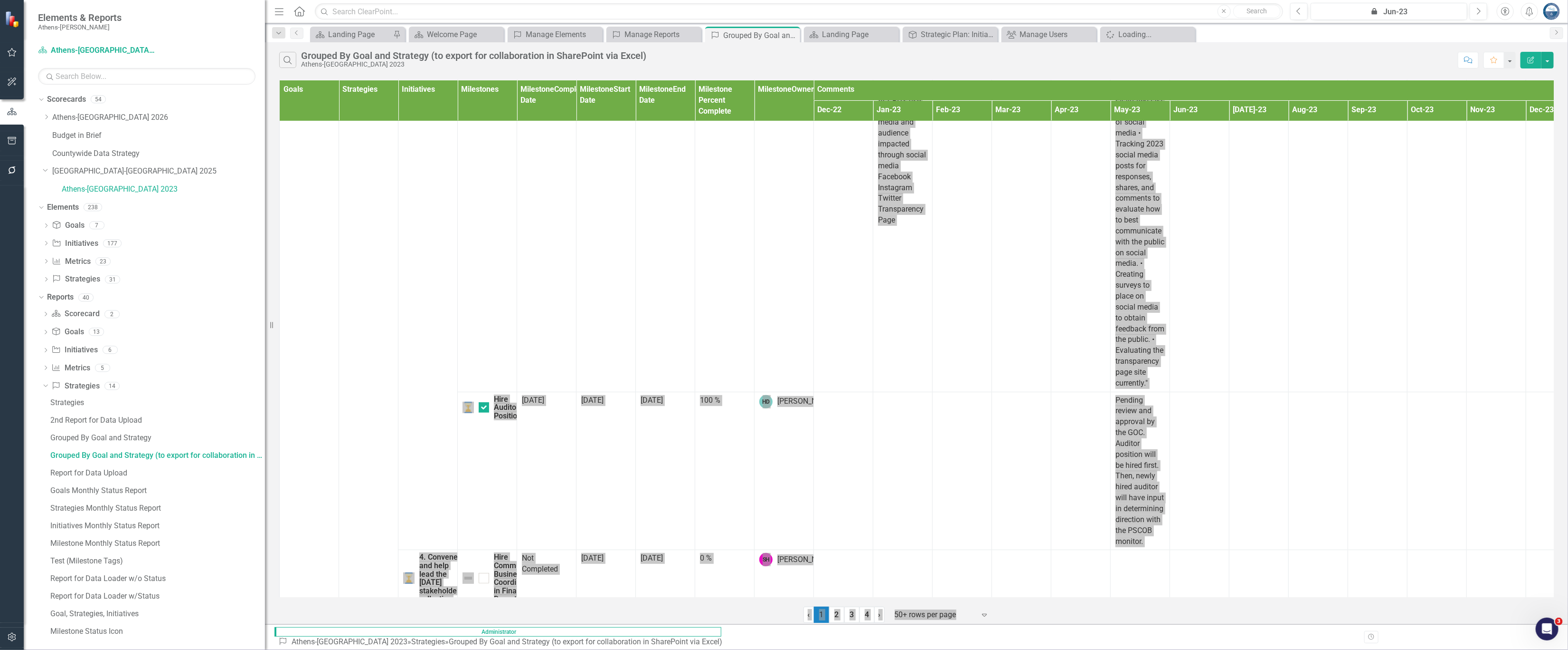
scroll to position [3361, 0]
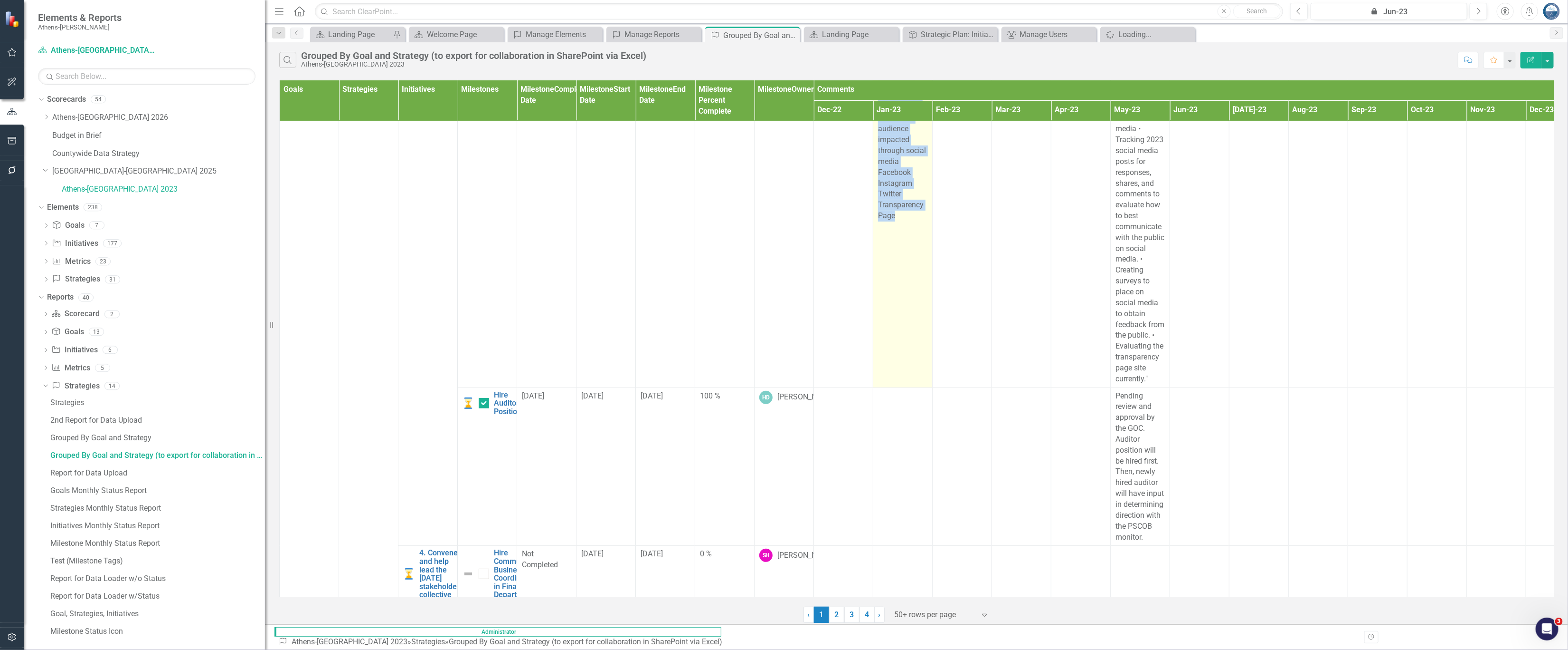
drag, startPoint x: 877, startPoint y: 213, endPoint x: 912, endPoint y: 346, distance: 137.5
click at [912, 346] on td "Expanding ACCPD's use of social media and audience impacted through social medi…" at bounding box center [903, 232] width 59 height 310
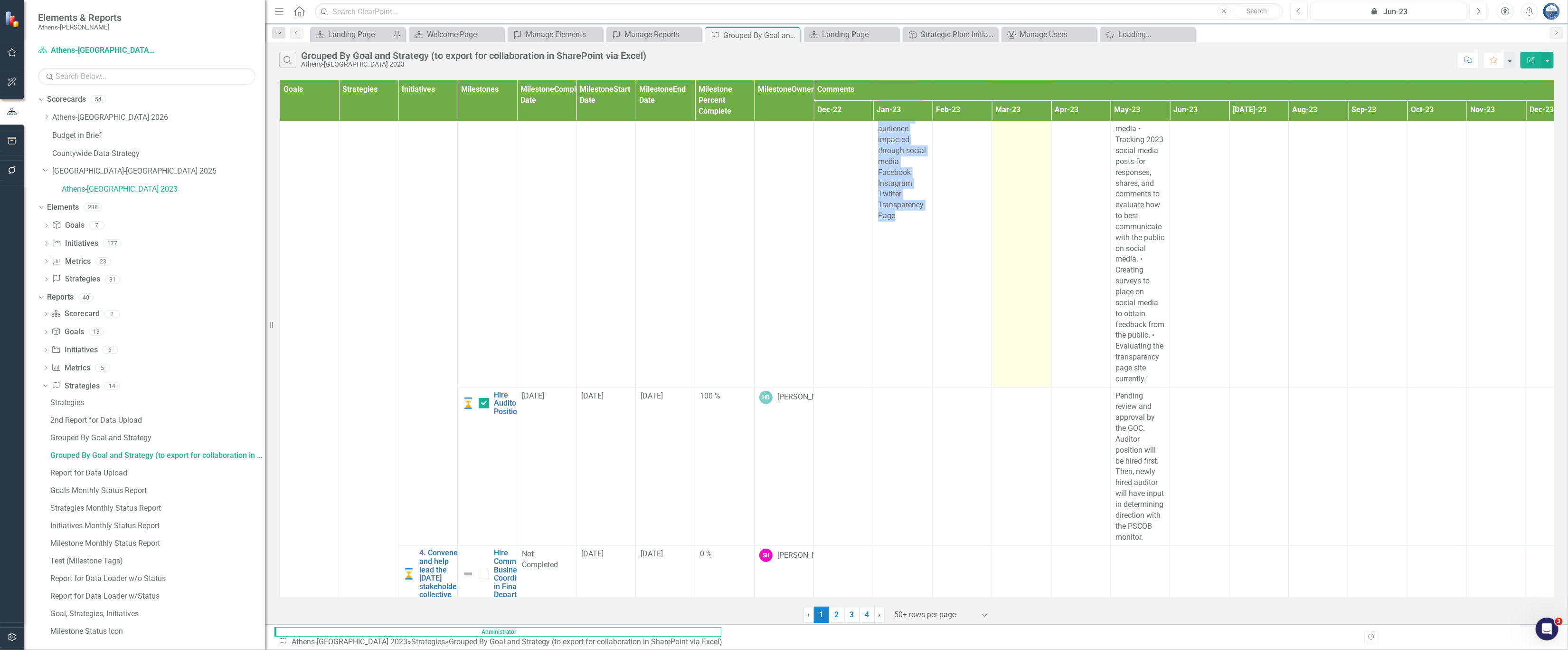
copy span "Expanding ACCPD's use of social media and audience impacted through social medi…"
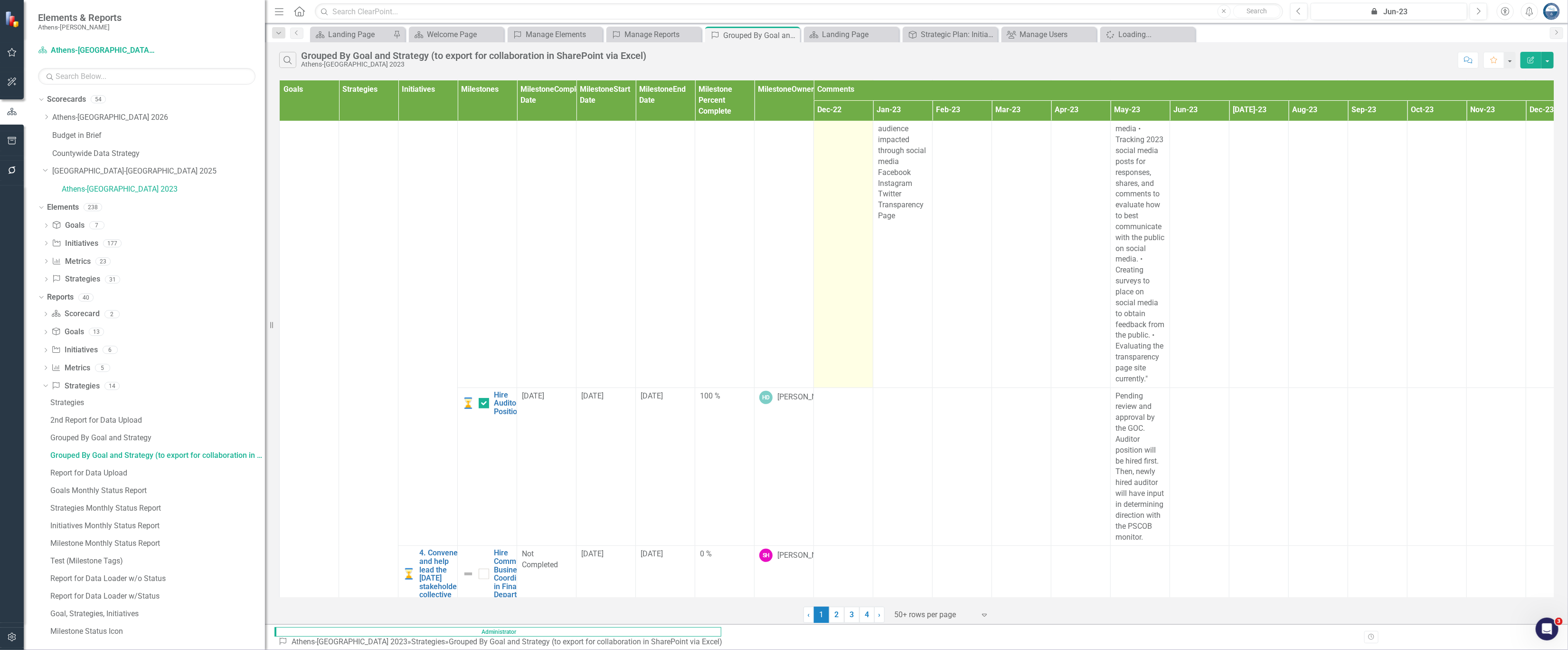
click at [835, 387] on td at bounding box center [843, 232] width 59 height 310
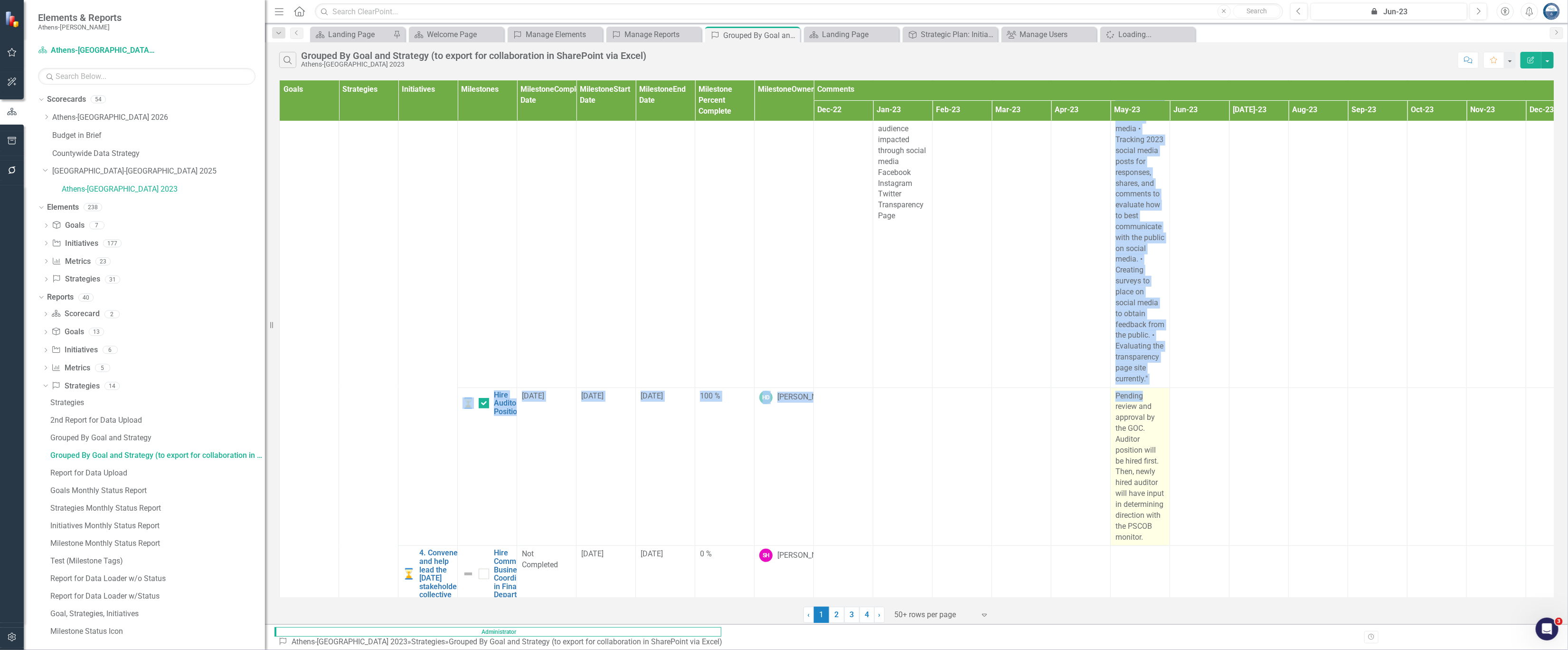
drag, startPoint x: 1117, startPoint y: 210, endPoint x: 1166, endPoint y: 514, distance: 307.9
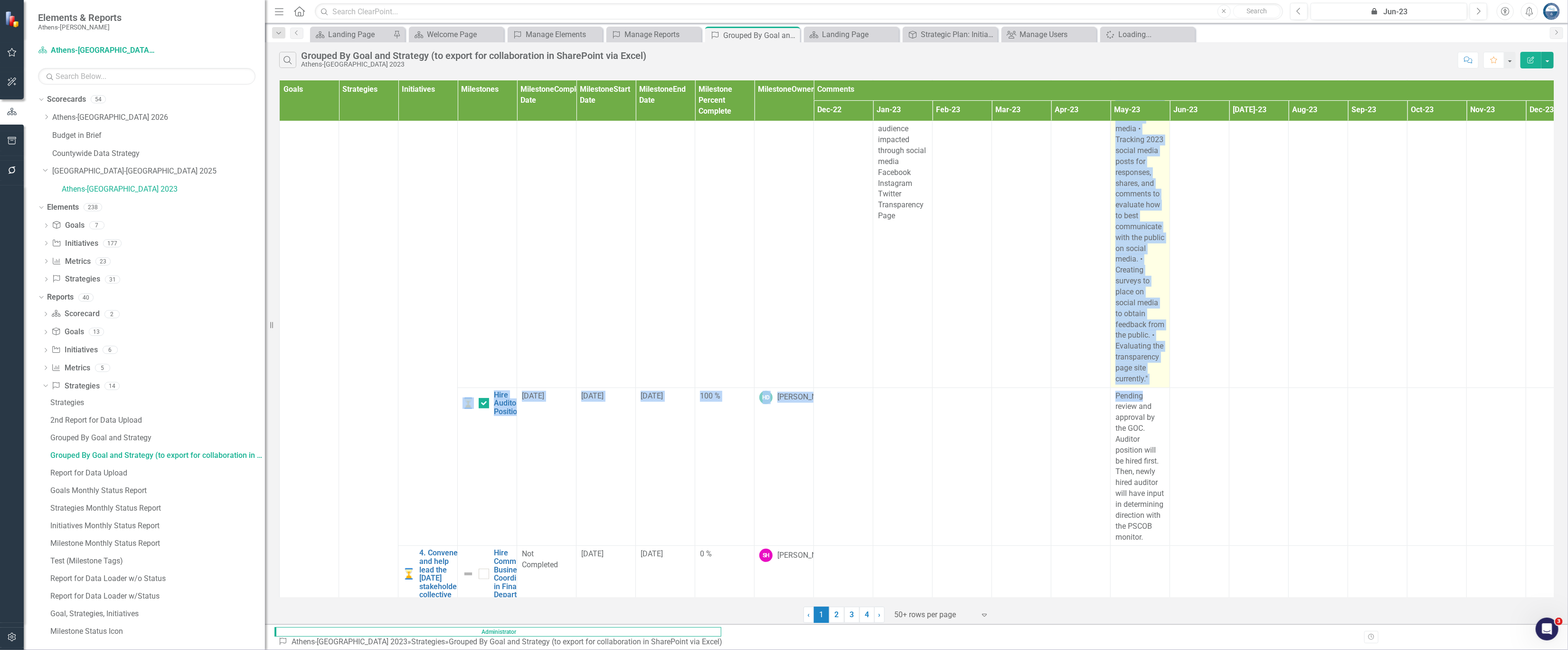
click at [1107, 385] on div ""Ongoing: • Evaluated last year’s tracking of social media • Tracking 2023 soci…" at bounding box center [1141, 232] width 49 height 304
drag, startPoint x: 1156, startPoint y: 503, endPoint x: 1114, endPoint y: 213, distance: 293.0
click at [1107, 213] on td ""Ongoing: • Evaluated last year’s tracking of social media • Tracking 2023 soci…" at bounding box center [1140, 232] width 59 height 310
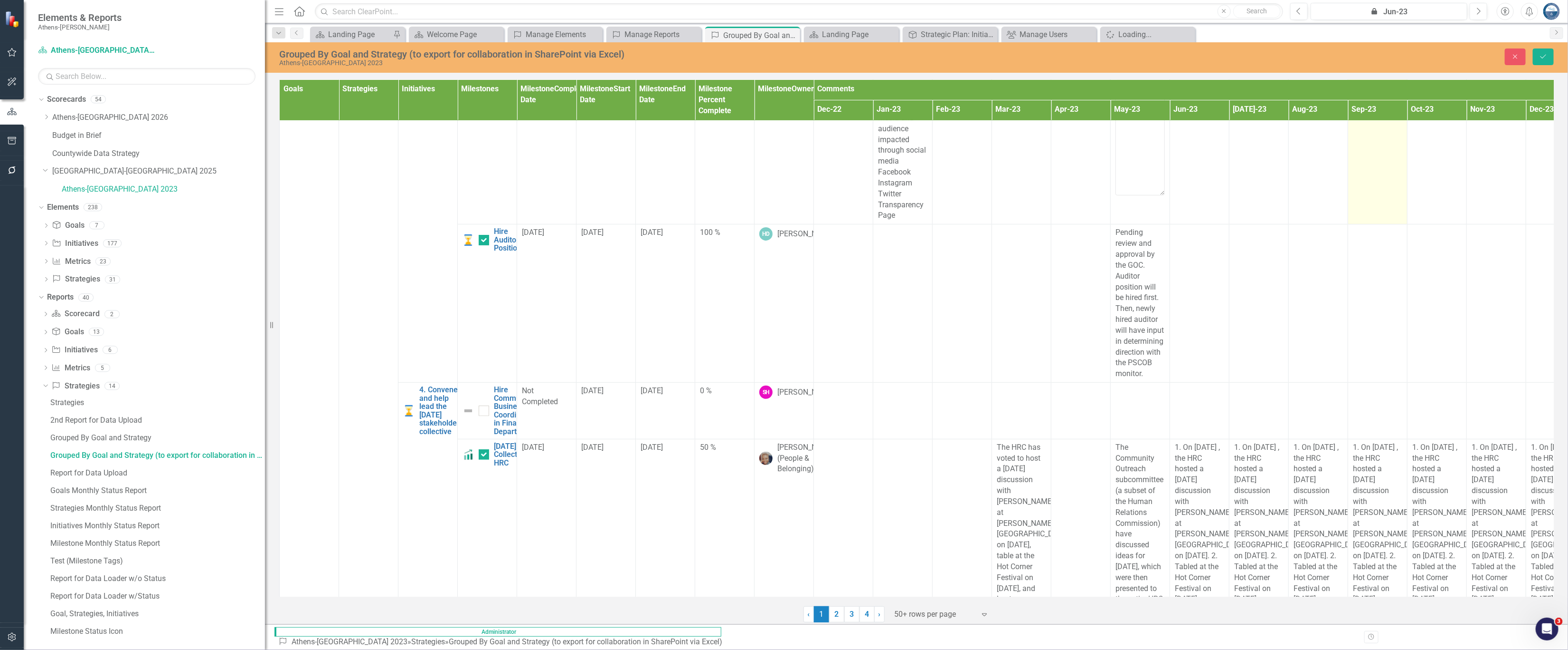
copy span ""Ongoing: • Evaluated last year’s tracking of social media • Tracking 2023 soci…"
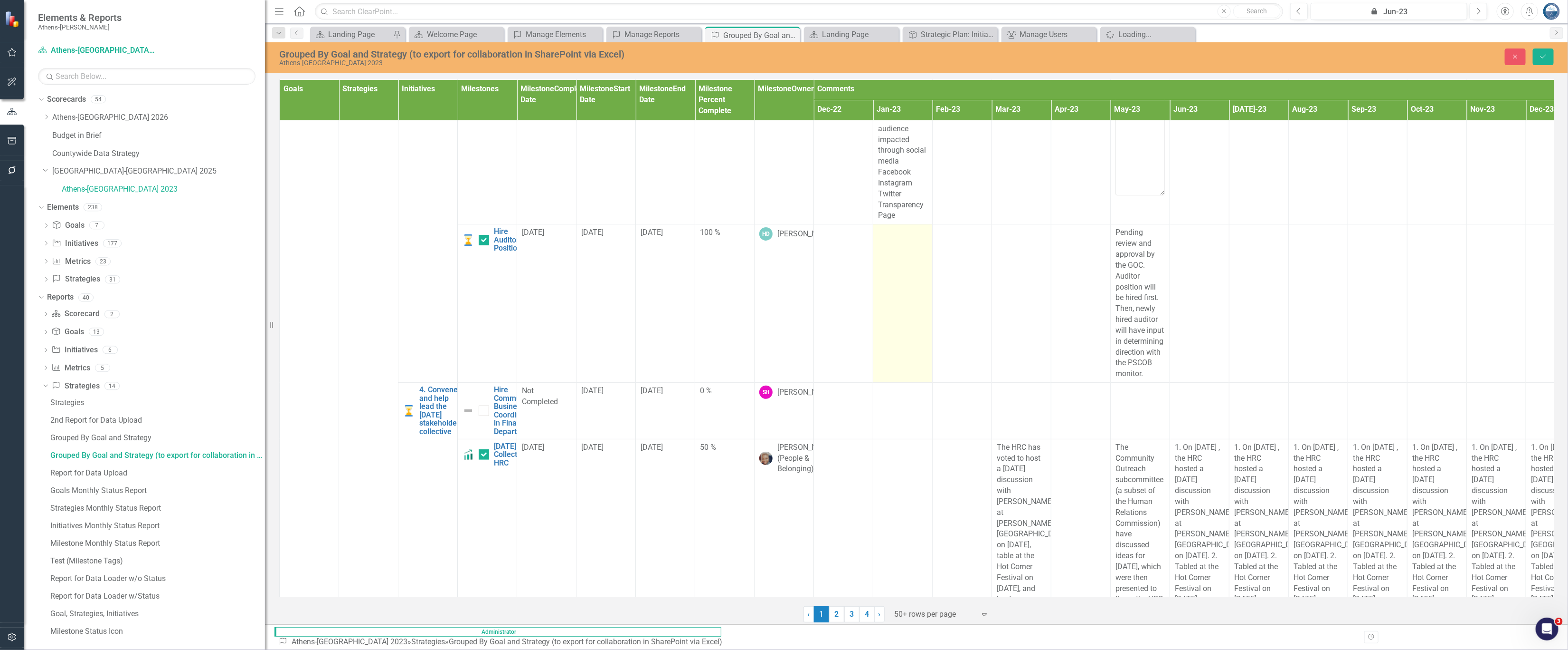
click at [930, 383] on td at bounding box center [903, 303] width 59 height 158
drag, startPoint x: 1515, startPoint y: 58, endPoint x: 1483, endPoint y: 134, distance: 82.5
click at [1107, 58] on icon "Close" at bounding box center [1516, 56] width 9 height 7
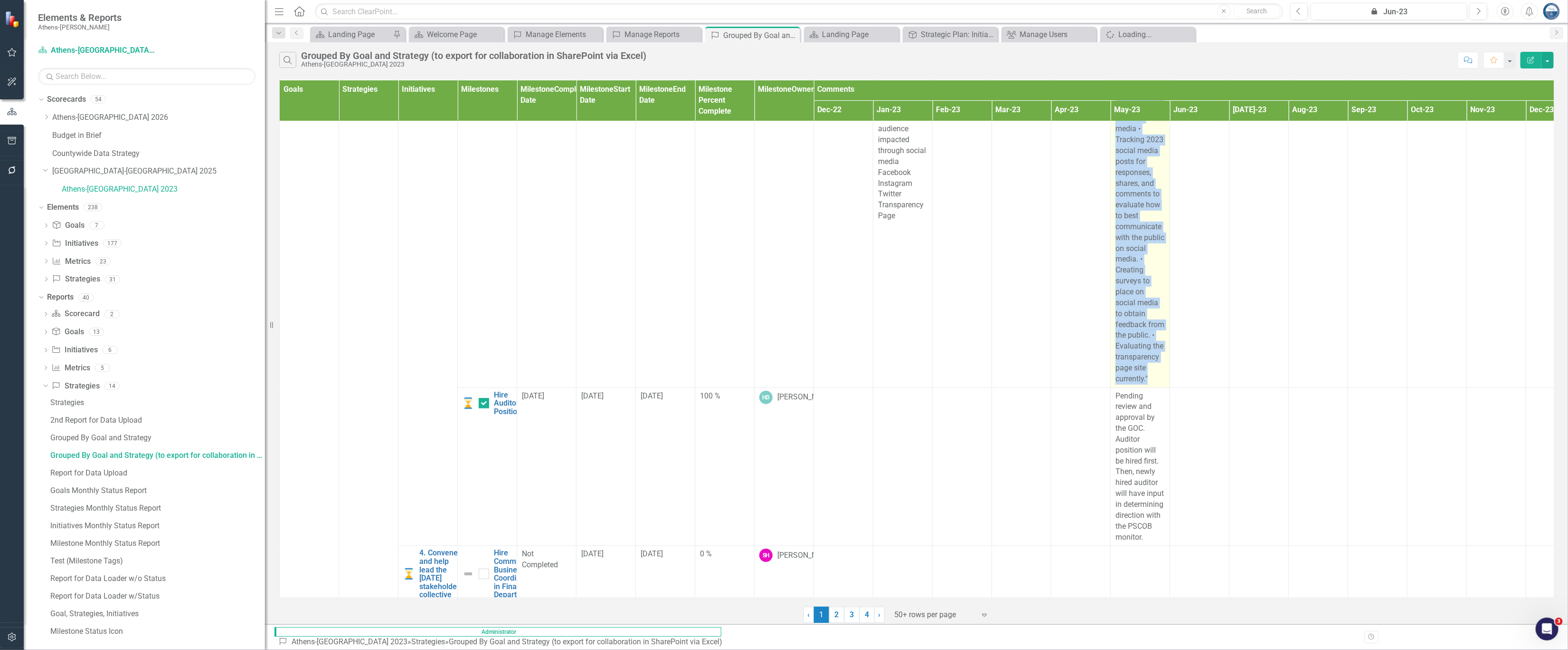
drag, startPoint x: 1119, startPoint y: 213, endPoint x: 1153, endPoint y: 509, distance: 297.9
click at [1107, 385] on div ""Ongoing: • Evaluated last year’s tracking of social media • Tracking 2023 soci…" at bounding box center [1141, 232] width 49 height 304
copy span "Ongoing: • Evaluated last year’s tracking of social media • Tracking 2023 socia…"
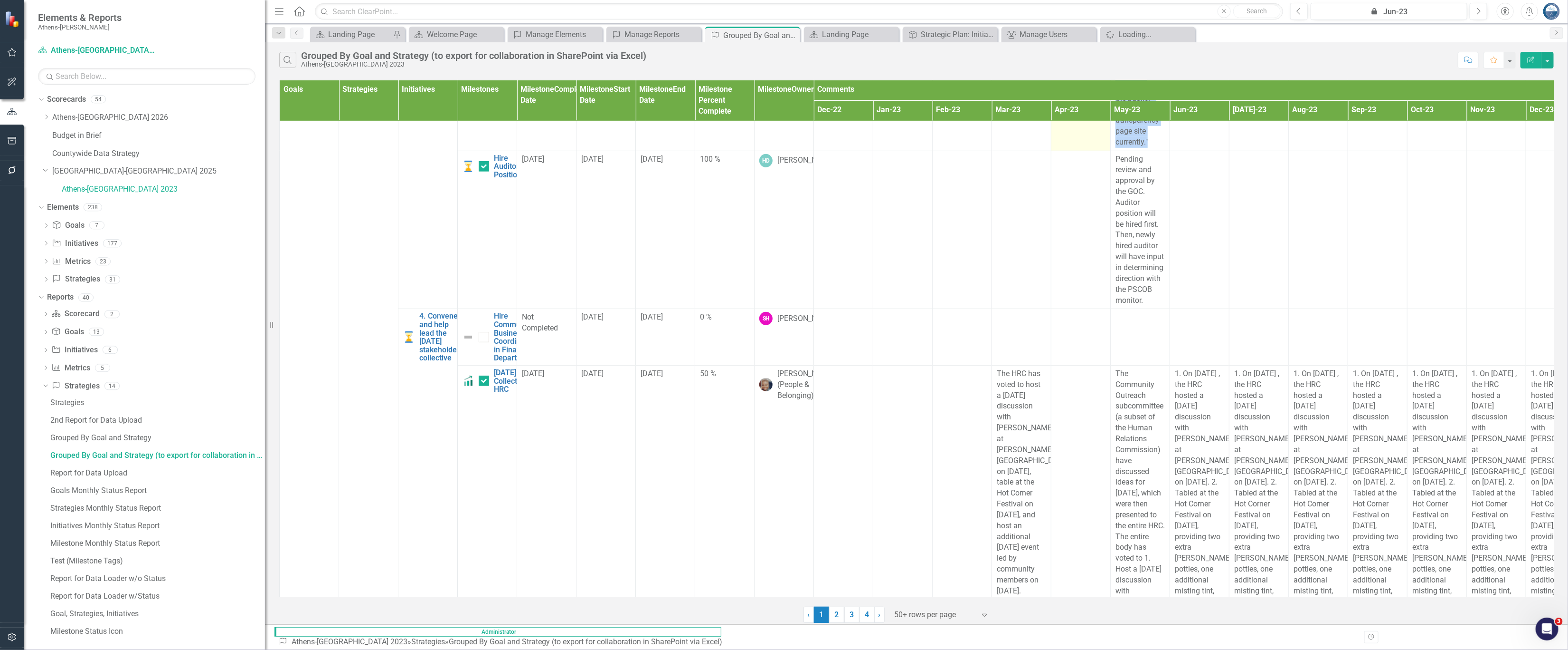
scroll to position [3598, 0]
click at [502, 178] on link "Hire Auditor/Monitor Position" at bounding box center [521, 166] width 55 height 26
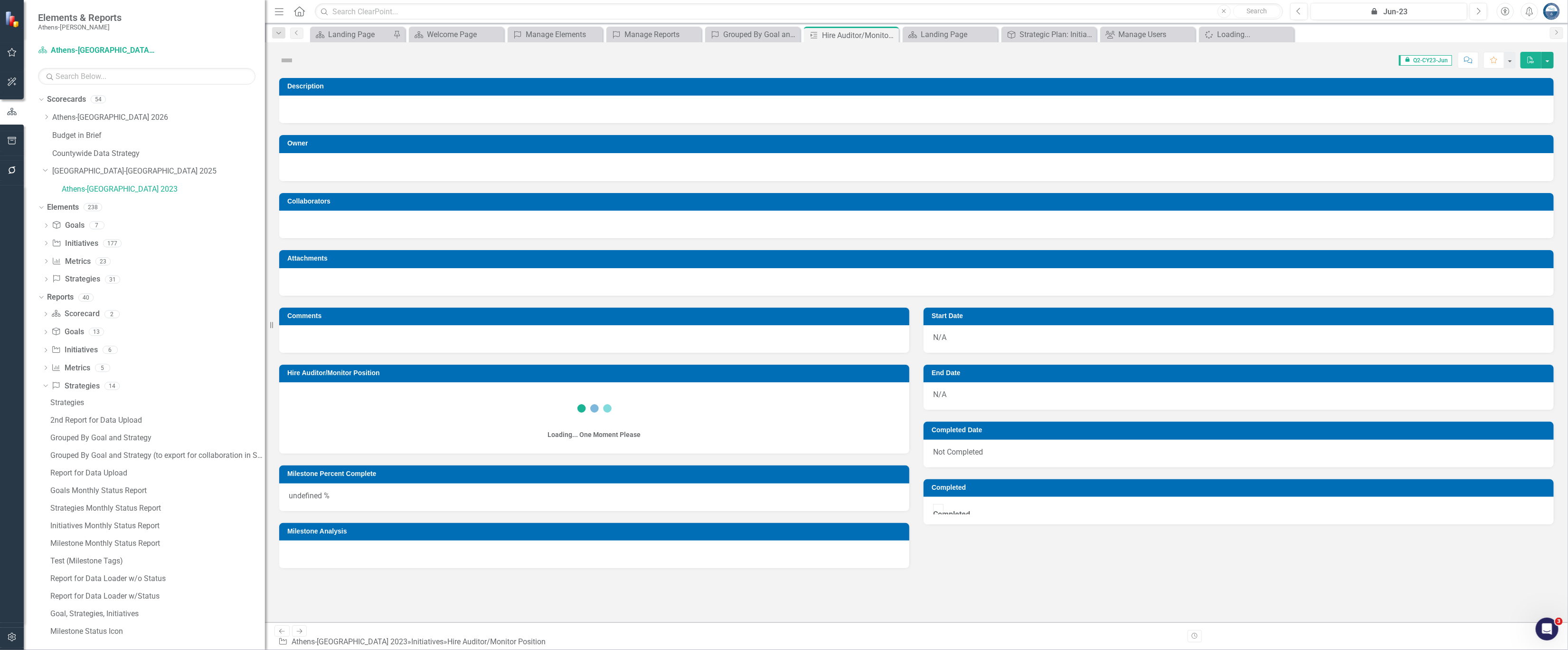
checkbox input "true"
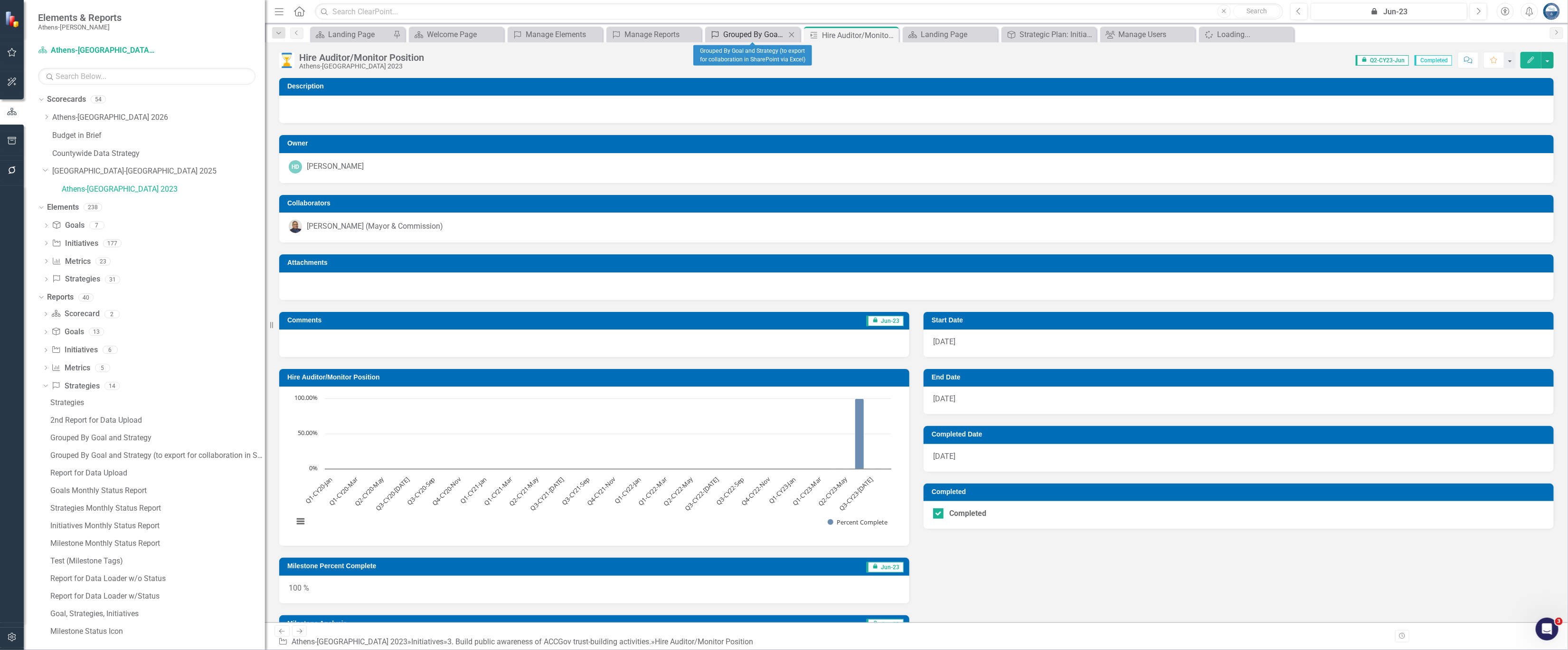
click at [762, 35] on div "Grouped By Goal and Strategy (to export for collaboration in SharePoint via Exc…" at bounding box center [754, 34] width 63 height 11
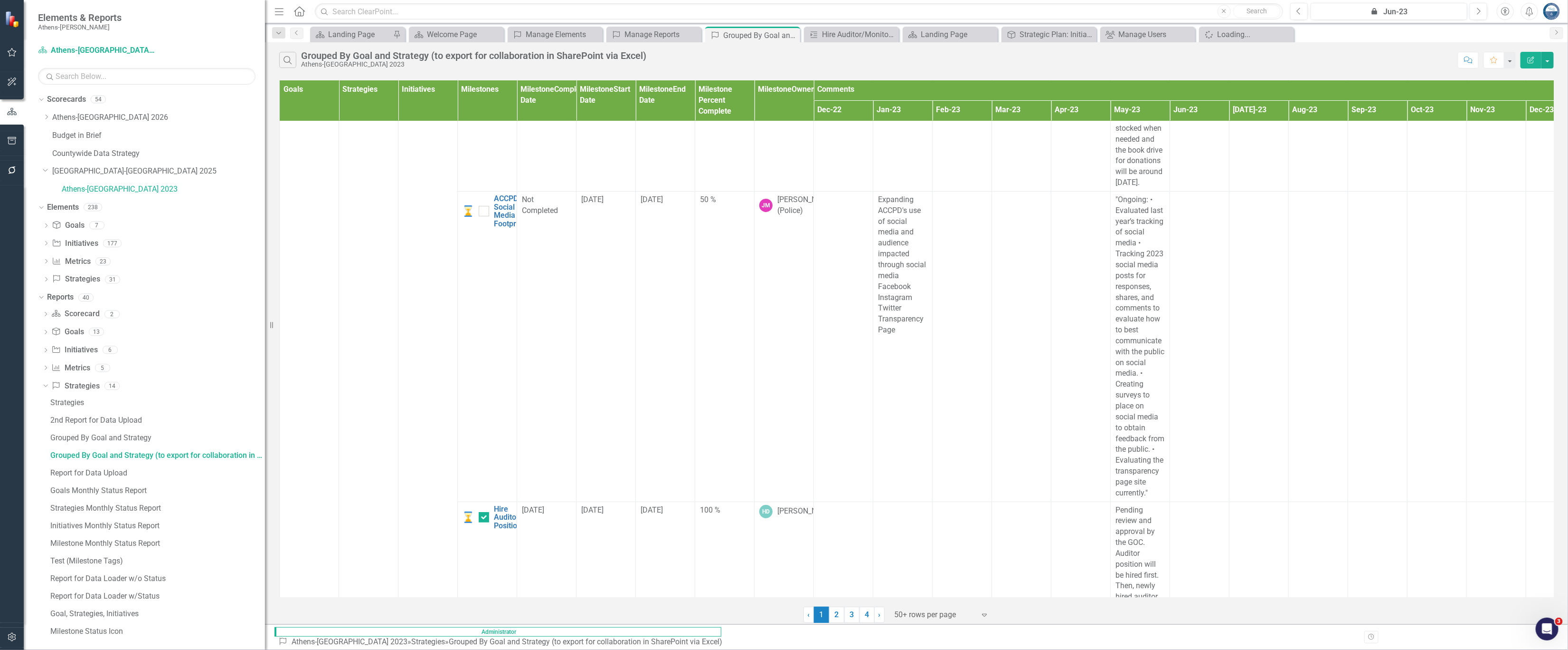
scroll to position [3268, 0]
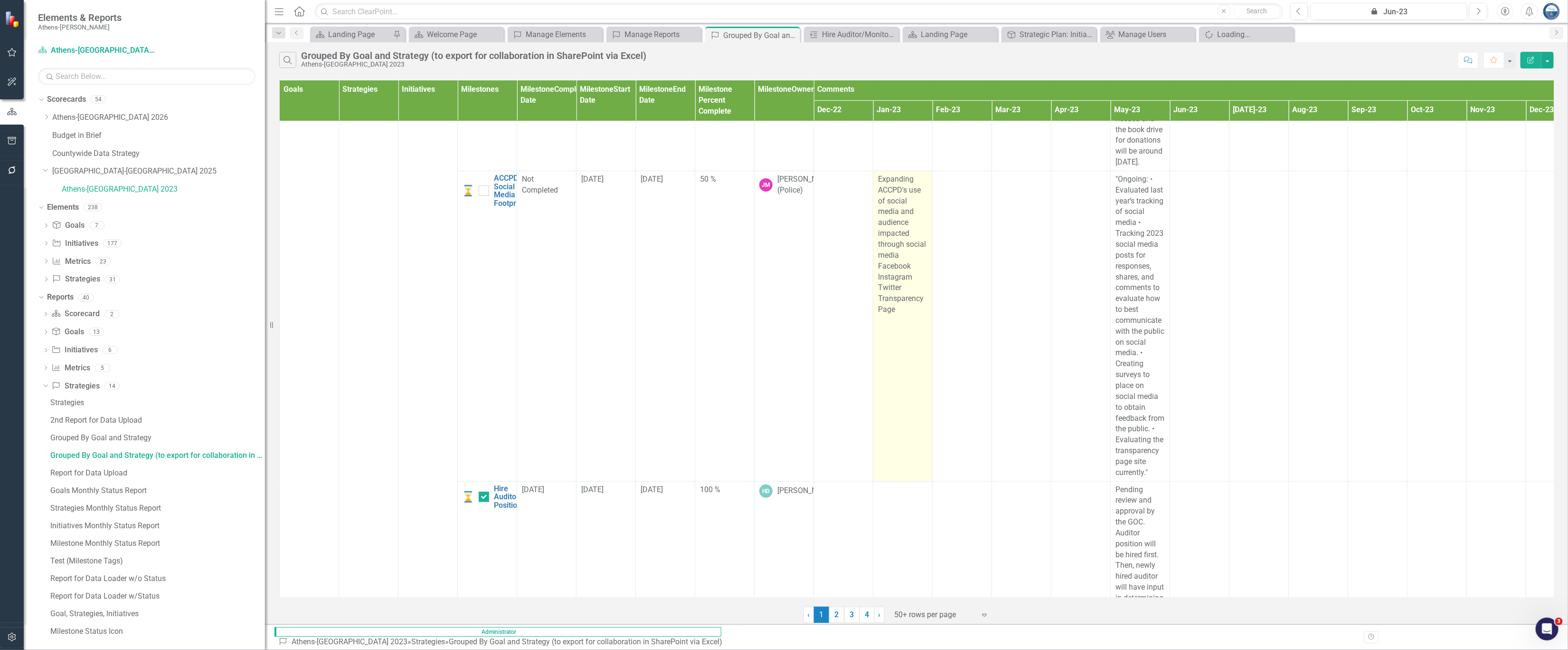
click at [903, 315] on div "Expanding ACCPD's use of social media and audience impacted through social medi…" at bounding box center [903, 244] width 49 height 141
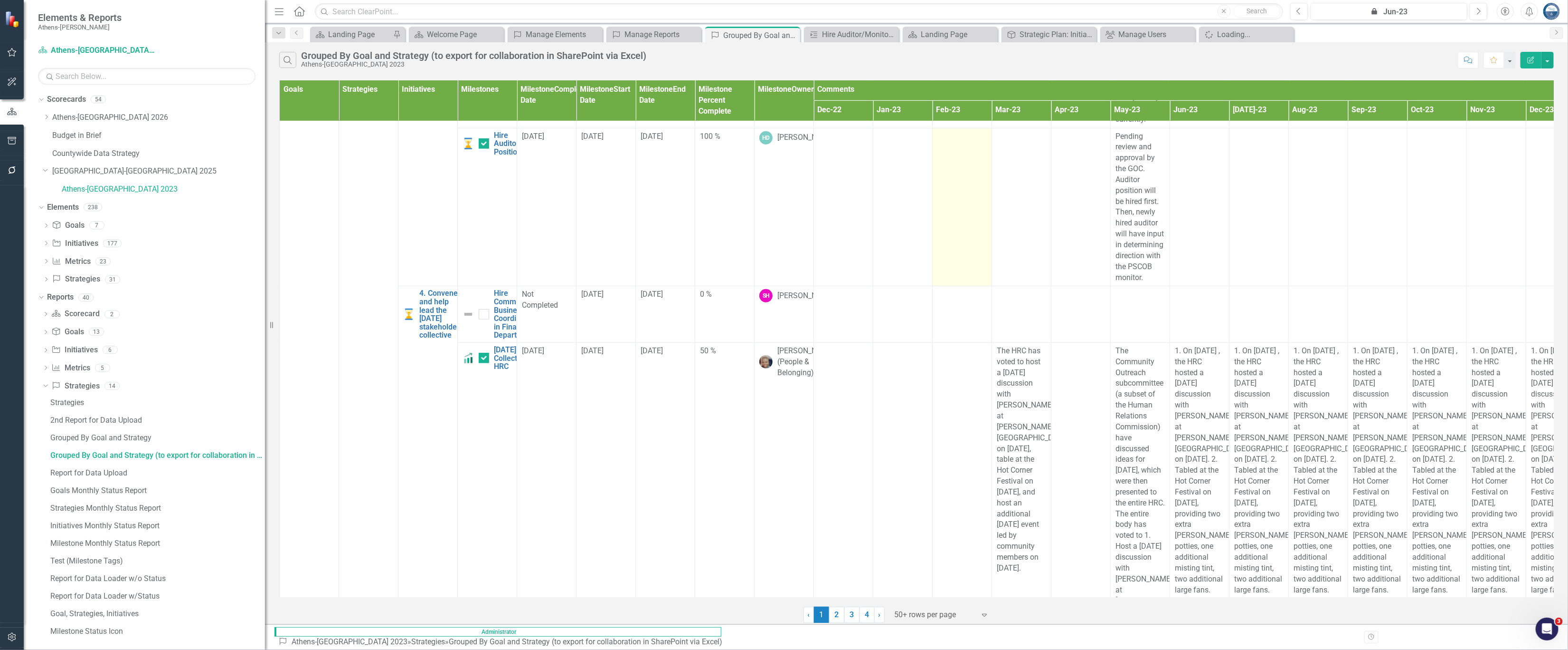
scroll to position [3624, 0]
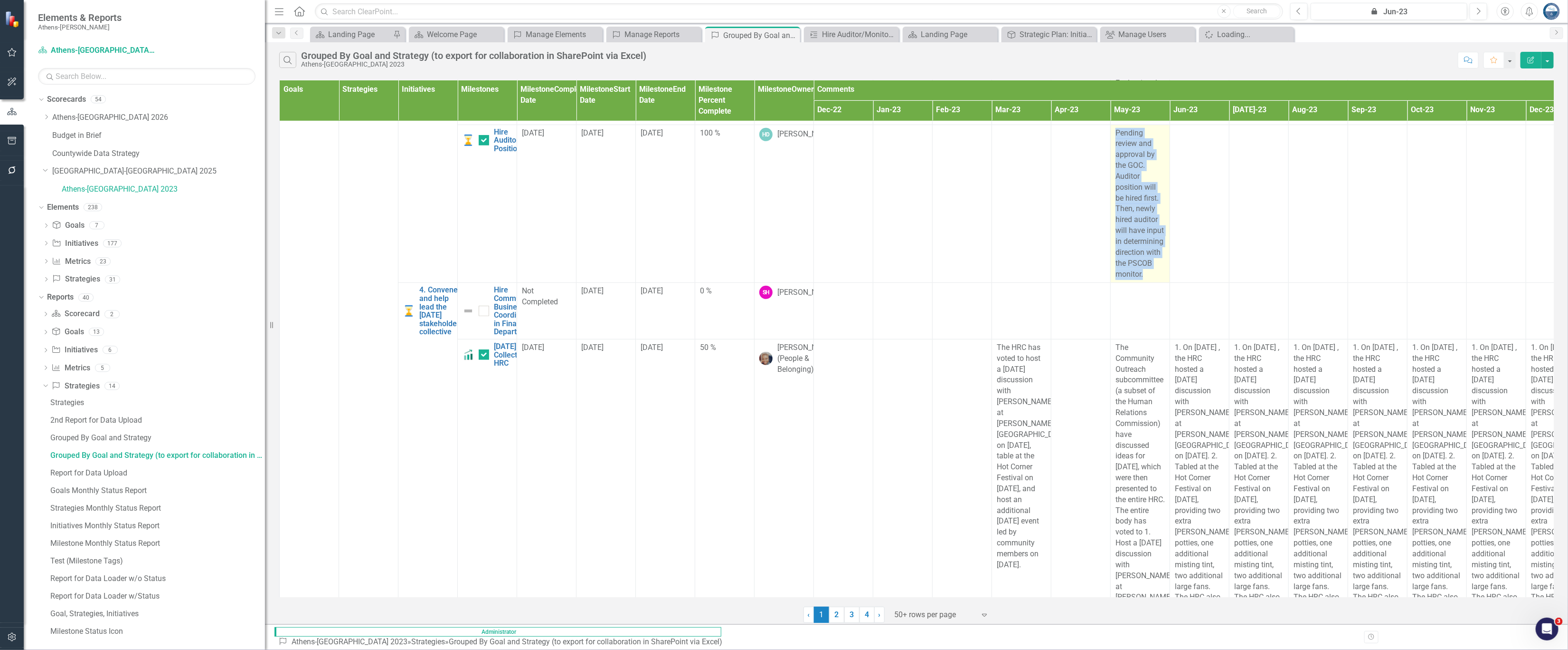
drag, startPoint x: 1117, startPoint y: 260, endPoint x: 1149, endPoint y: 406, distance: 149.5
click at [1107, 280] on div "Pending review and approval by the GOC. Auditor position will be hired first. T…" at bounding box center [1141, 204] width 49 height 152
copy span "Pending review and approval by the GOC. Auditor position will be hired first. T…"
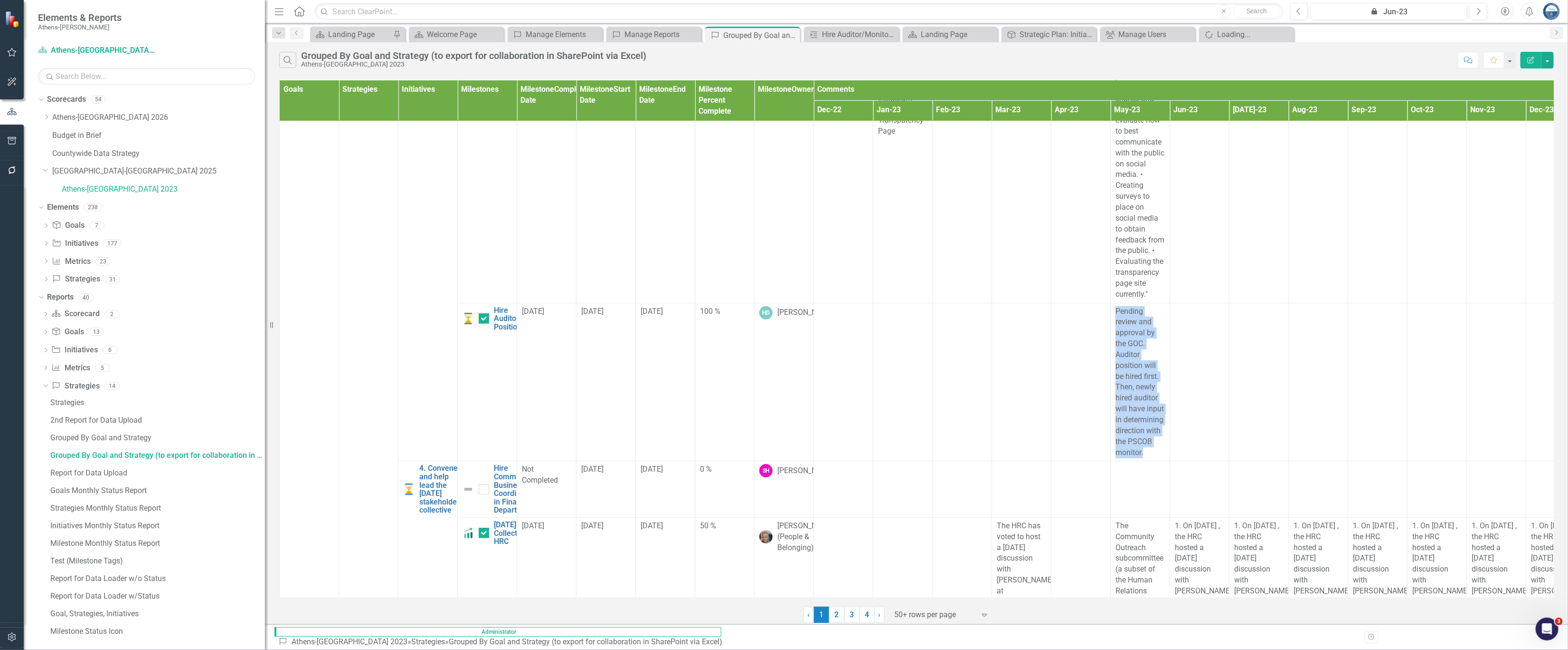
scroll to position [3386, 0]
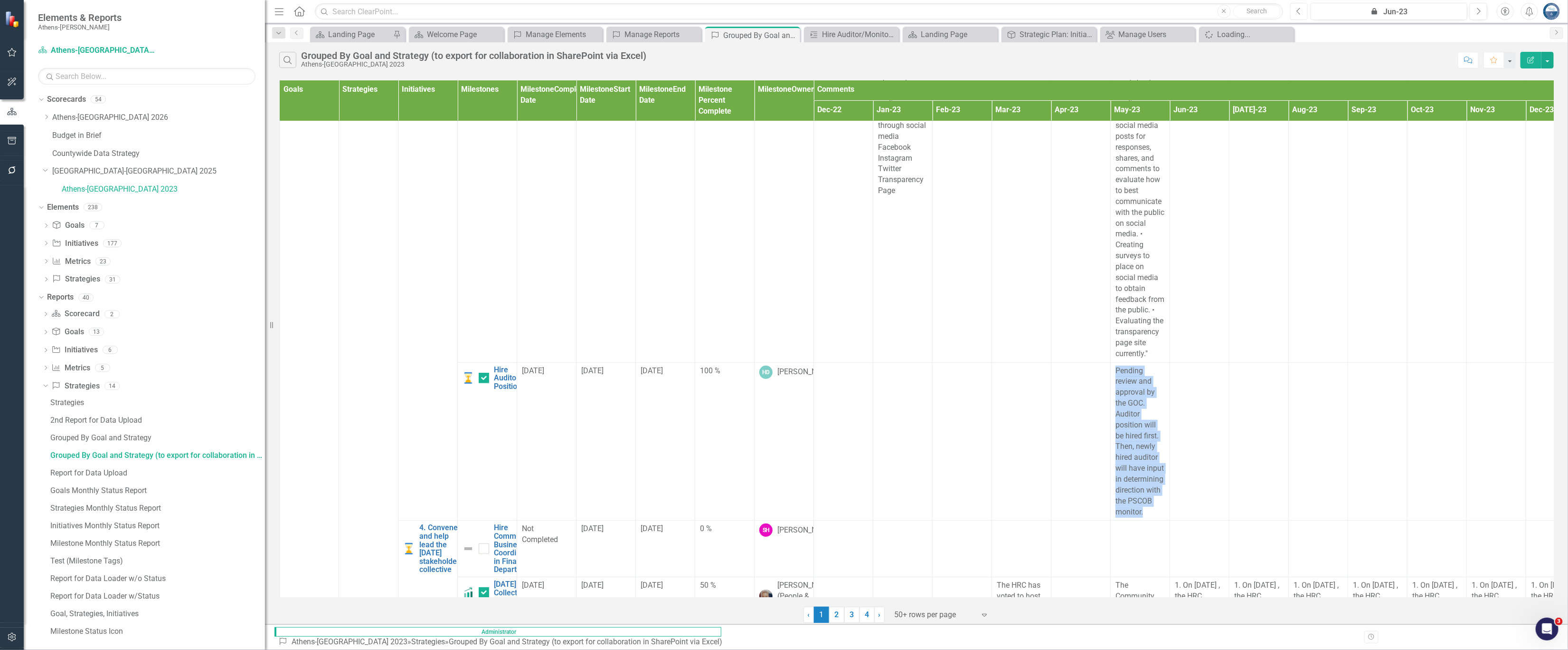
click at [1107, 10] on icon "Previous" at bounding box center [1299, 11] width 5 height 9
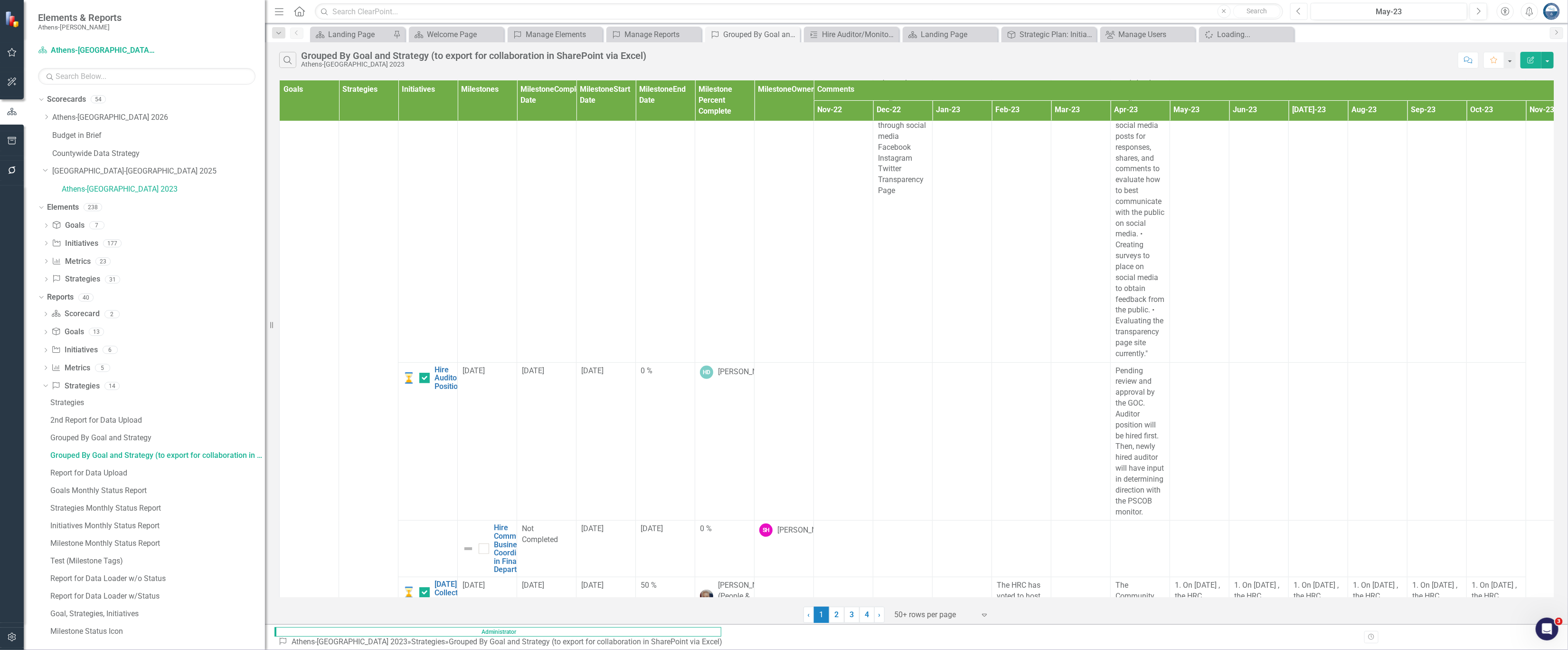
click at [1107, 10] on icon "Previous" at bounding box center [1299, 11] width 5 height 9
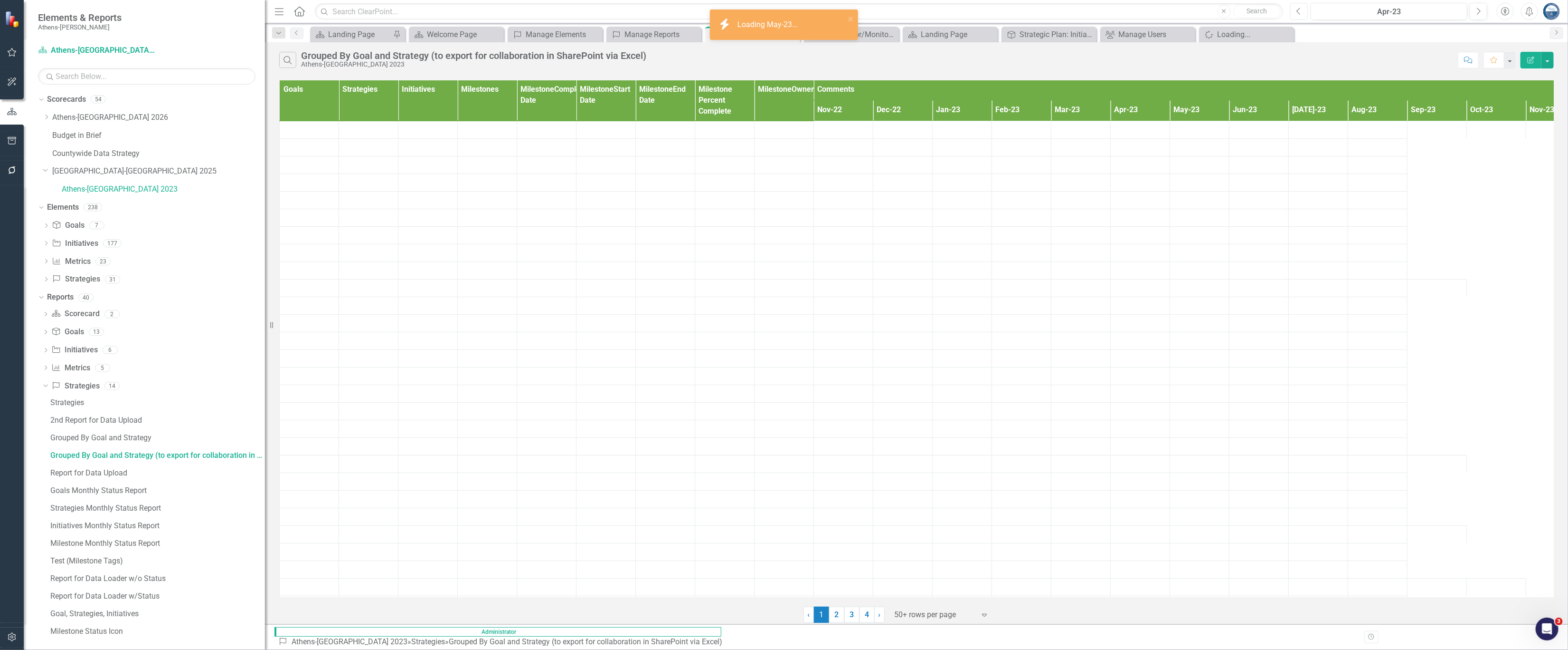
click at [1107, 10] on icon "button" at bounding box center [1298, 11] width 4 height 7
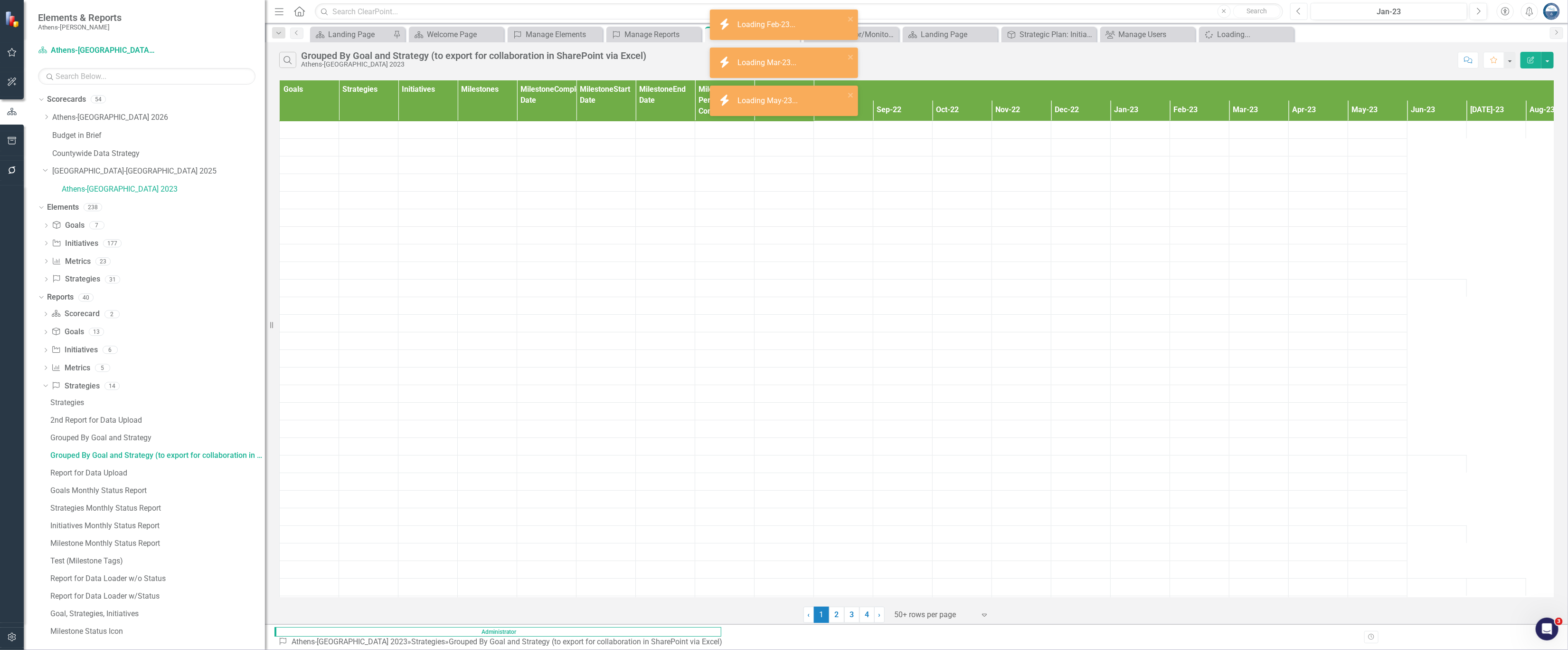
click at [1107, 10] on icon "button" at bounding box center [1298, 11] width 4 height 7
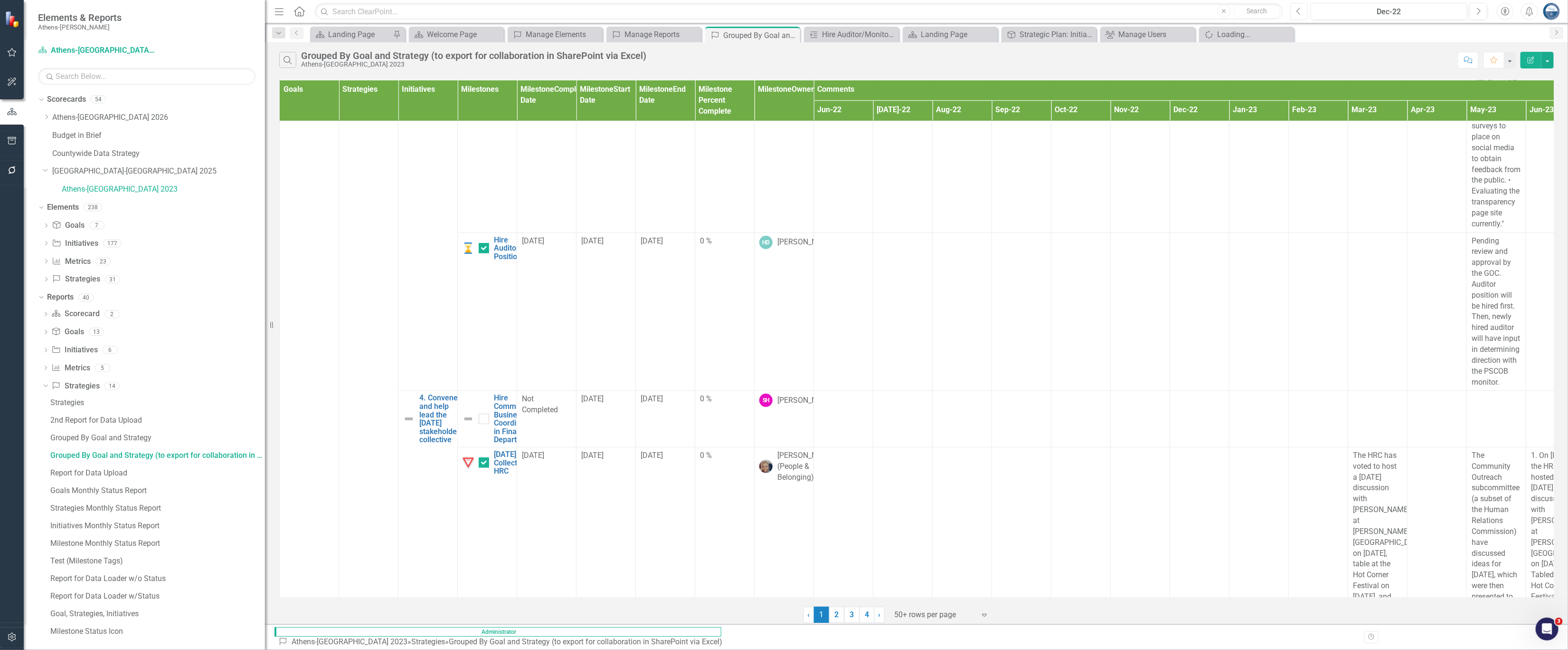
scroll to position [3505, 0]
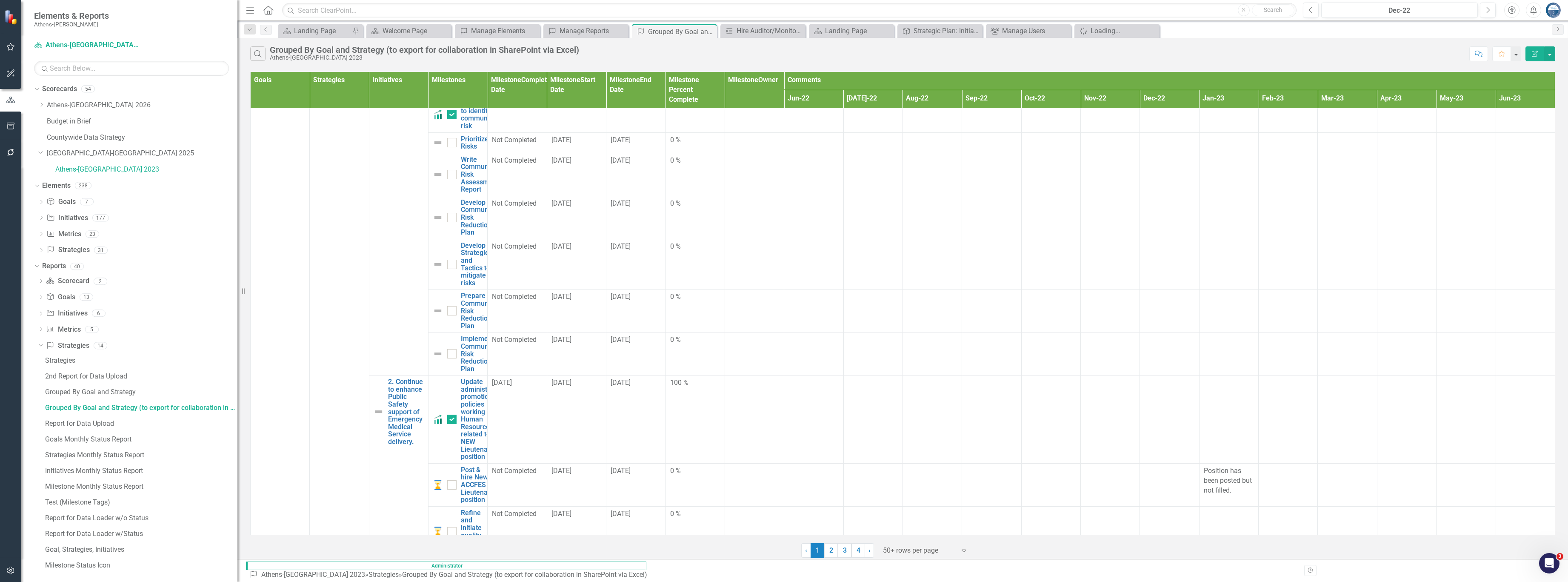
scroll to position [6330, 0]
